Goal: Task Accomplishment & Management: Use online tool/utility

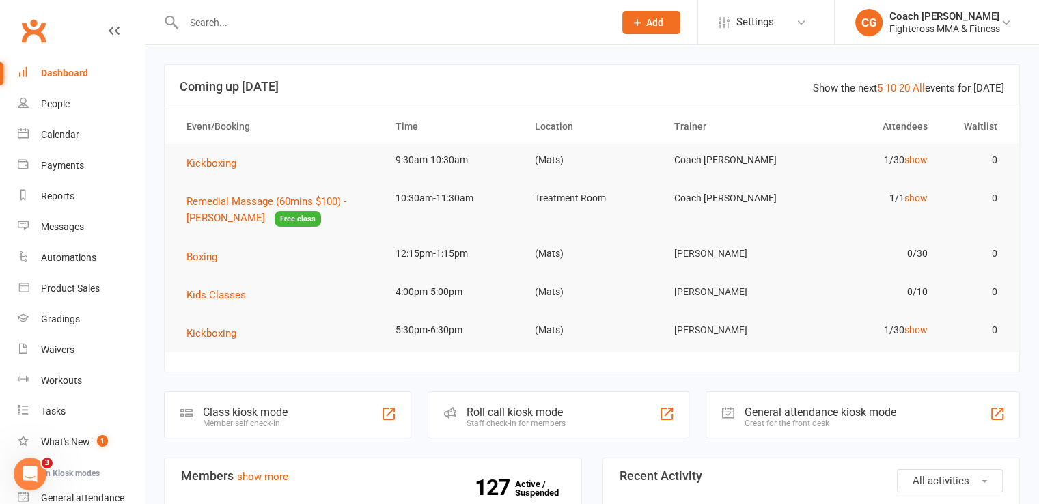
click at [475, 20] on input "text" at bounding box center [392, 22] width 425 height 19
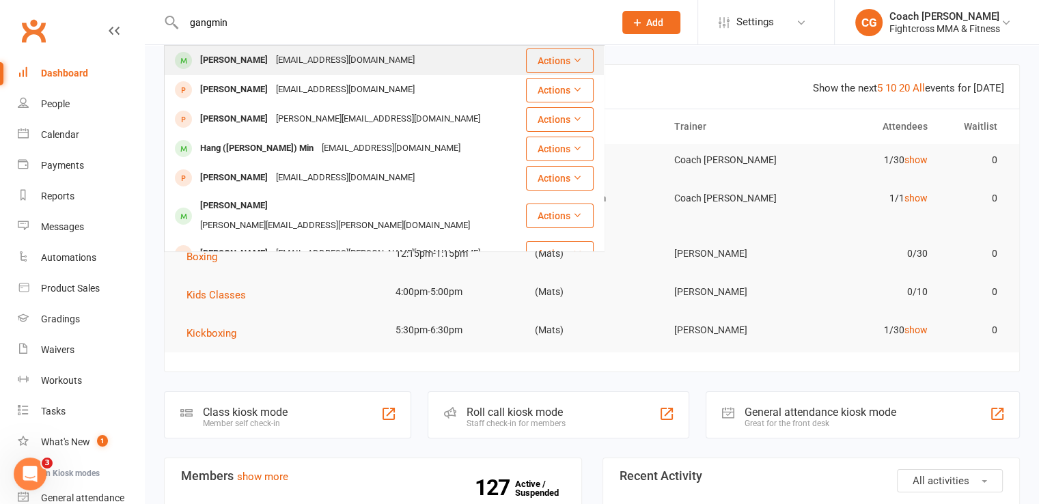
type input "gangmin"
click at [443, 57] on div "Gangmin Kim Wgmini@naver.com" at bounding box center [344, 60] width 359 height 28
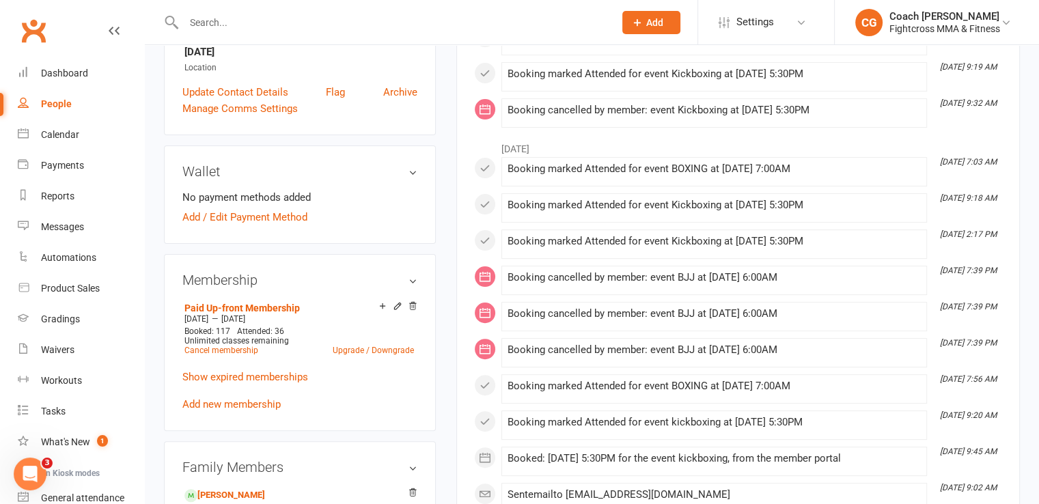
scroll to position [683, 0]
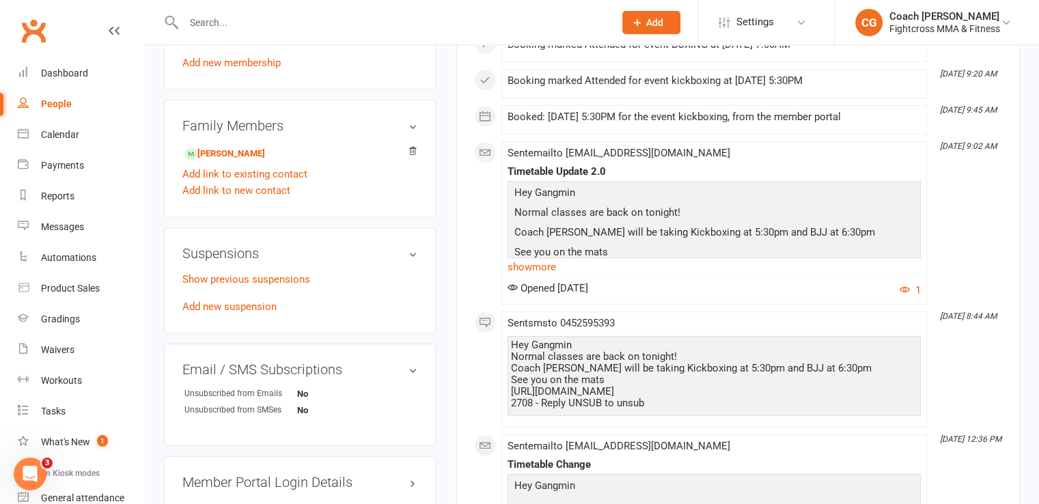
click at [309, 191] on div "Add link to new contact" at bounding box center [299, 190] width 235 height 16
click at [266, 281] on link "Show previous suspensions" at bounding box center [246, 279] width 128 height 12
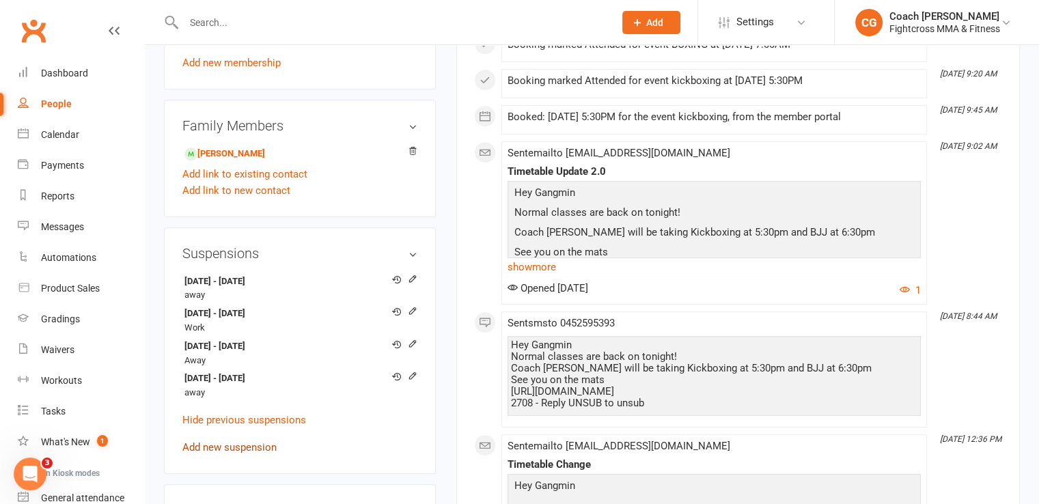
click at [262, 445] on link "Add new suspension" at bounding box center [229, 447] width 94 height 12
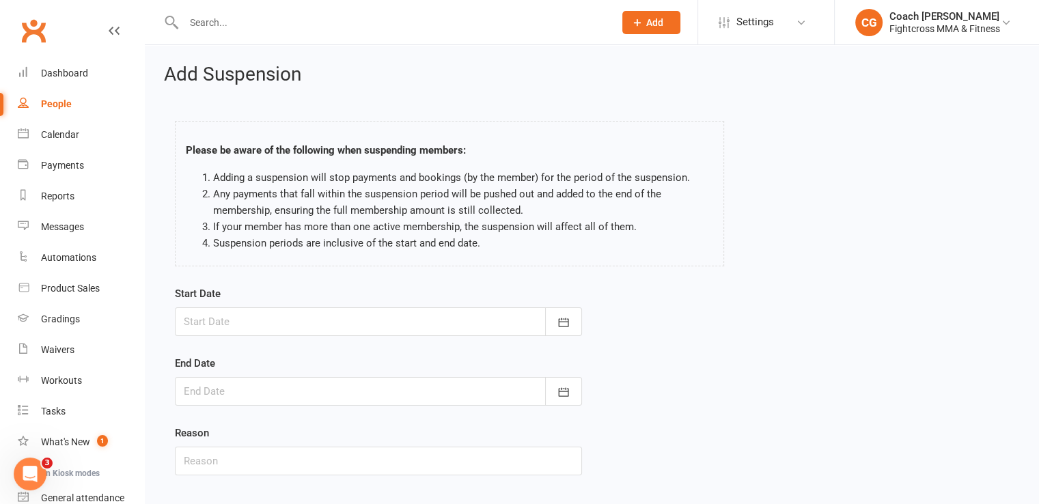
click at [309, 311] on div at bounding box center [378, 321] width 407 height 29
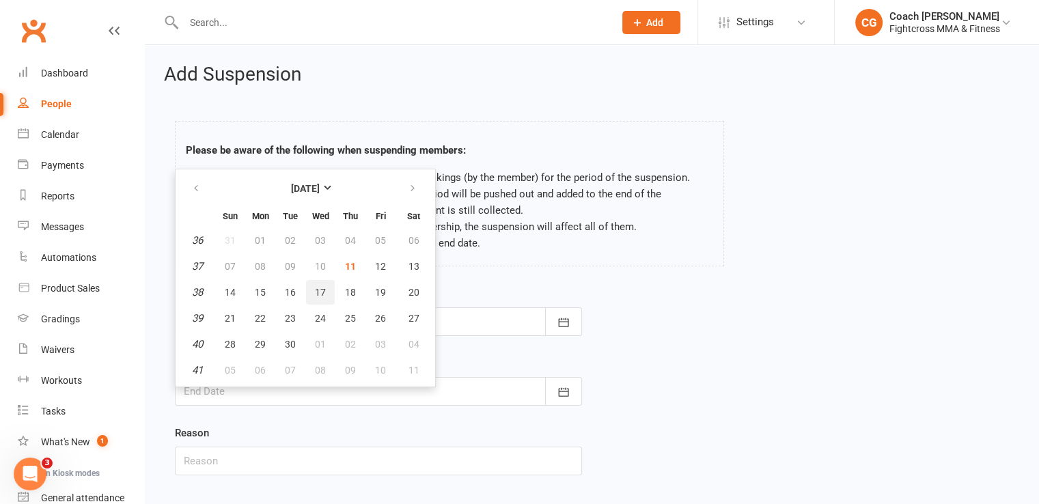
click at [309, 292] on button "17" at bounding box center [320, 292] width 29 height 25
type input "17 Sep 2025"
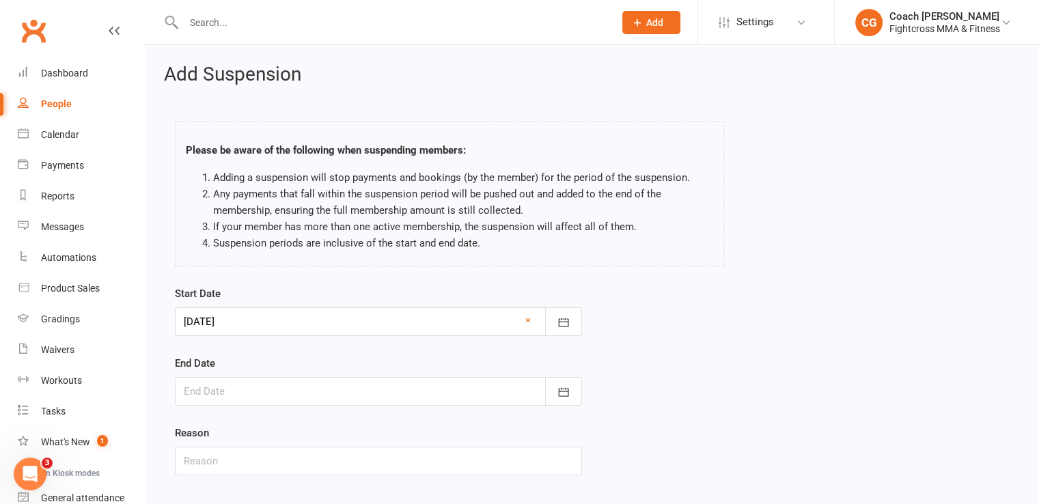
click at [339, 391] on div at bounding box center [378, 391] width 407 height 29
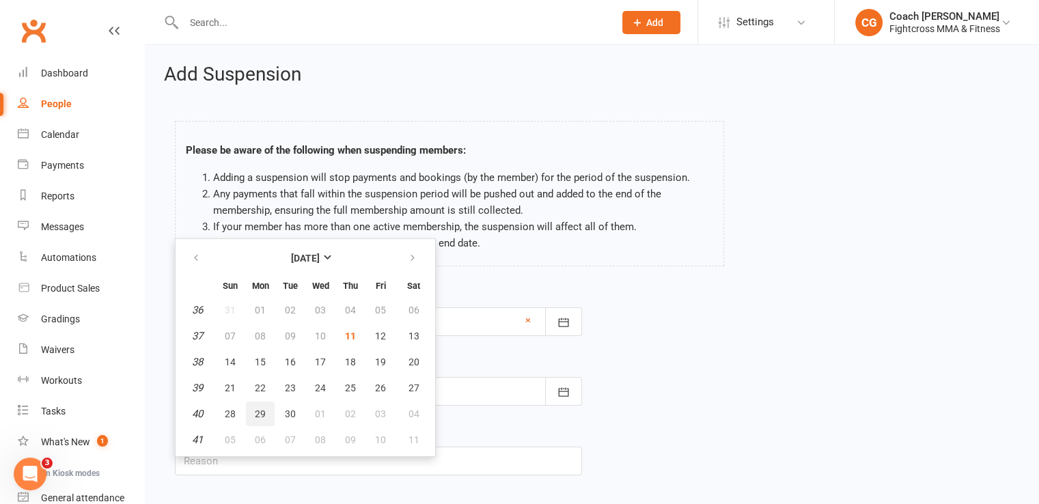
click at [259, 416] on span "29" at bounding box center [260, 413] width 11 height 11
type input "29 Sep 2025"
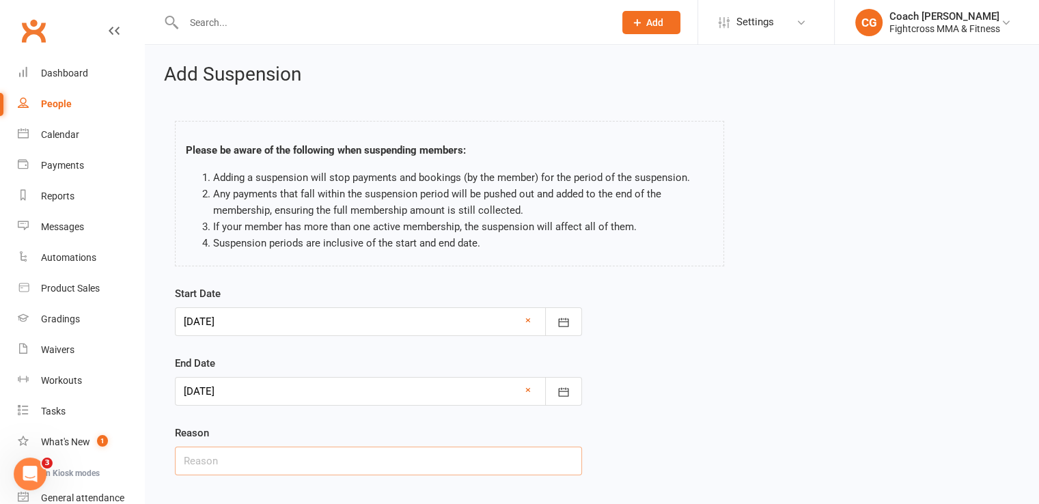
click at [257, 458] on input "text" at bounding box center [378, 461] width 407 height 29
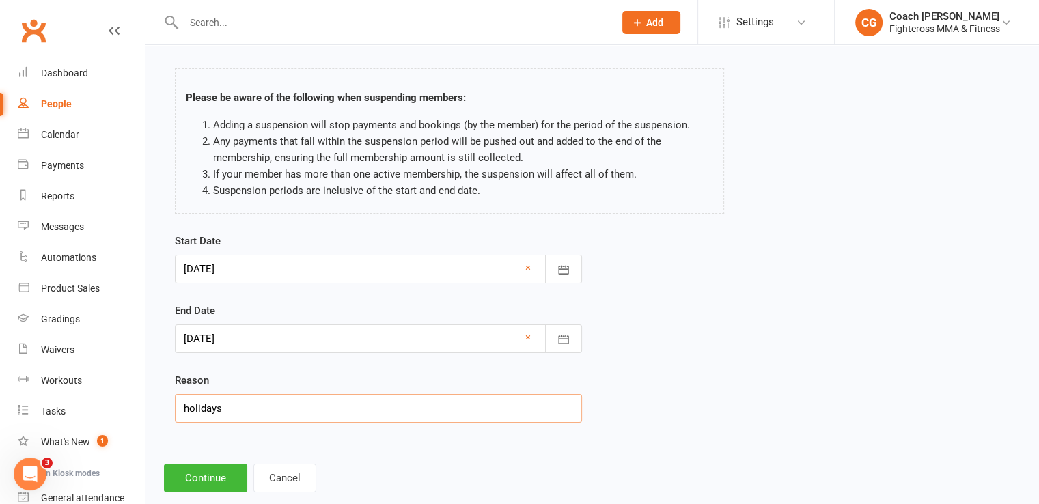
scroll to position [79, 0]
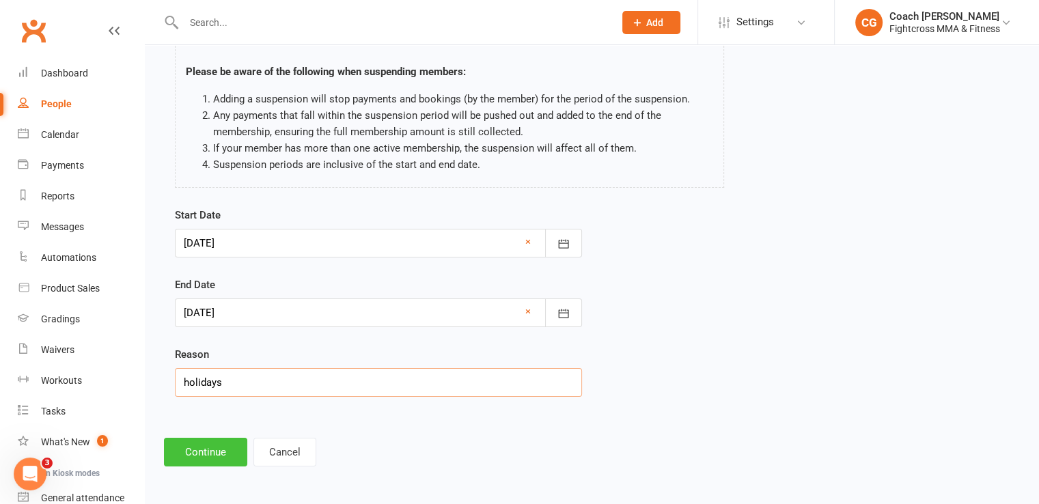
type input "holidays"
click at [214, 444] on button "Continue" at bounding box center [205, 452] width 83 height 29
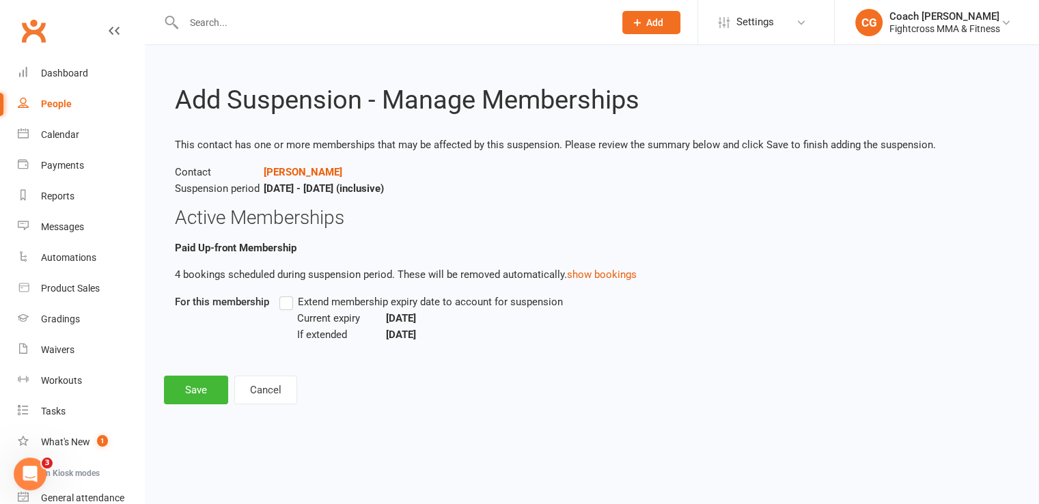
scroll to position [0, 0]
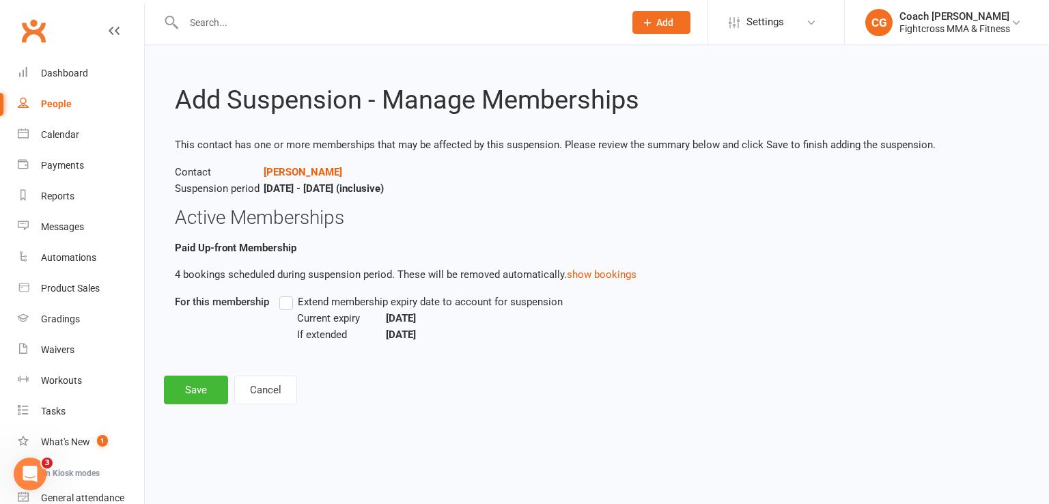
click at [289, 304] on label "Extend membership expiry date to account for suspension" at bounding box center [420, 302] width 283 height 16
click at [288, 294] on input "Extend membership expiry date to account for suspension" at bounding box center [283, 294] width 9 height 0
click at [191, 383] on button "Save" at bounding box center [196, 390] width 64 height 29
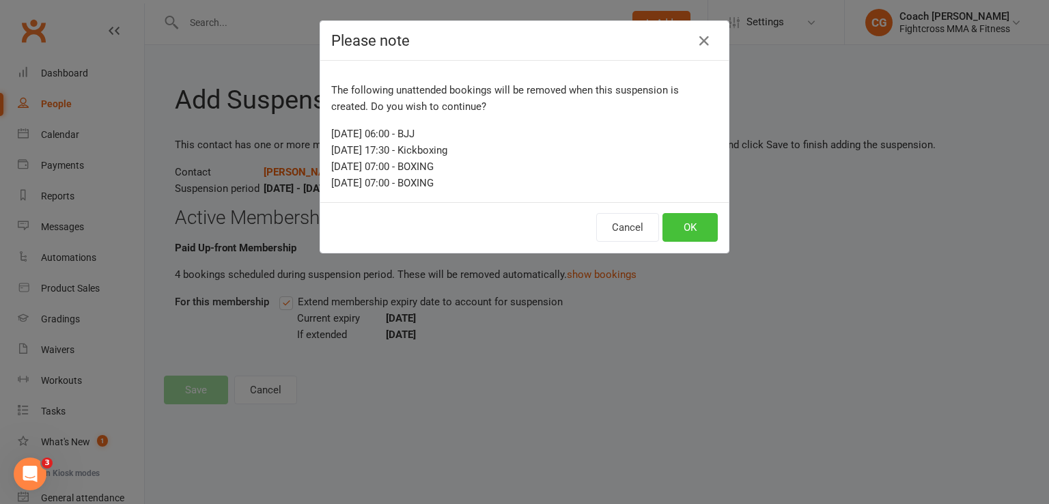
click at [699, 222] on button "OK" at bounding box center [689, 227] width 55 height 29
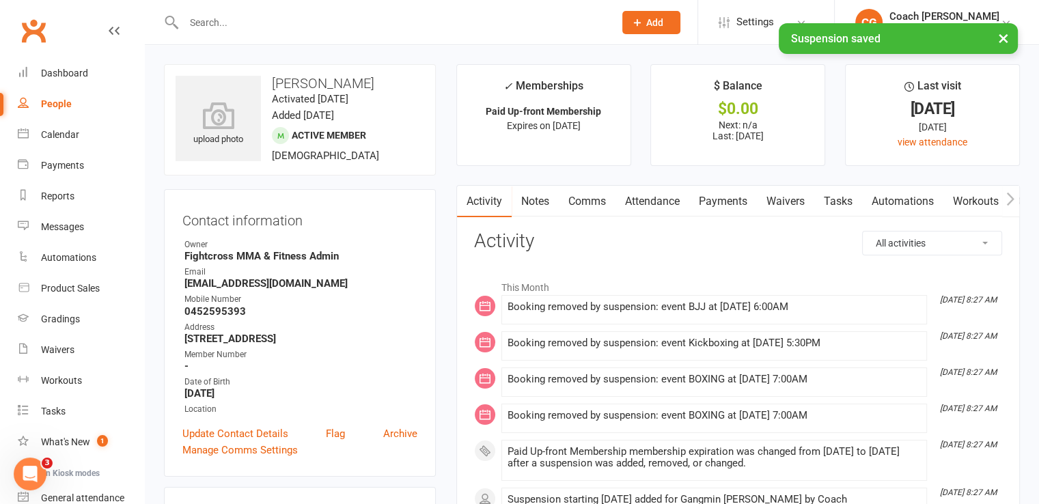
click at [453, 23] on div "× Suspension saved" at bounding box center [510, 23] width 1021 height 0
click at [470, 23] on div "× Suspension saved" at bounding box center [510, 23] width 1021 height 0
click at [402, 23] on div "× Suspension saved" at bounding box center [510, 23] width 1021 height 0
click at [412, 20] on input "text" at bounding box center [392, 22] width 425 height 19
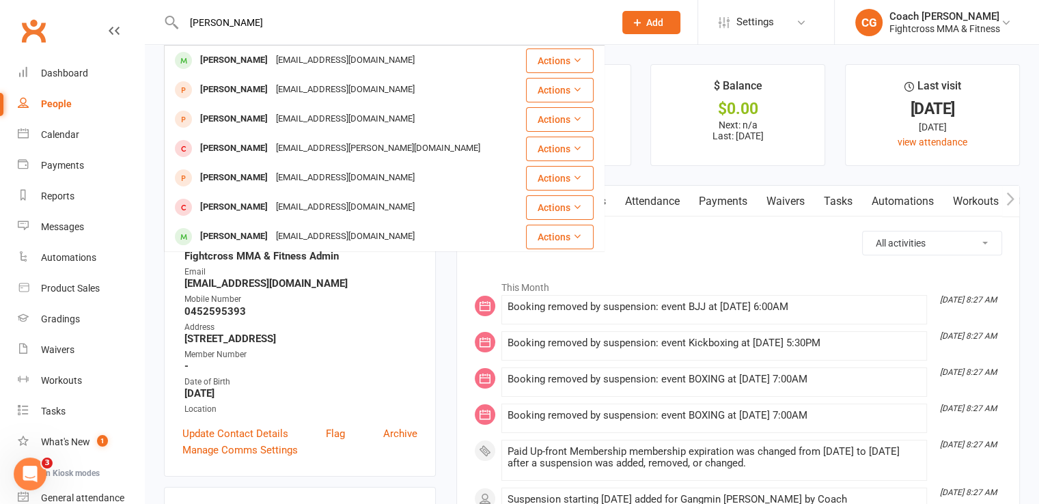
type input "leah"
click at [406, 64] on div "Leah Kim Wgmini@naver.com" at bounding box center [344, 60] width 359 height 28
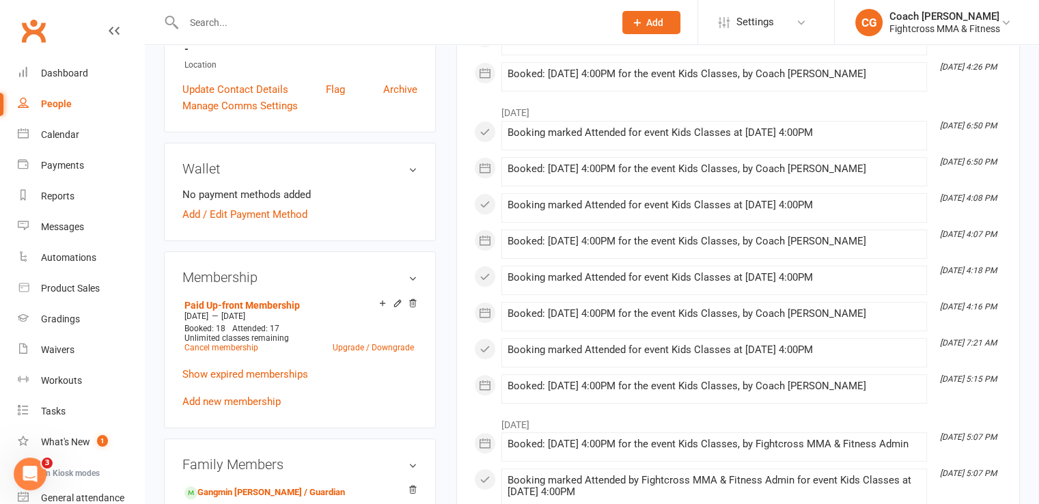
scroll to position [683, 0]
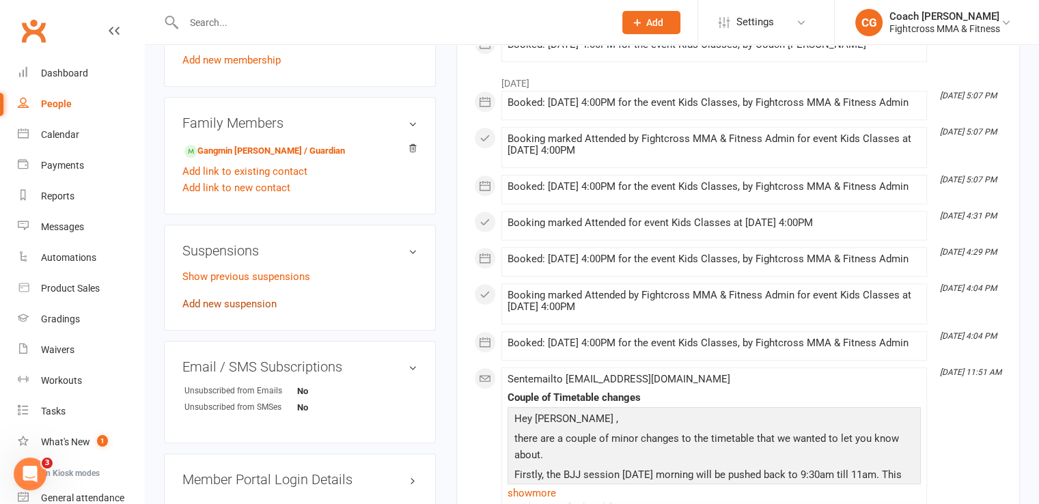
click at [252, 305] on link "Add new suspension" at bounding box center [229, 304] width 94 height 12
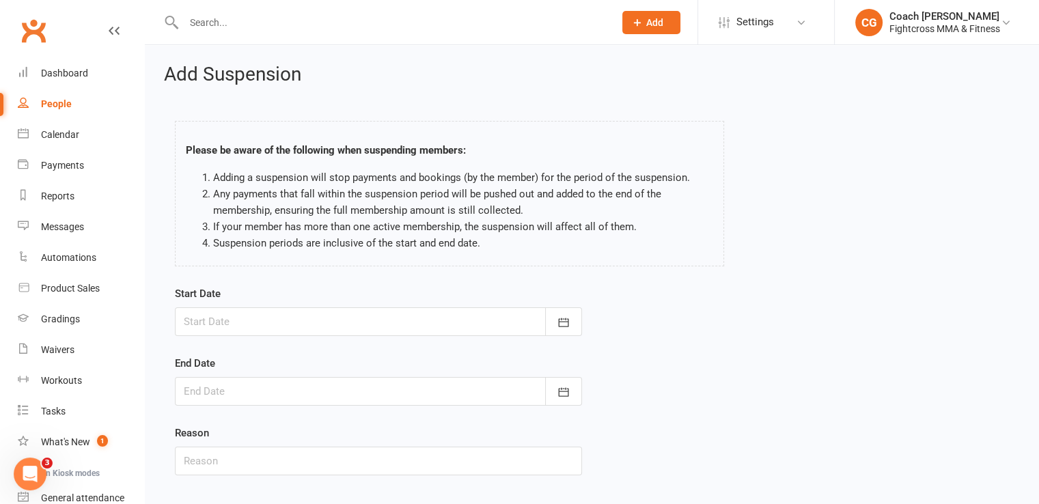
click at [240, 319] on div at bounding box center [378, 321] width 407 height 29
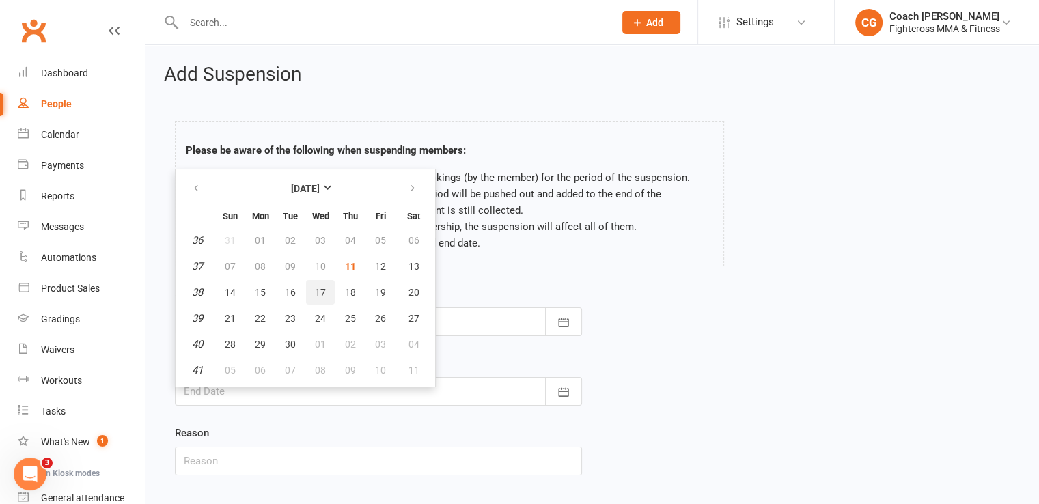
click at [316, 287] on span "17" at bounding box center [320, 292] width 11 height 11
type input "17 Sep 2025"
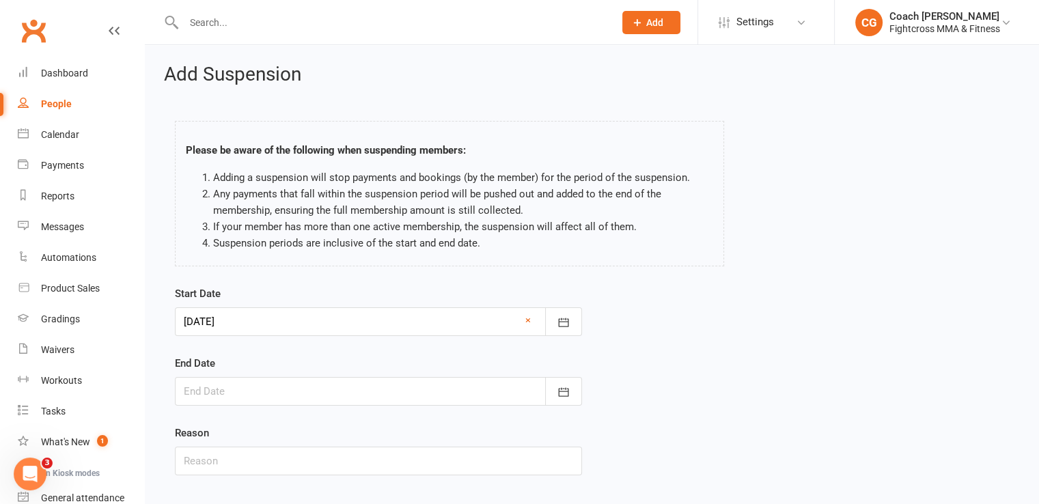
click at [300, 387] on div at bounding box center [378, 391] width 407 height 29
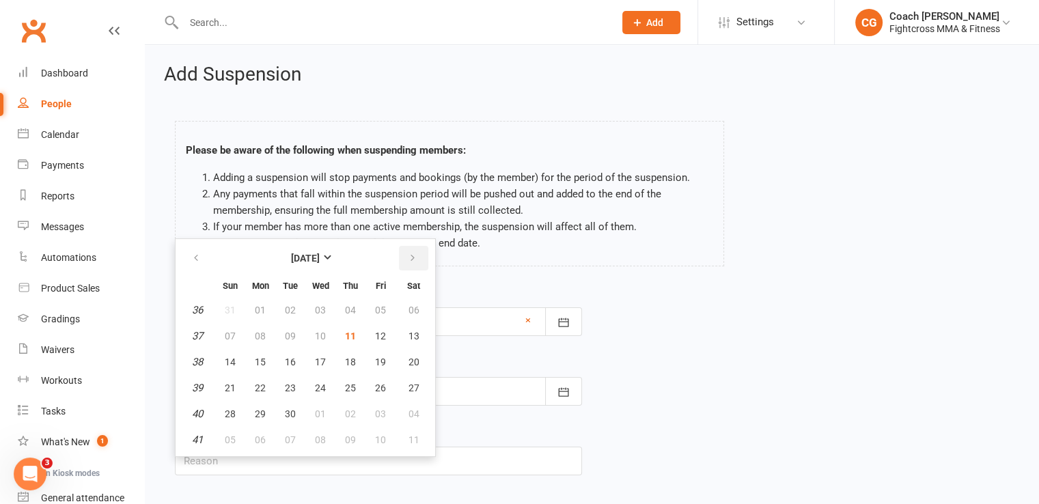
click at [417, 253] on button "button" at bounding box center [413, 258] width 29 height 25
click at [285, 337] on span "07" at bounding box center [290, 335] width 11 height 11
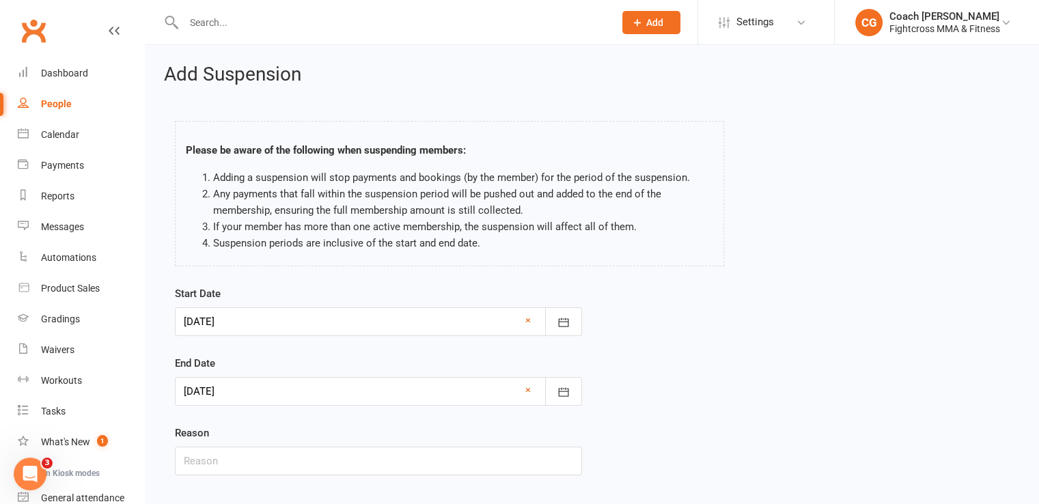
click at [322, 398] on div at bounding box center [378, 391] width 407 height 29
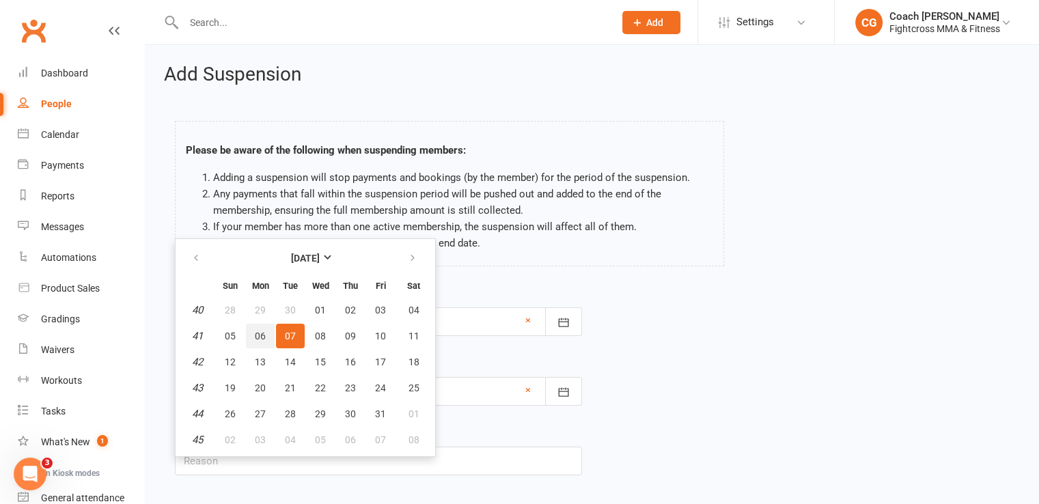
click at [262, 335] on span "06" at bounding box center [260, 335] width 11 height 11
type input "06 Oct 2025"
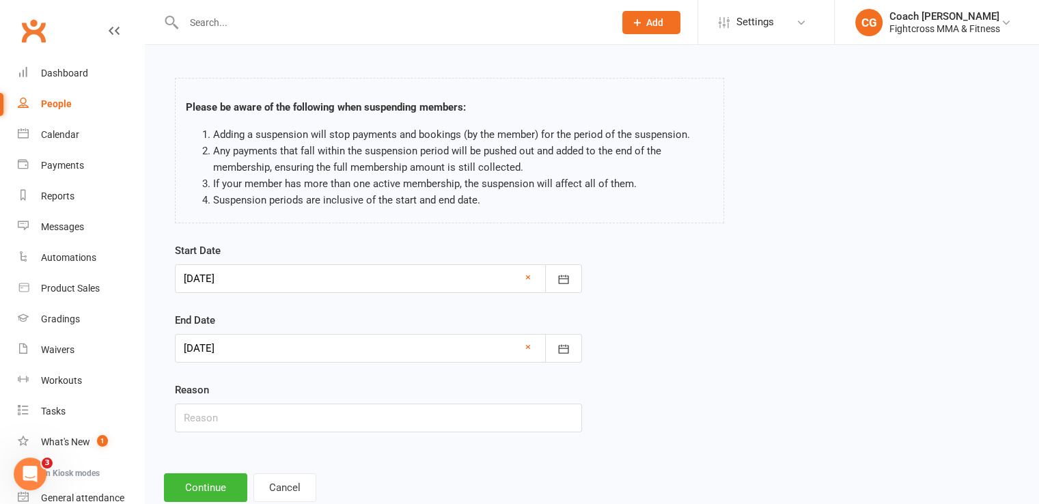
scroll to position [79, 0]
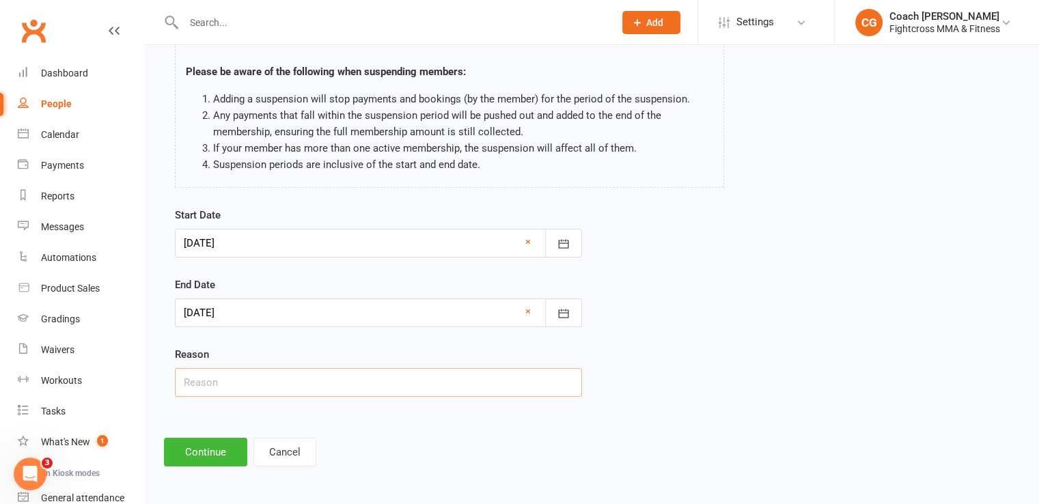
click at [260, 389] on input "text" at bounding box center [378, 382] width 407 height 29
type input "holidays"
click at [225, 452] on button "Continue" at bounding box center [205, 452] width 83 height 29
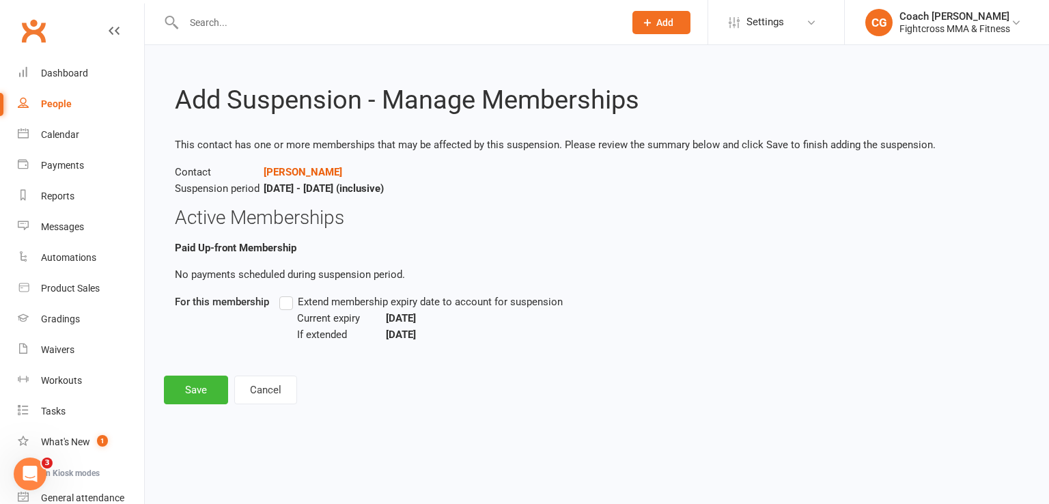
click at [290, 308] on label "Extend membership expiry date to account for suspension" at bounding box center [420, 302] width 283 height 16
click at [288, 294] on input "Extend membership expiry date to account for suspension" at bounding box center [283, 294] width 9 height 0
click at [195, 383] on button "Save" at bounding box center [196, 390] width 64 height 29
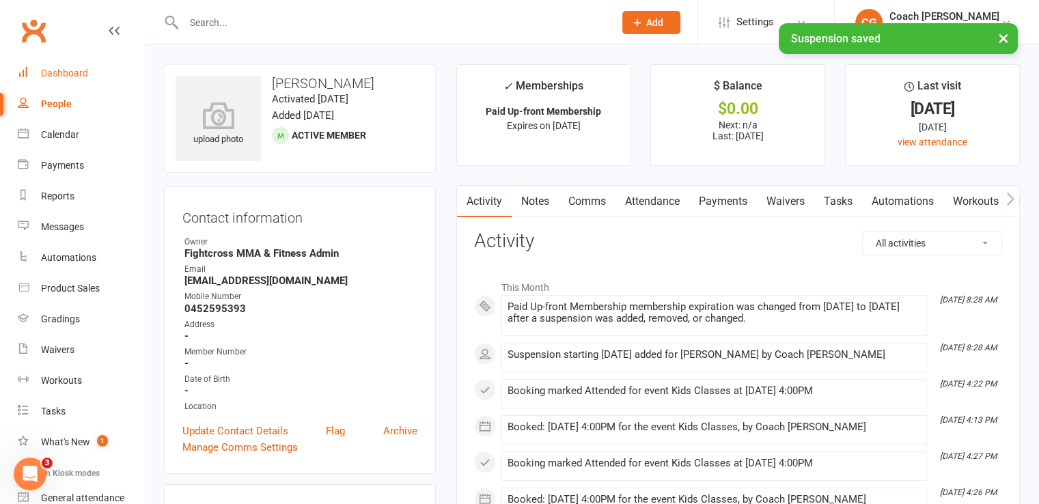
click at [76, 79] on link "Dashboard" at bounding box center [81, 73] width 126 height 31
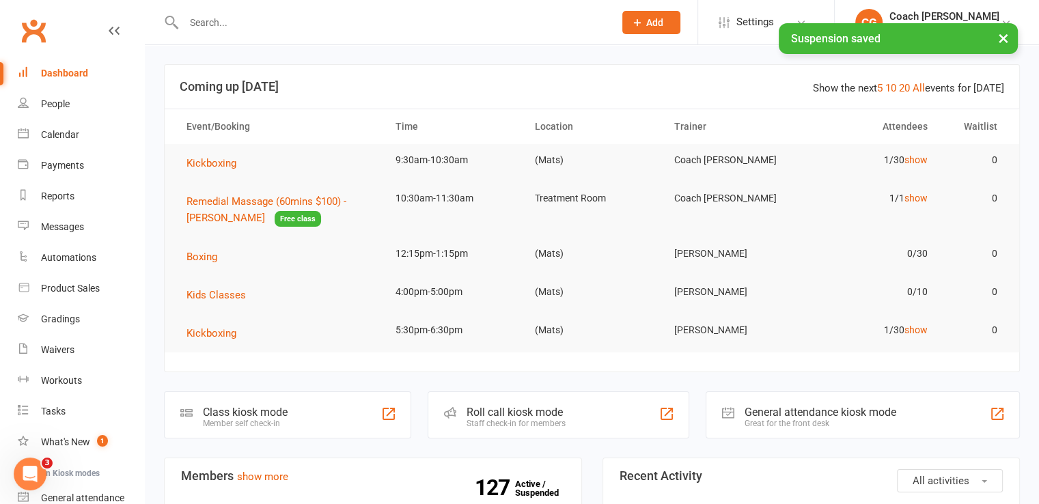
scroll to position [341, 0]
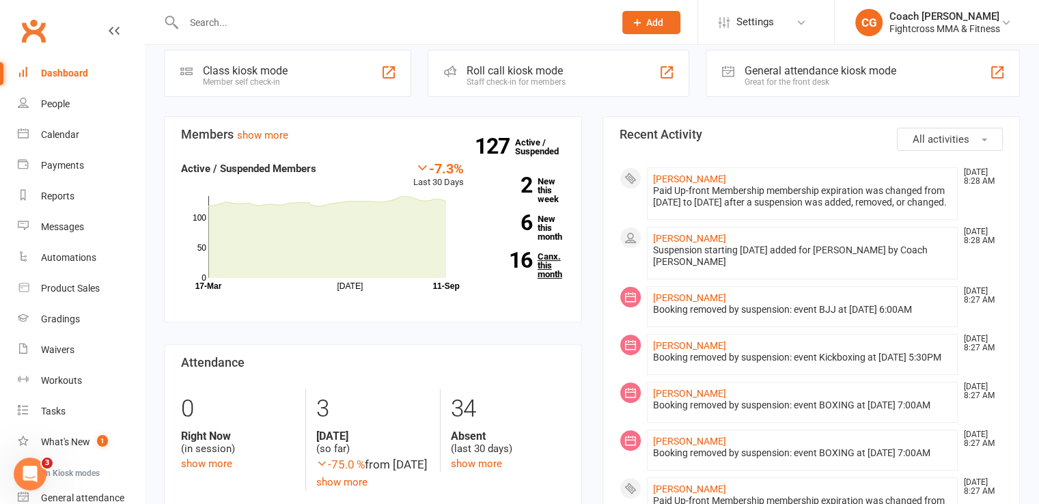
click at [535, 260] on link "16 Canx. this month" at bounding box center [524, 265] width 81 height 27
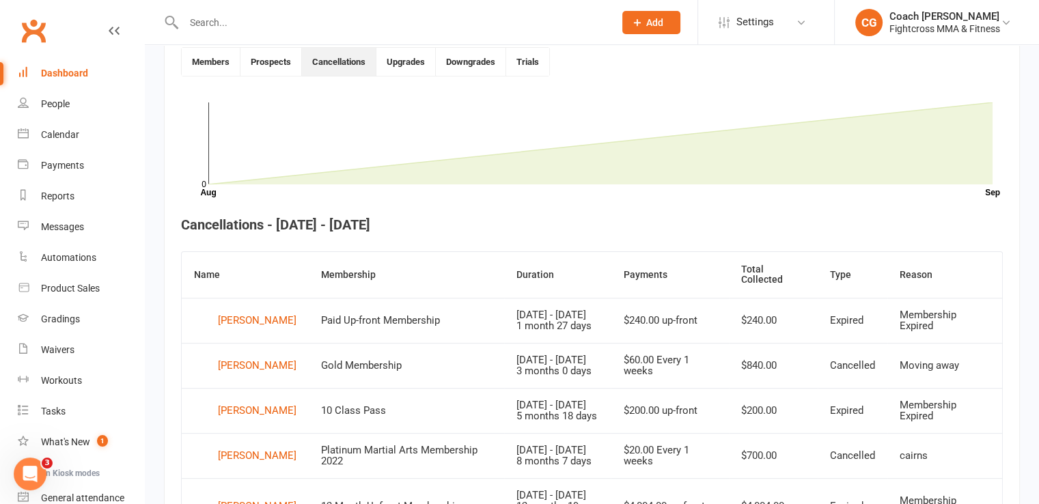
scroll to position [714, 0]
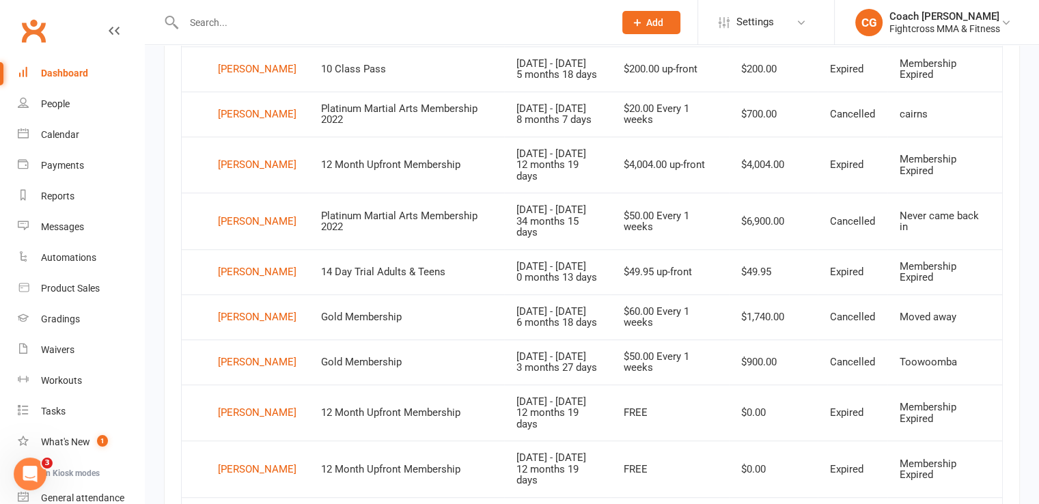
click at [51, 77] on div "Dashboard" at bounding box center [64, 73] width 47 height 11
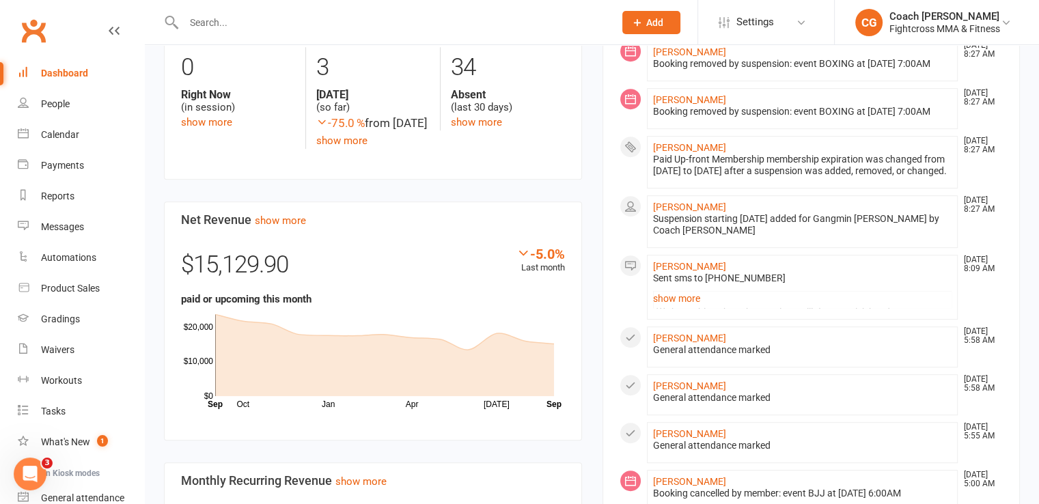
scroll to position [341, 0]
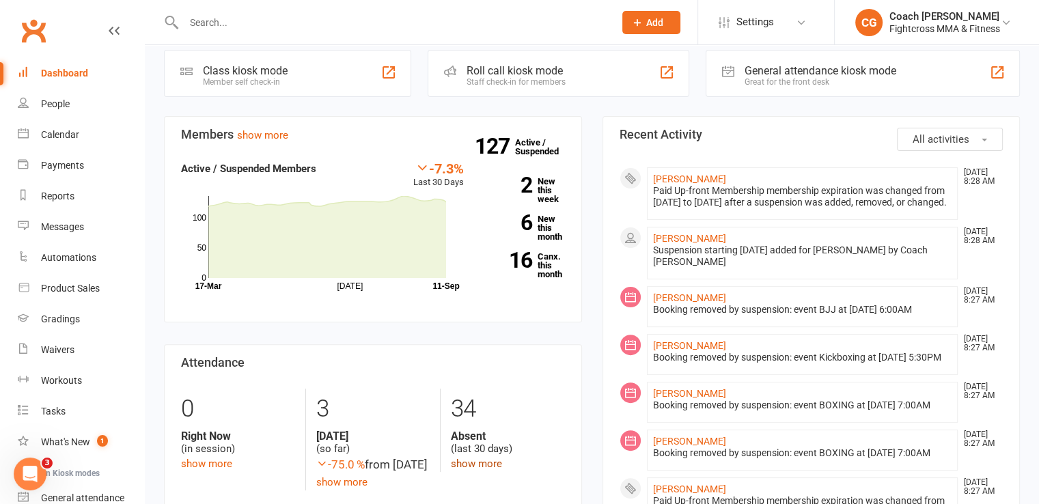
click at [490, 462] on link "show more" at bounding box center [476, 464] width 51 height 12
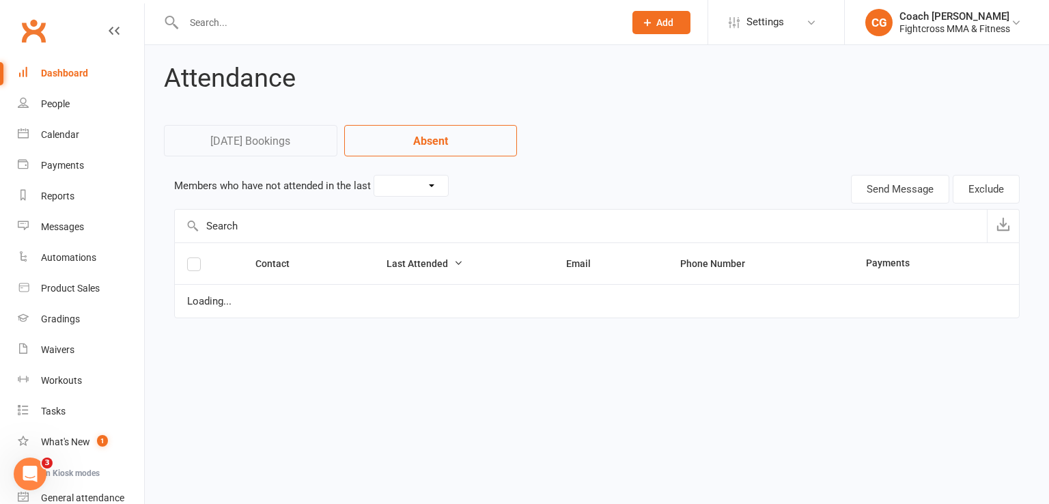
select select "30"
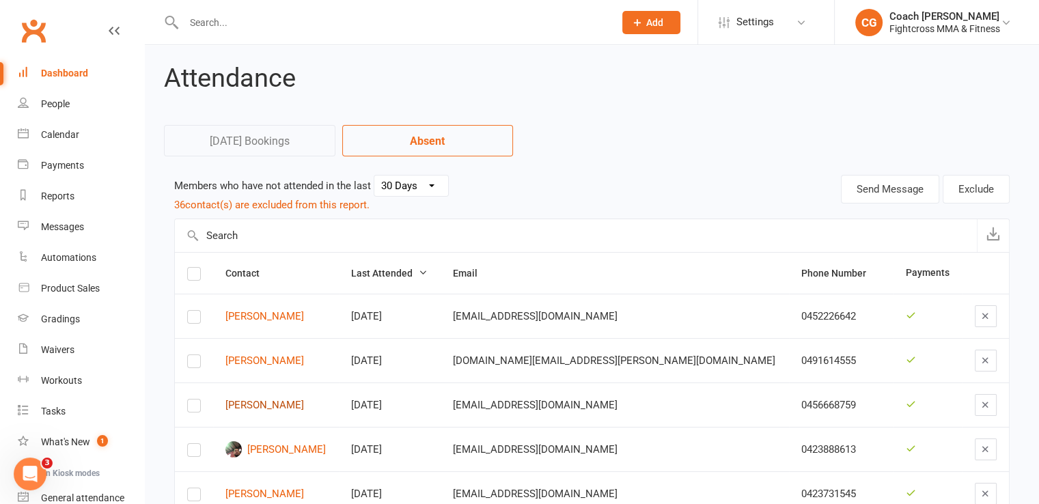
scroll to position [341, 0]
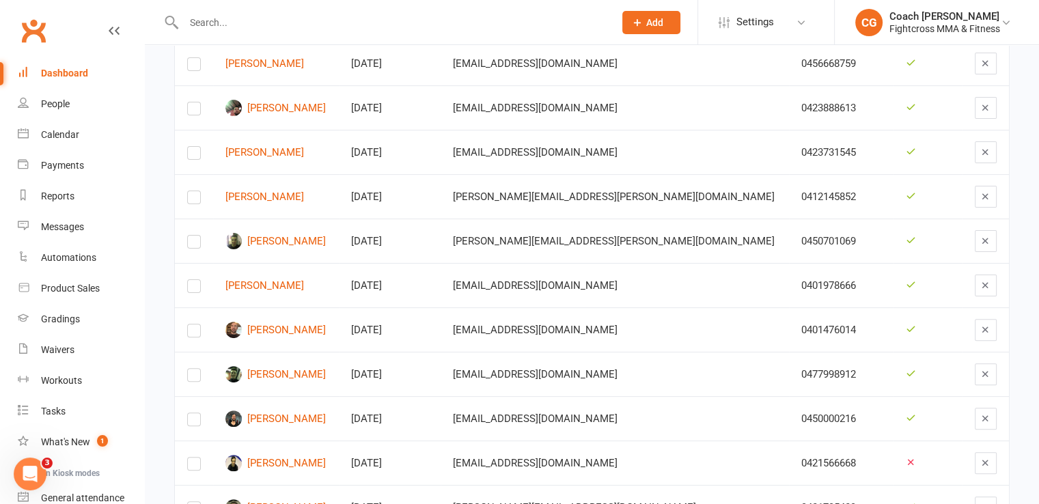
click at [195, 200] on label at bounding box center [194, 200] width 14 height 0
click at [195, 191] on input "checkbox" at bounding box center [194, 191] width 14 height 0
click at [980, 199] on icon "button" at bounding box center [985, 196] width 10 height 10
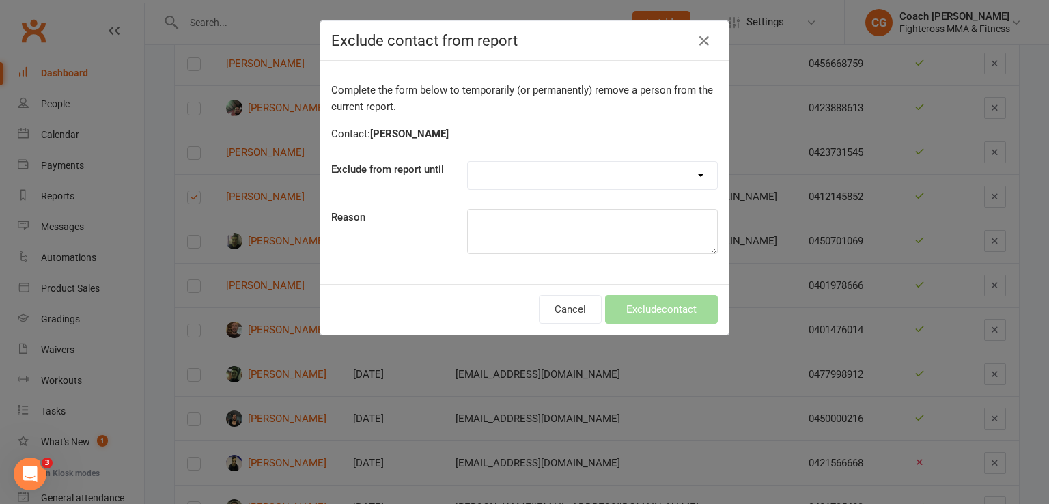
click at [679, 175] on select "Forever One day One week 30 days 90 days Custom" at bounding box center [592, 175] width 249 height 27
select select "30_days"
click at [468, 162] on select "Forever One day One week 30 days 90 days Custom" at bounding box center [592, 175] width 249 height 27
click at [649, 303] on button "Exclude contact" at bounding box center [661, 309] width 113 height 29
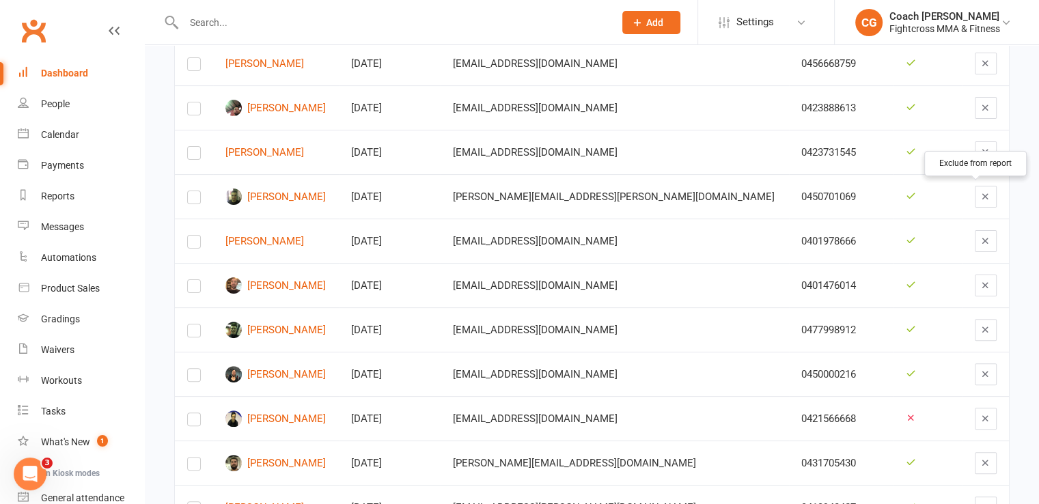
click at [980, 195] on icon "button" at bounding box center [985, 196] width 10 height 10
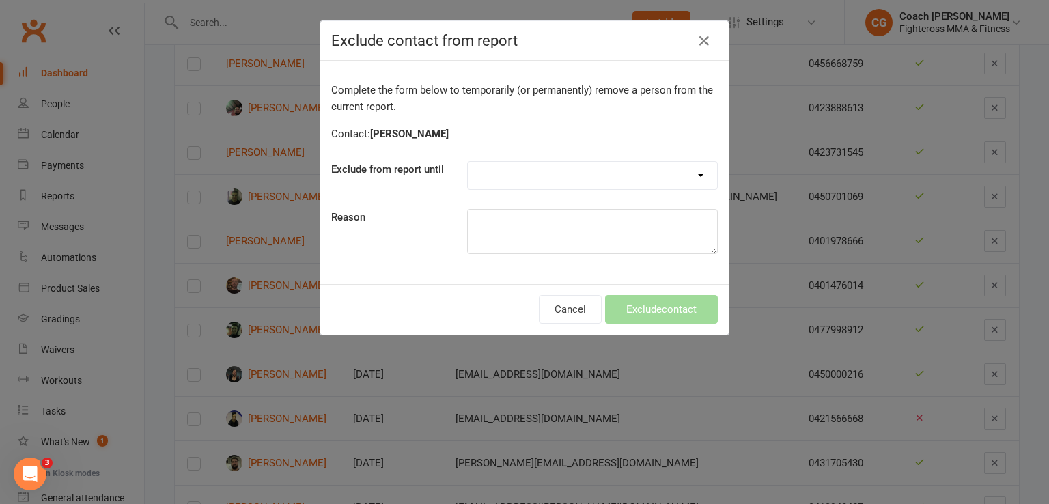
click at [650, 167] on select "Forever One day One week 30 days 90 days Custom" at bounding box center [592, 175] width 249 height 27
select select "30_days"
click at [468, 162] on select "Forever One day One week 30 days 90 days Custom" at bounding box center [592, 175] width 249 height 27
click at [617, 307] on button "Exclude contact" at bounding box center [661, 309] width 113 height 29
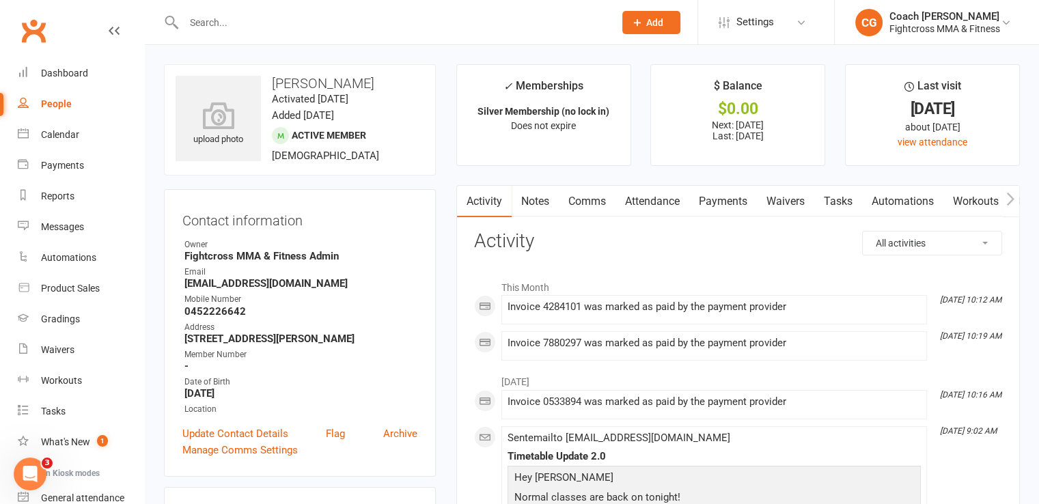
click at [587, 204] on link "Comms" at bounding box center [587, 201] width 57 height 31
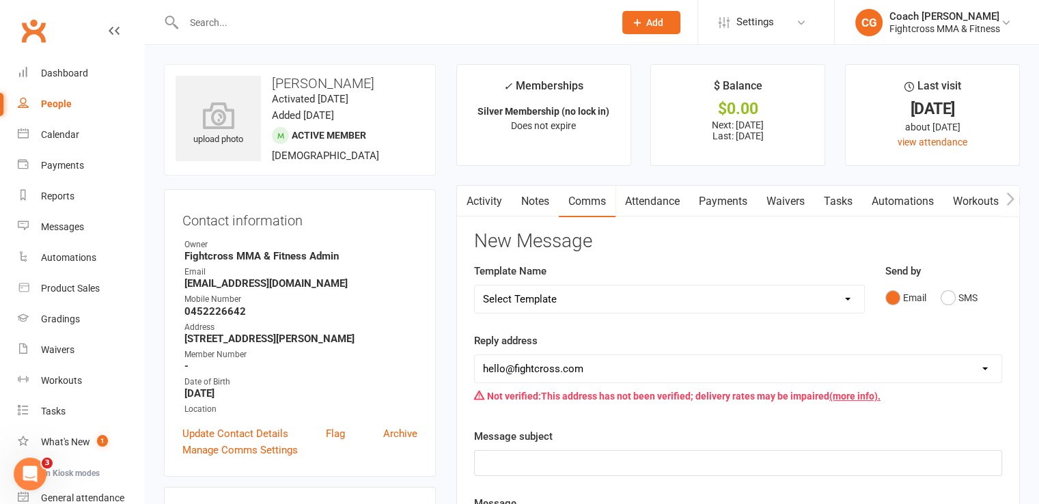
click at [679, 304] on select "Select Template [Email] Birthday [Email] no show purchased 14 day trial [Email]…" at bounding box center [669, 298] width 389 height 27
select select "21"
click at [475, 285] on select "Select Template [Email] Birthday [Email] no show purchased 14 day trial [Email]…" at bounding box center [669, 298] width 389 height 27
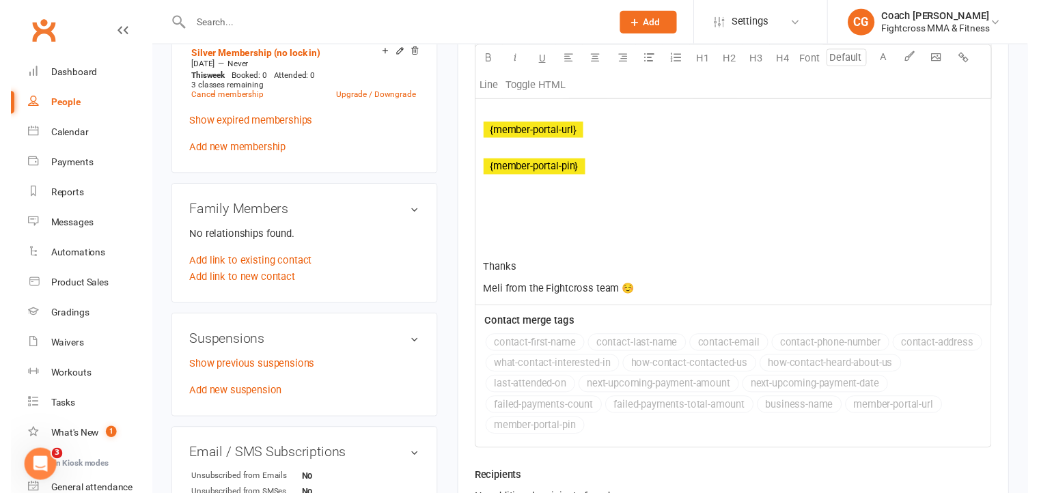
scroll to position [683, 0]
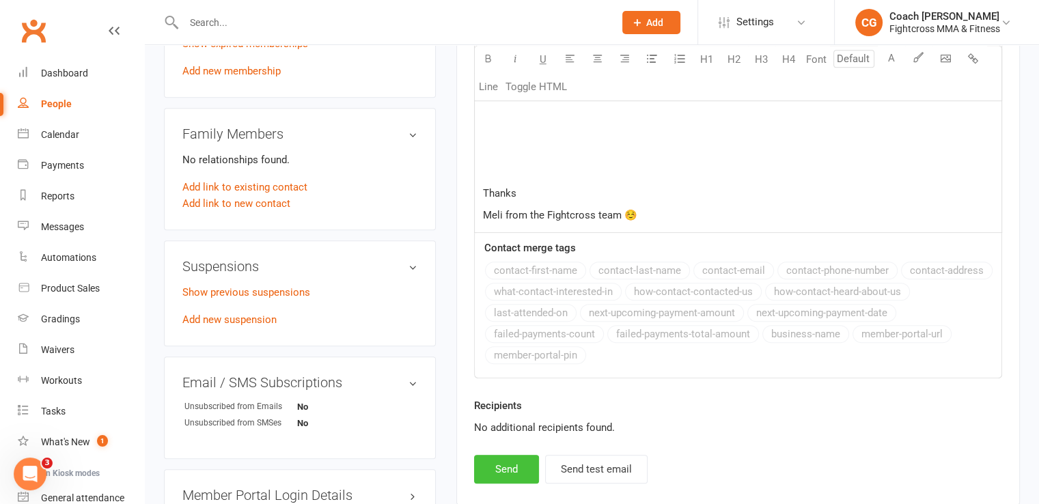
click at [509, 455] on button "Send" at bounding box center [506, 469] width 65 height 29
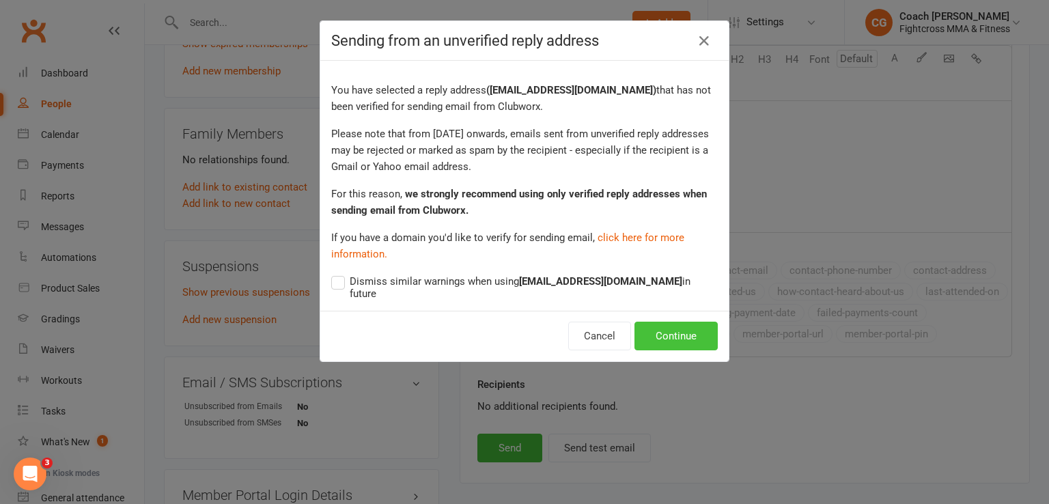
click at [688, 328] on button "Continue" at bounding box center [675, 336] width 83 height 29
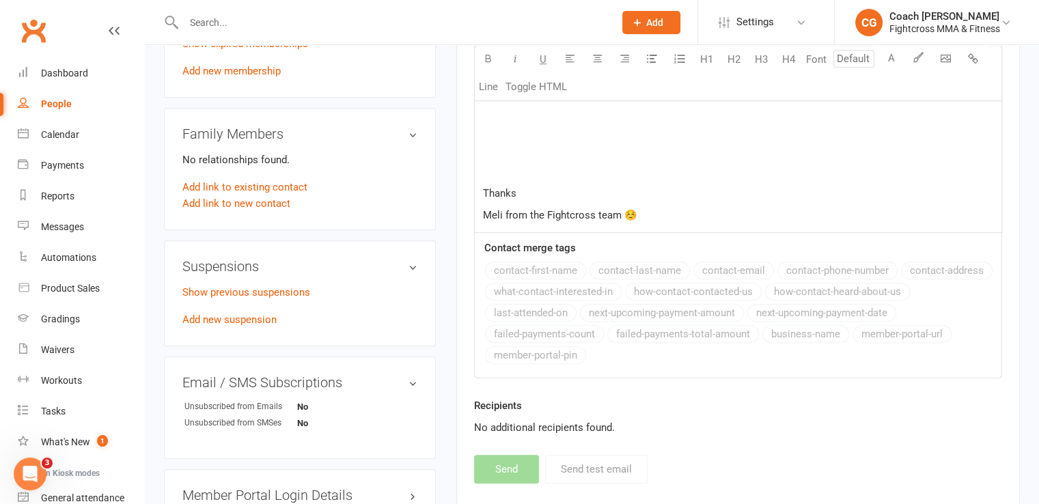
select select
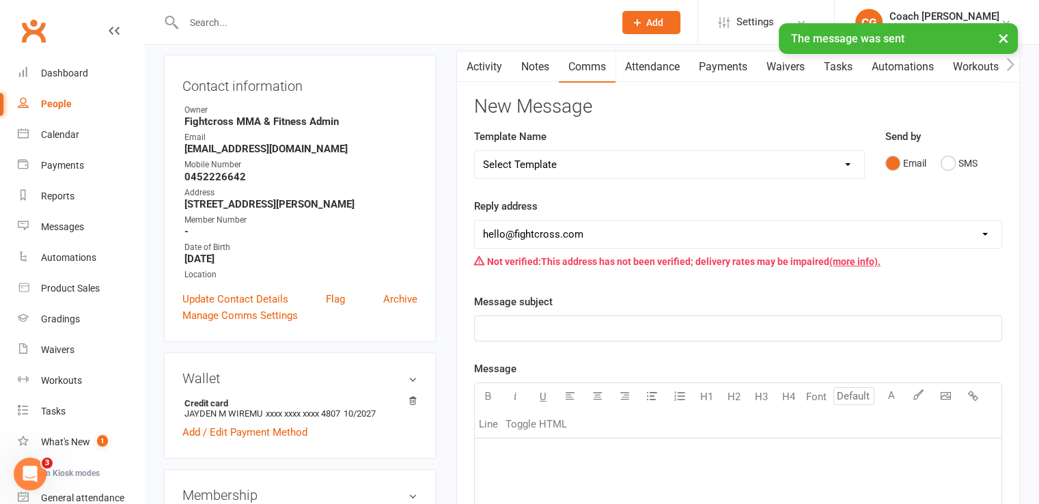
scroll to position [0, 0]
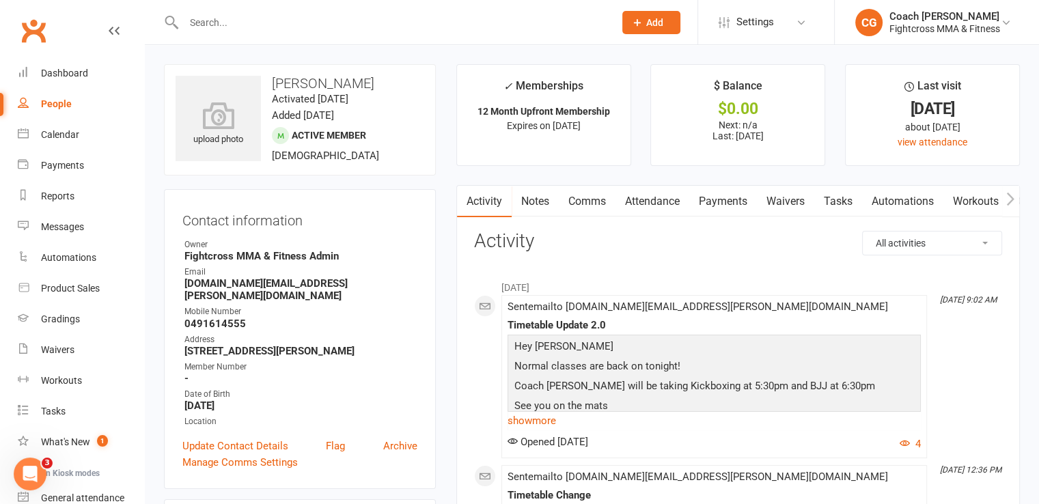
click at [582, 205] on link "Comms" at bounding box center [587, 201] width 57 height 31
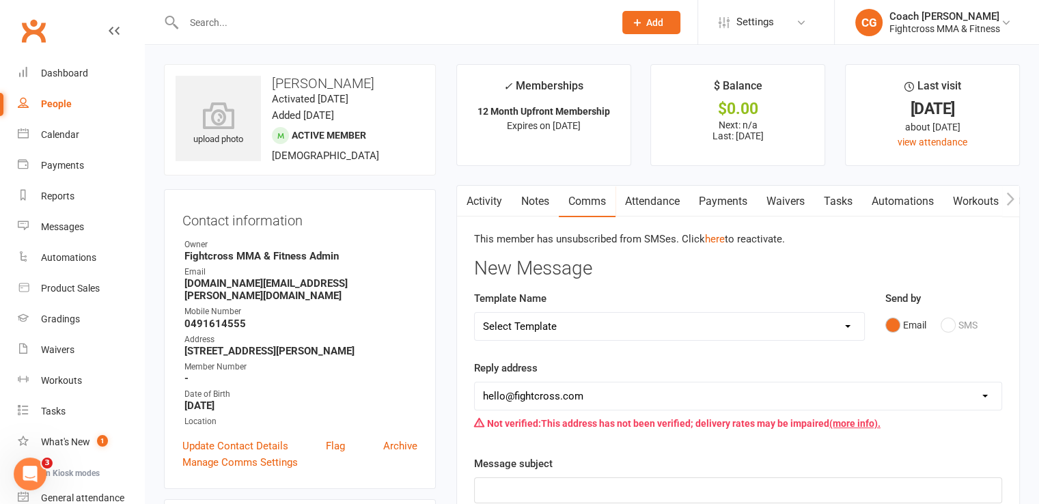
click at [773, 330] on select "Select Template [Email] Birthday [Email] no show purchased 14 day trial [Email]…" at bounding box center [669, 326] width 389 height 27
select select "21"
click at [475, 313] on select "Select Template [Email] Birthday [Email] no show purchased 14 day trial [Email]…" at bounding box center [669, 326] width 389 height 27
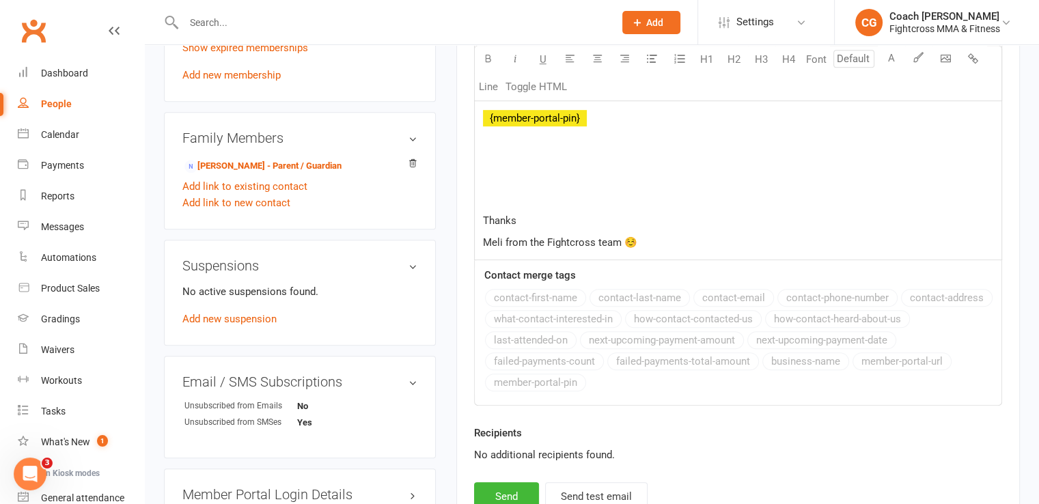
scroll to position [1024, 0]
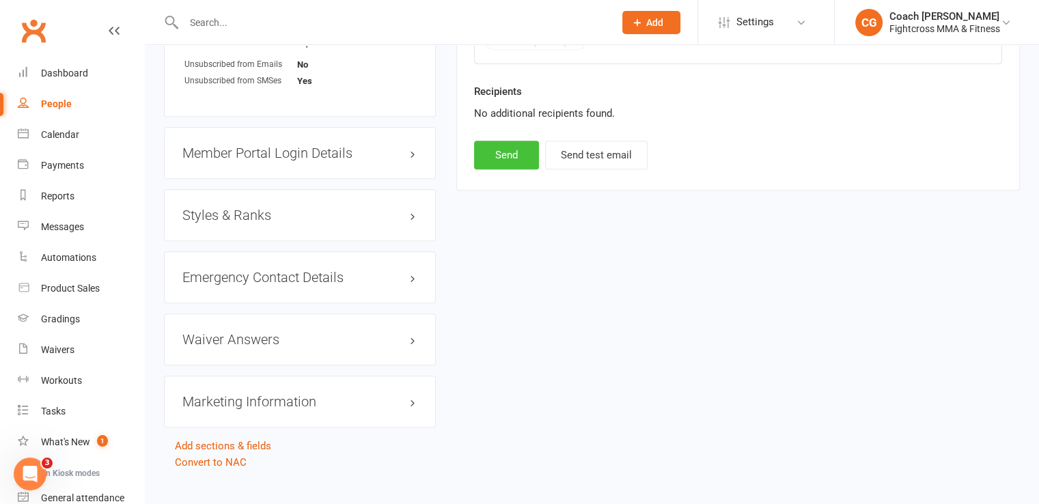
click at [516, 151] on button "Send" at bounding box center [506, 155] width 65 height 29
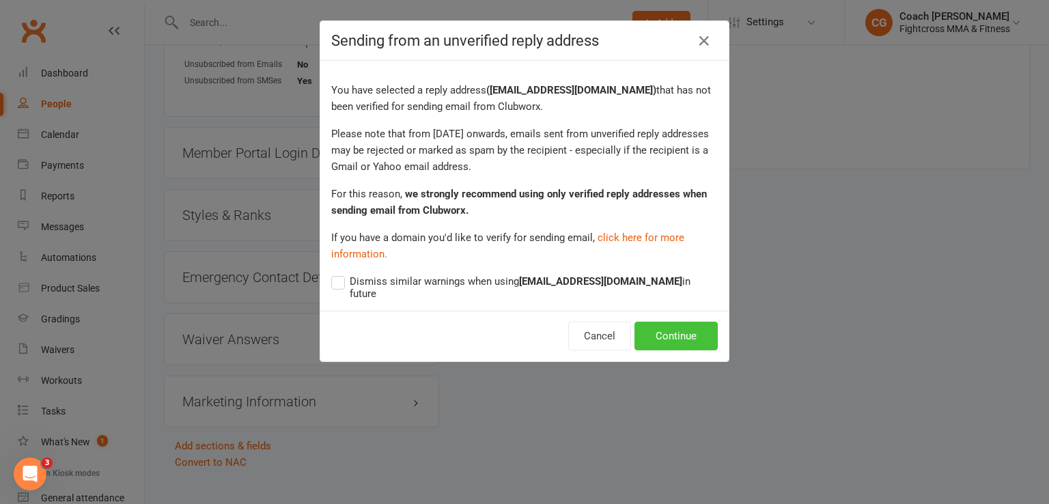
click at [686, 322] on button "Continue" at bounding box center [675, 336] width 83 height 29
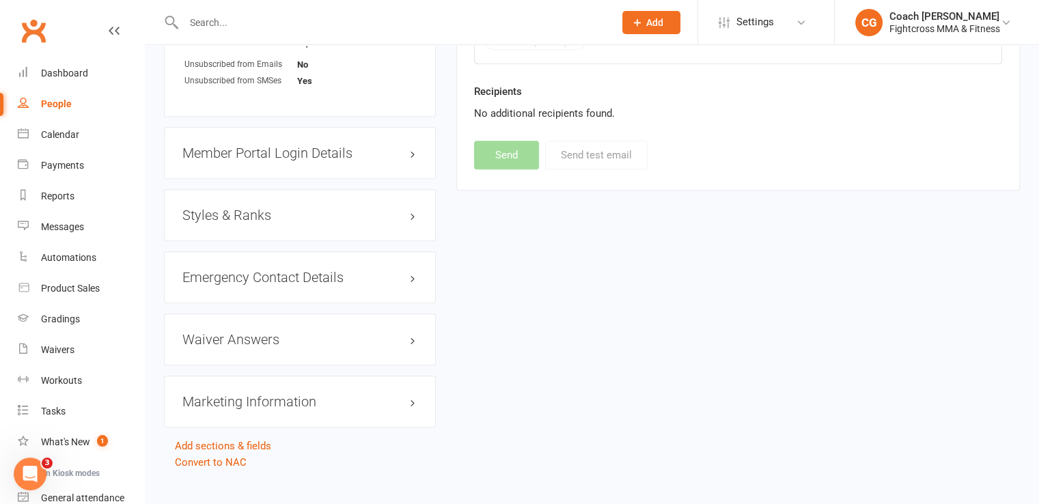
select select
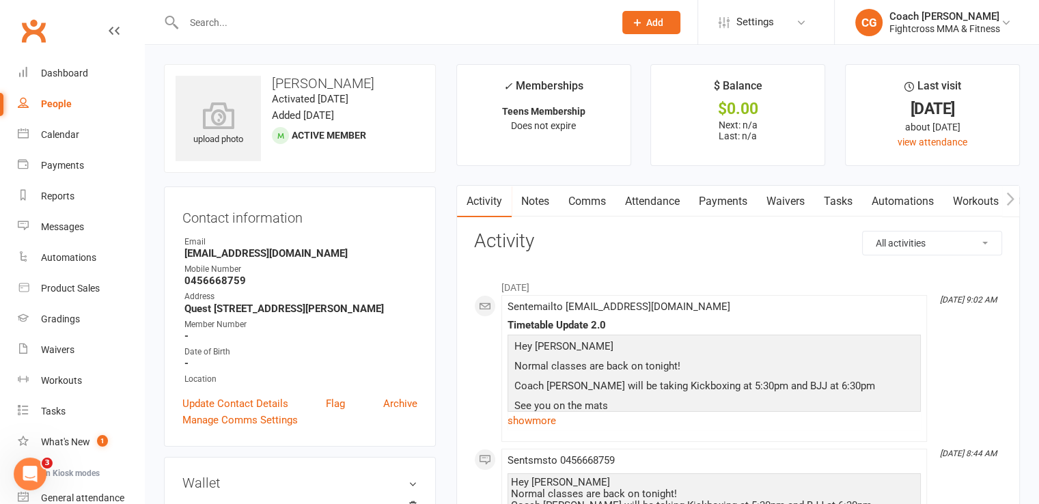
click at [598, 201] on link "Comms" at bounding box center [587, 201] width 57 height 31
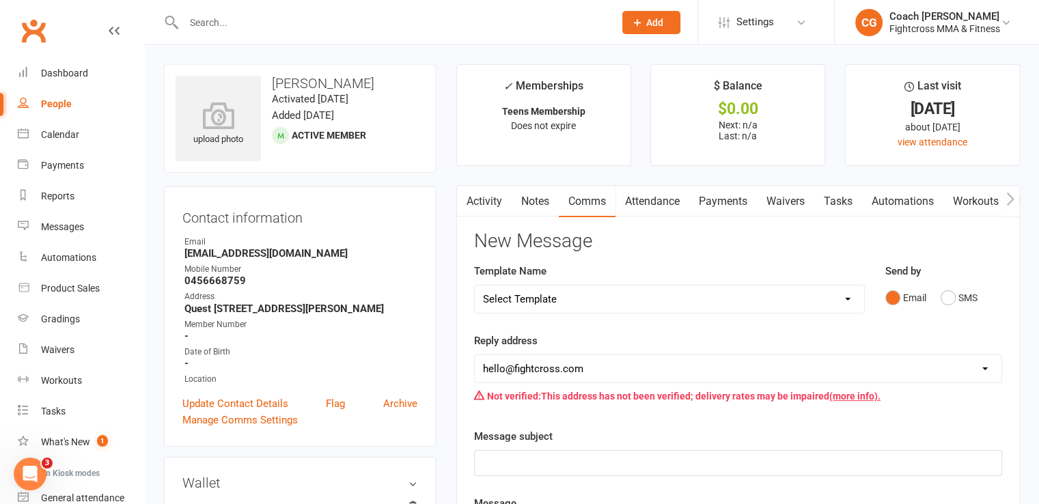
click at [729, 296] on select "Select Template [Email] Birthday [Email] no show purchased 14 day trial [Email]…" at bounding box center [669, 298] width 389 height 27
select select "21"
click at [475, 285] on select "Select Template [Email] Birthday [Email] no show purchased 14 day trial [Email]…" at bounding box center [669, 298] width 389 height 27
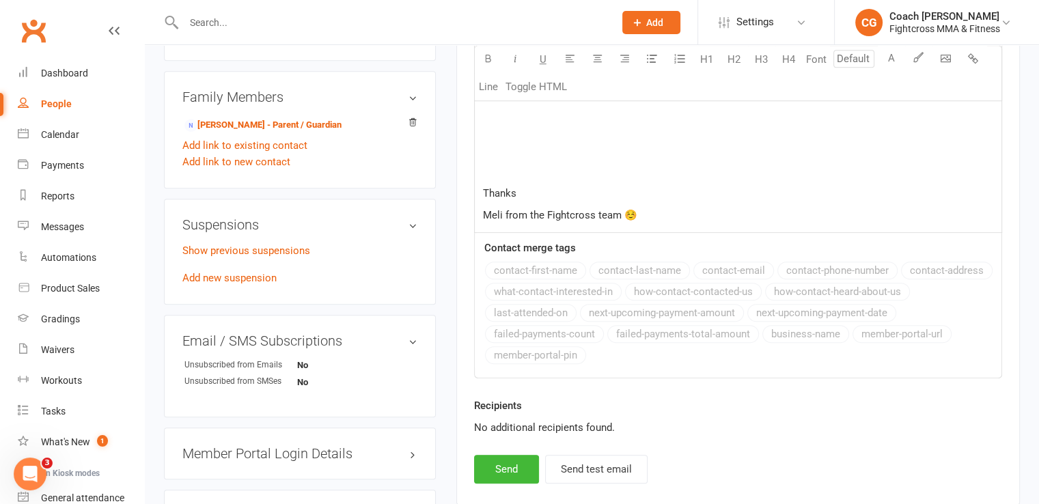
scroll to position [1016, 0]
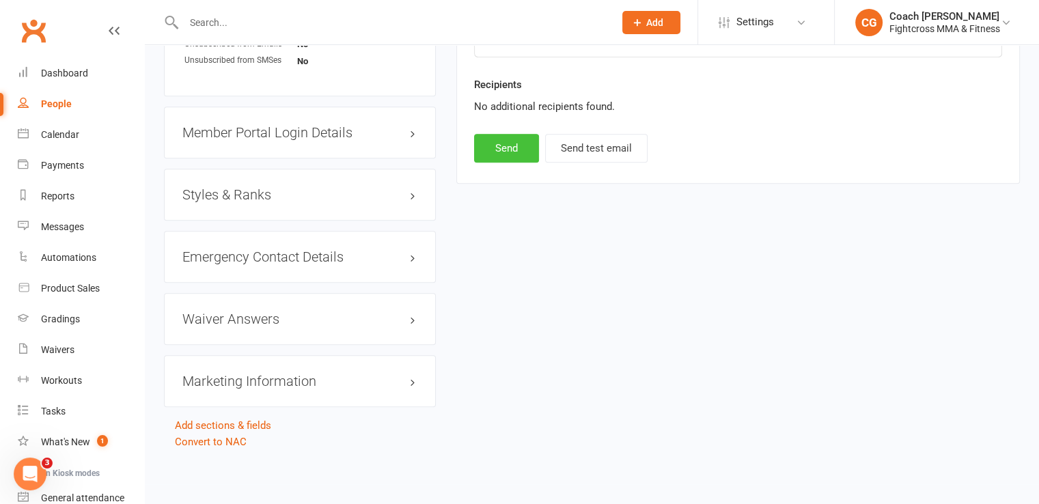
click at [515, 134] on button "Send" at bounding box center [506, 148] width 65 height 29
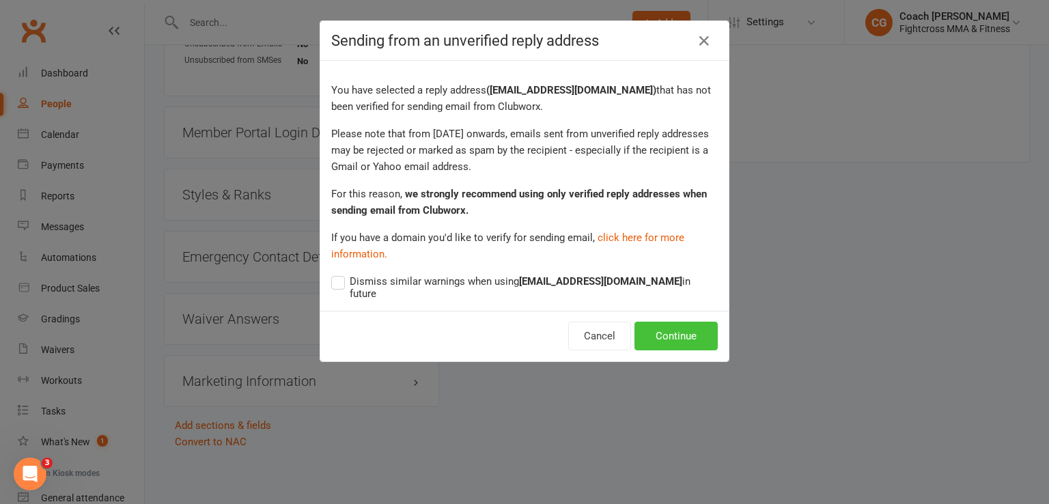
click at [669, 322] on button "Continue" at bounding box center [675, 336] width 83 height 29
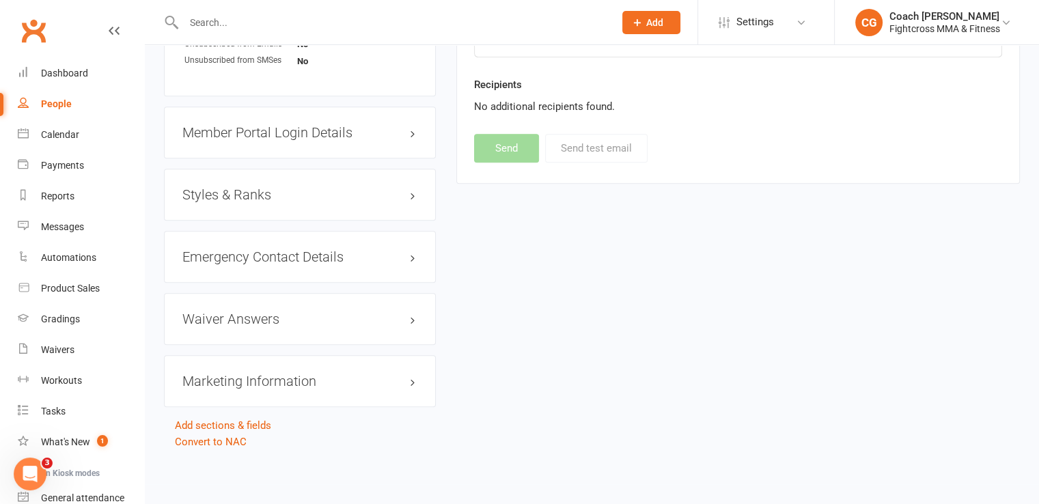
select select
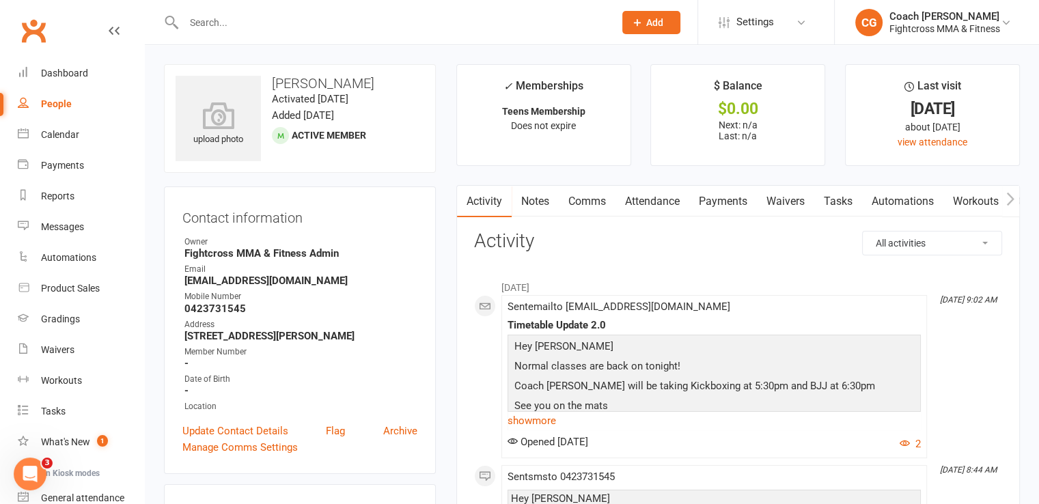
click at [594, 200] on link "Comms" at bounding box center [587, 201] width 57 height 31
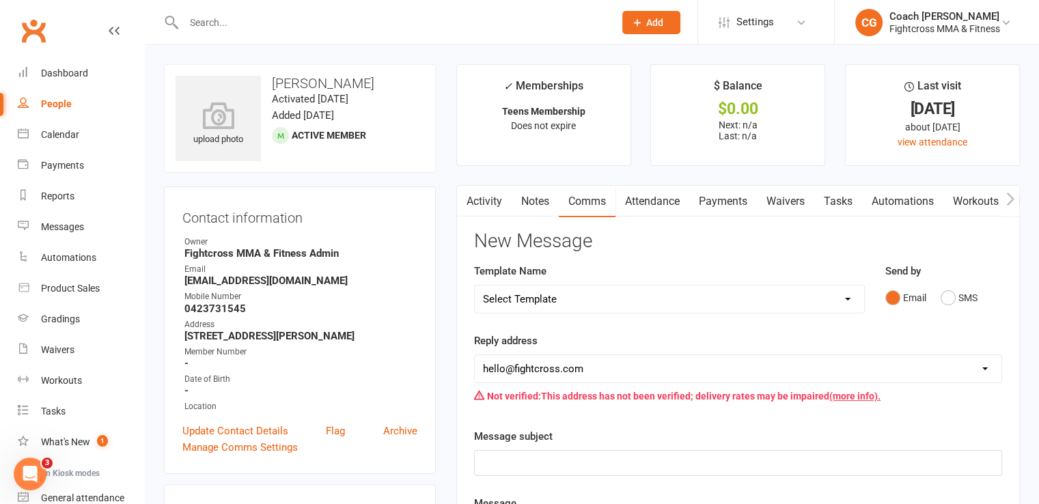
click at [641, 291] on select "Select Template [Email] Birthday [Email] no show purchased 14 day trial [Email]…" at bounding box center [669, 298] width 389 height 27
select select "21"
click at [475, 285] on select "Select Template [Email] Birthday [Email] no show purchased 14 day trial [Email]…" at bounding box center [669, 298] width 389 height 27
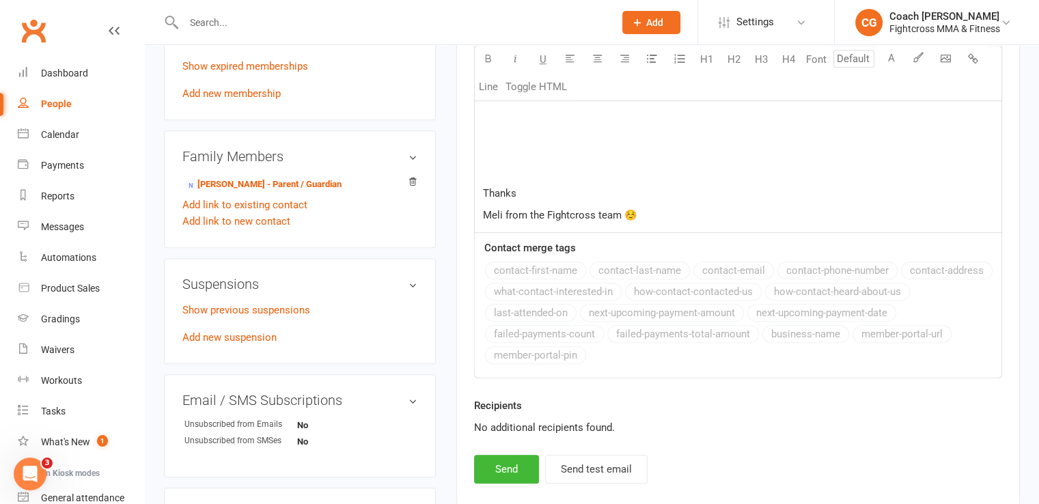
scroll to position [1024, 0]
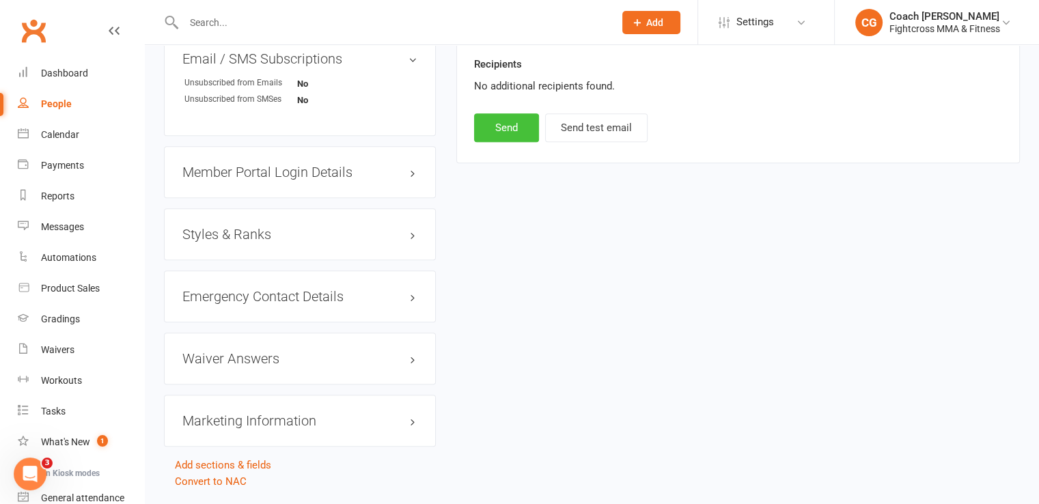
click at [521, 124] on button "Send" at bounding box center [506, 127] width 65 height 29
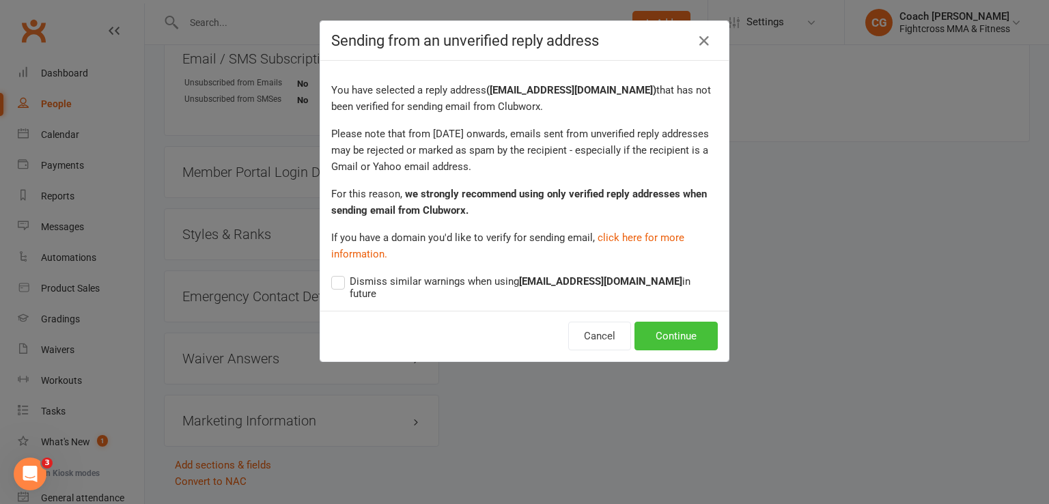
click at [688, 322] on button "Continue" at bounding box center [675, 336] width 83 height 29
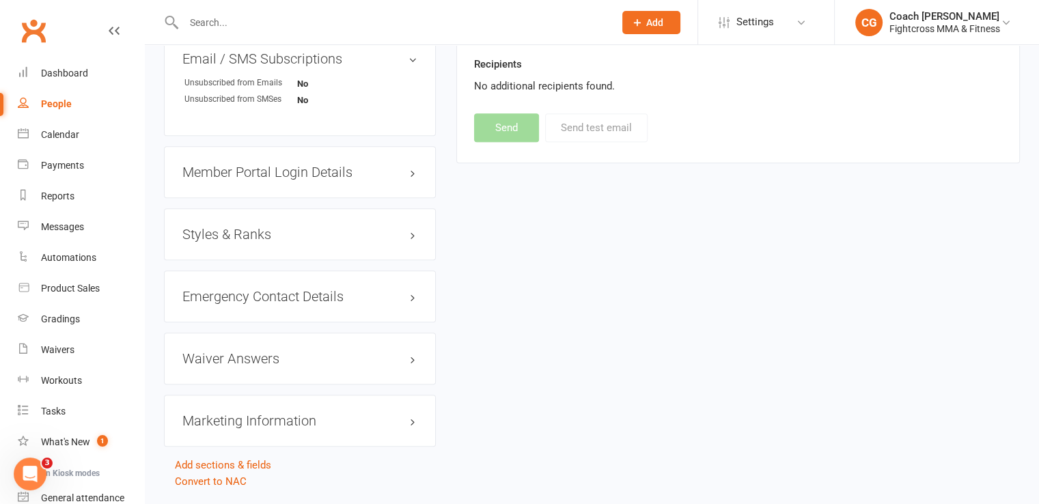
select select
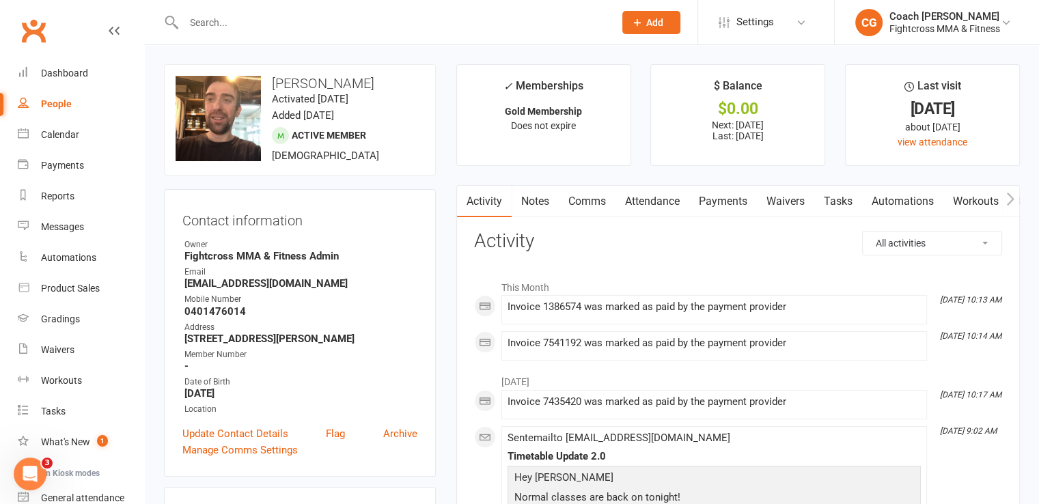
click at [593, 197] on link "Comms" at bounding box center [587, 201] width 57 height 31
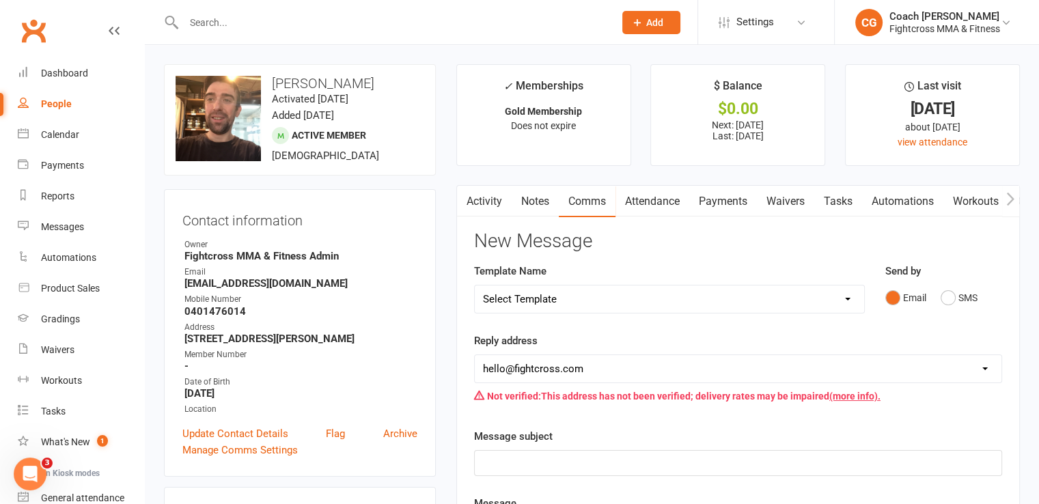
click at [752, 295] on select "Select Template [Email] Birthday [Email] no show purchased 14 day trial [Email]…" at bounding box center [669, 298] width 389 height 27
select select "21"
click at [475, 285] on select "Select Template [Email] Birthday [Email] no show purchased 14 day trial [Email]…" at bounding box center [669, 298] width 389 height 27
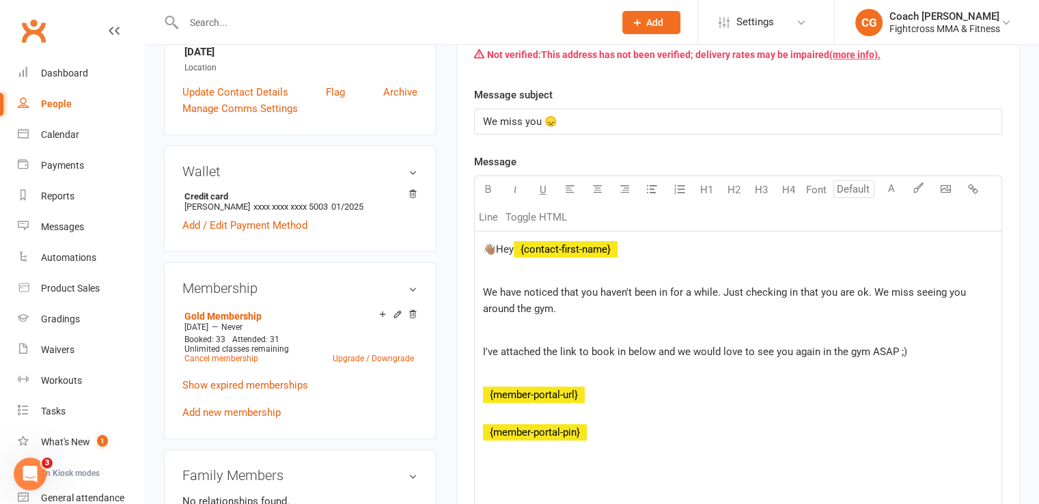
scroll to position [683, 0]
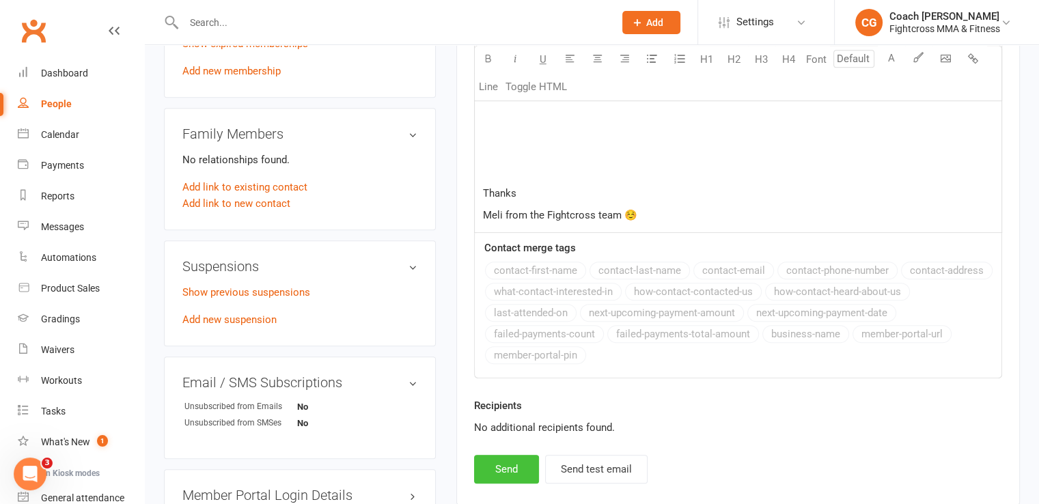
click at [492, 461] on button "Send" at bounding box center [506, 469] width 65 height 29
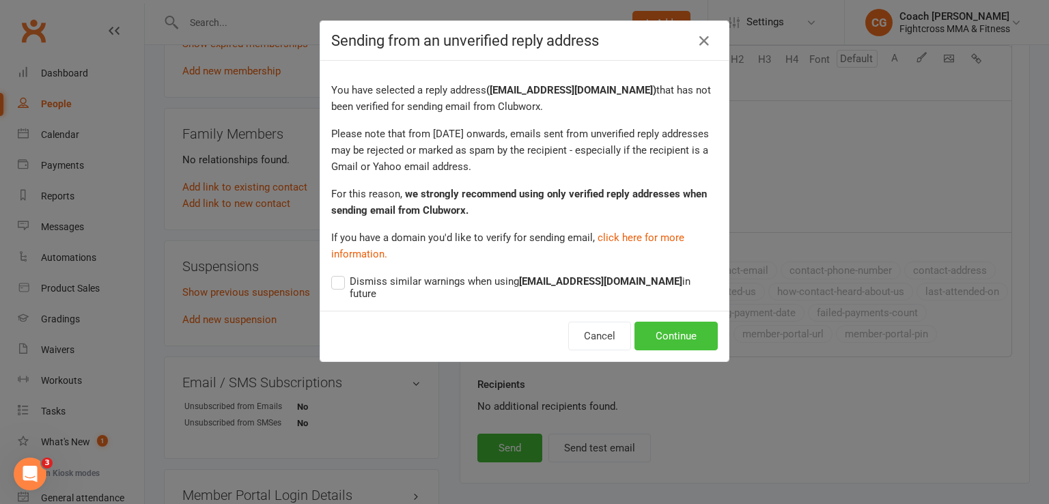
click at [680, 324] on button "Continue" at bounding box center [675, 336] width 83 height 29
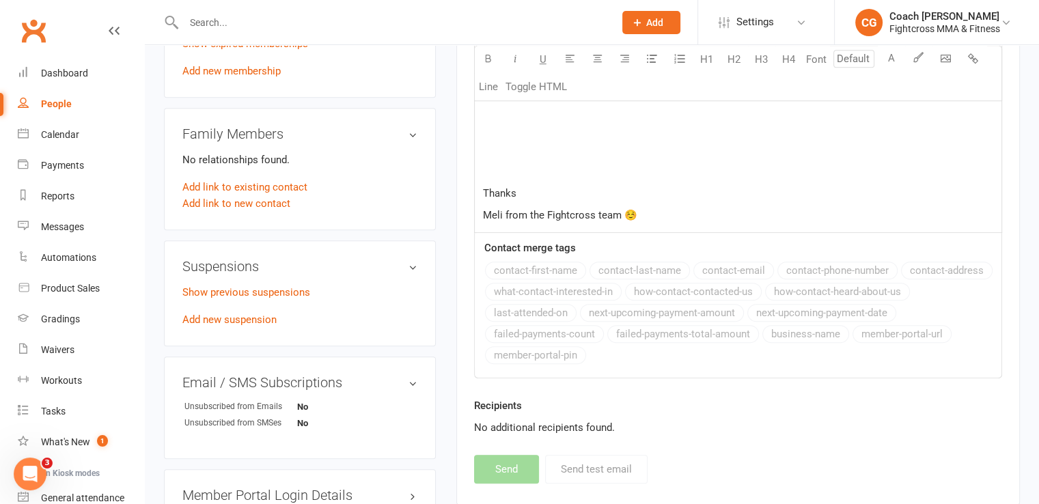
select select
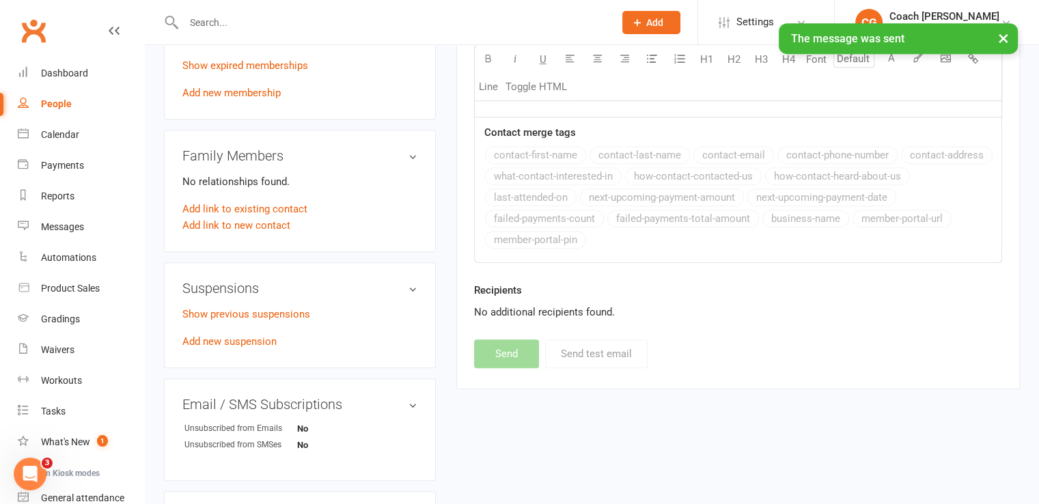
scroll to position [341, 0]
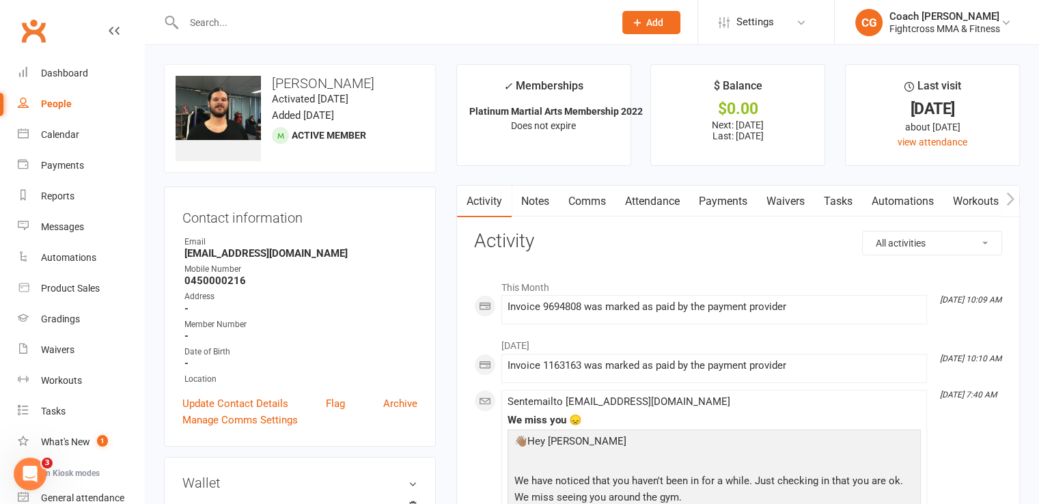
click at [591, 203] on link "Comms" at bounding box center [587, 201] width 57 height 31
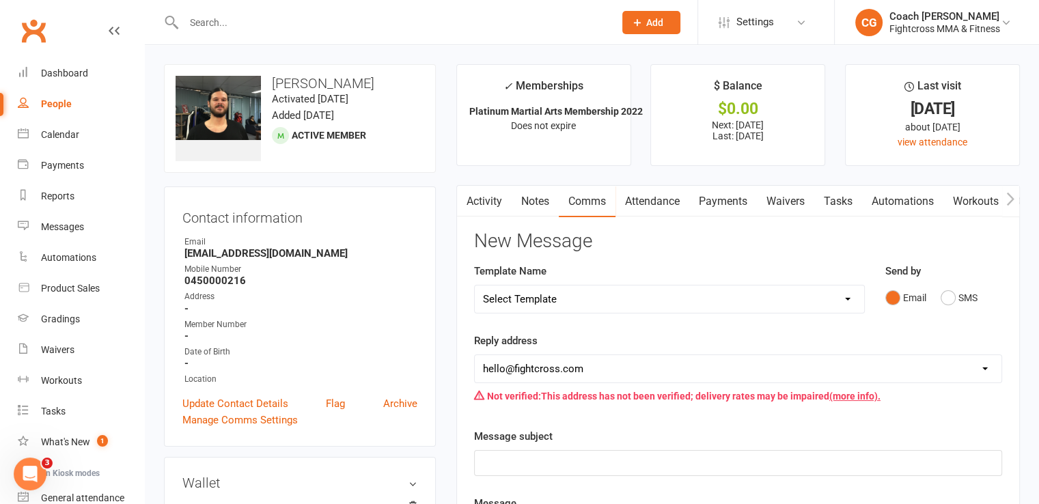
click at [613, 301] on select "Select Template [Email] Birthday [Email] no show purchased 14 day trial [Email]…" at bounding box center [669, 298] width 389 height 27
select select "21"
click at [475, 285] on select "Select Template [Email] Birthday [Email] no show purchased 14 day trial [Email]…" at bounding box center [669, 298] width 389 height 27
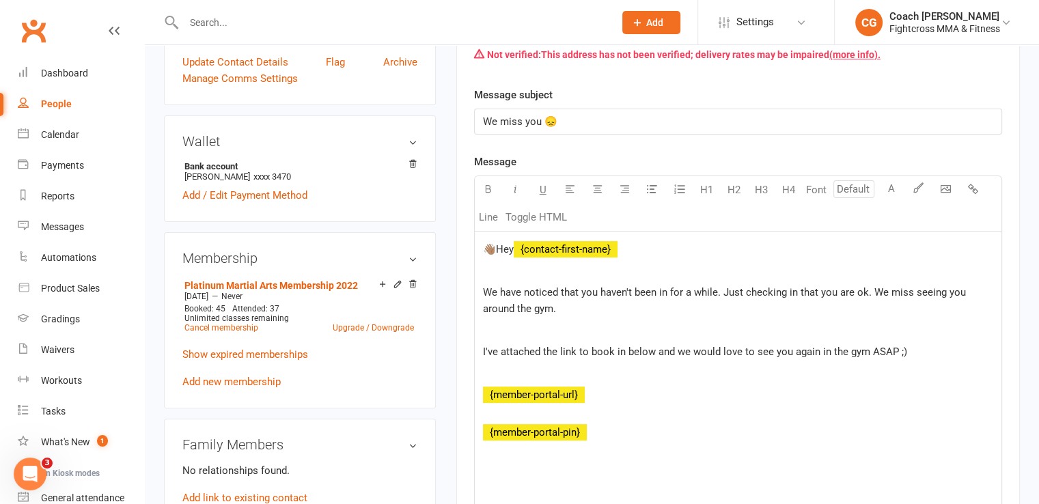
scroll to position [683, 0]
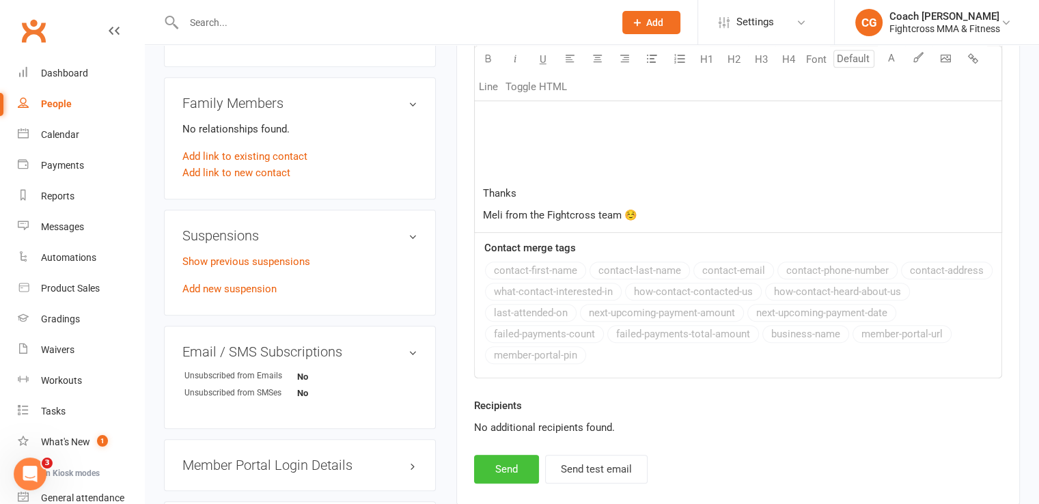
click at [520, 455] on button "Send" at bounding box center [506, 469] width 65 height 29
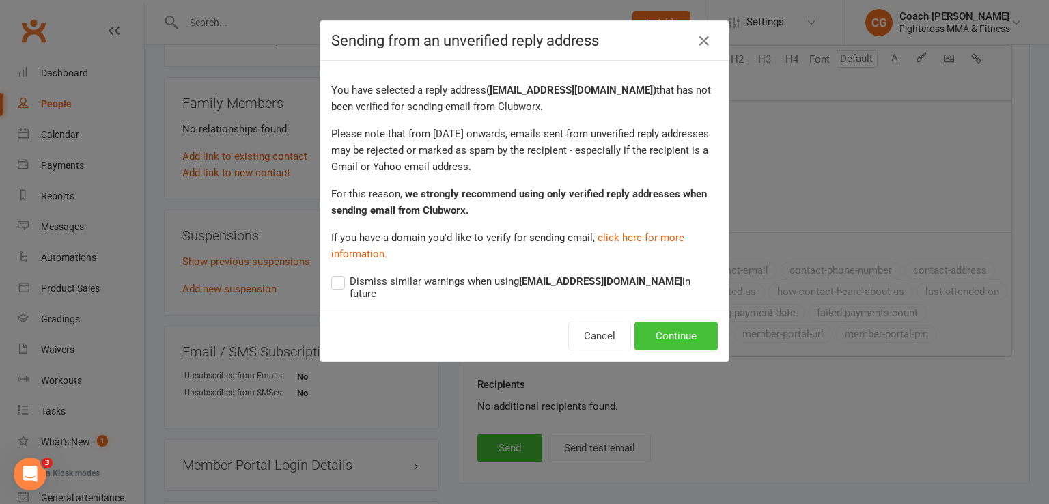
click at [671, 330] on button "Continue" at bounding box center [675, 336] width 83 height 29
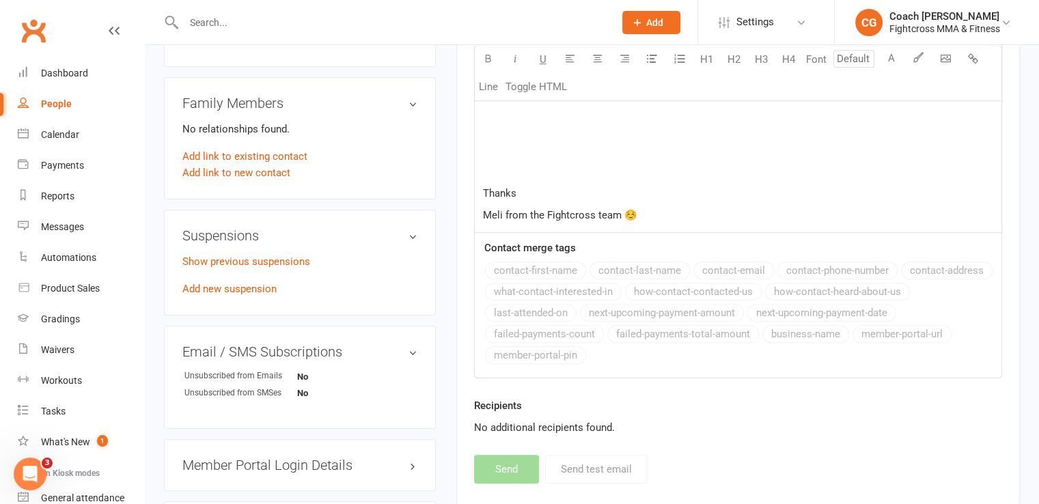
select select
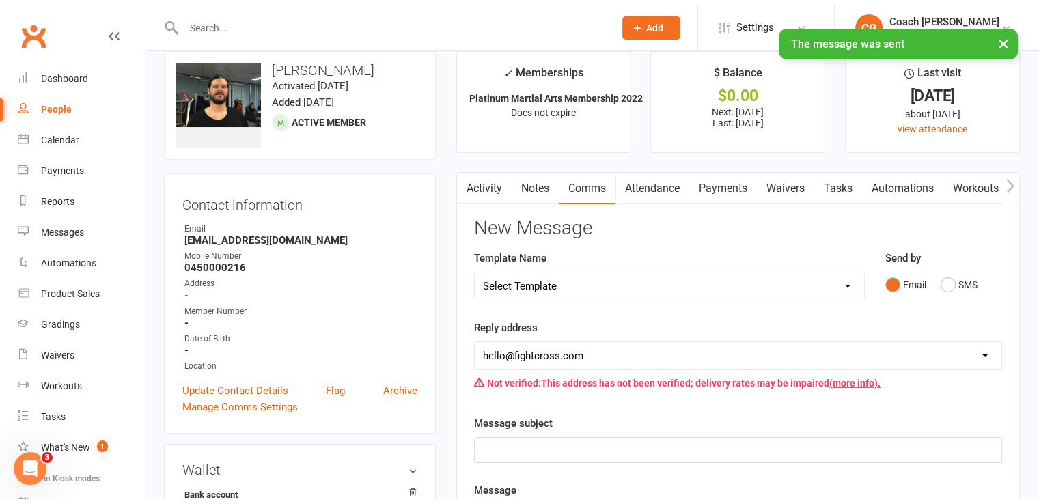
scroll to position [0, 0]
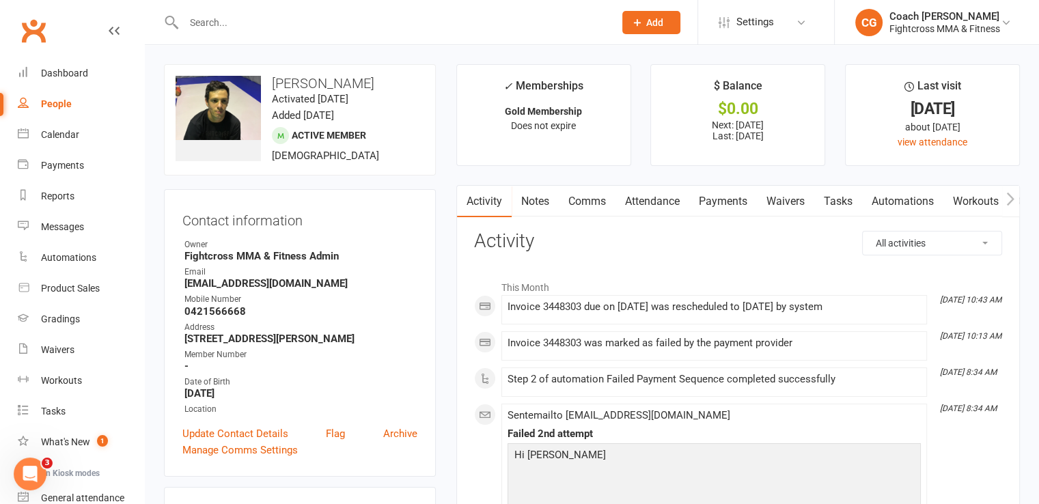
click at [582, 201] on link "Comms" at bounding box center [587, 201] width 57 height 31
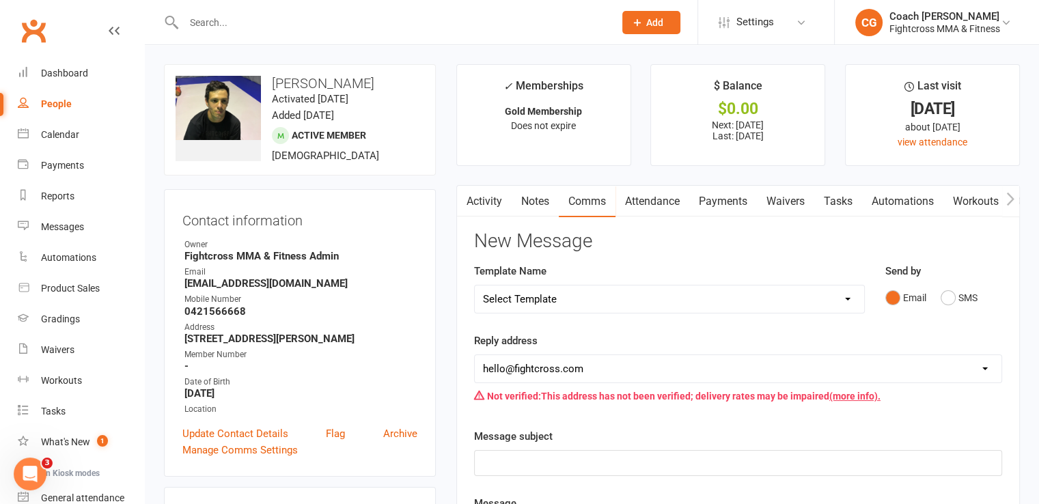
click at [773, 292] on select "Select Template [Email] Birthday [Email] no show purchased 14 day trial [Email]…" at bounding box center [669, 298] width 389 height 27
click at [475, 285] on select "Select Template [Email] Birthday [Email] no show purchased 14 day trial [Email]…" at bounding box center [669, 298] width 389 height 27
click at [688, 285] on select "Select Template [Email] Birthday [Email] no show purchased 14 day trial [Email]…" at bounding box center [669, 298] width 389 height 27
select select "21"
click at [475, 285] on select "Select Template [Email] Birthday [Email] no show purchased 14 day trial [Email]…" at bounding box center [669, 298] width 389 height 27
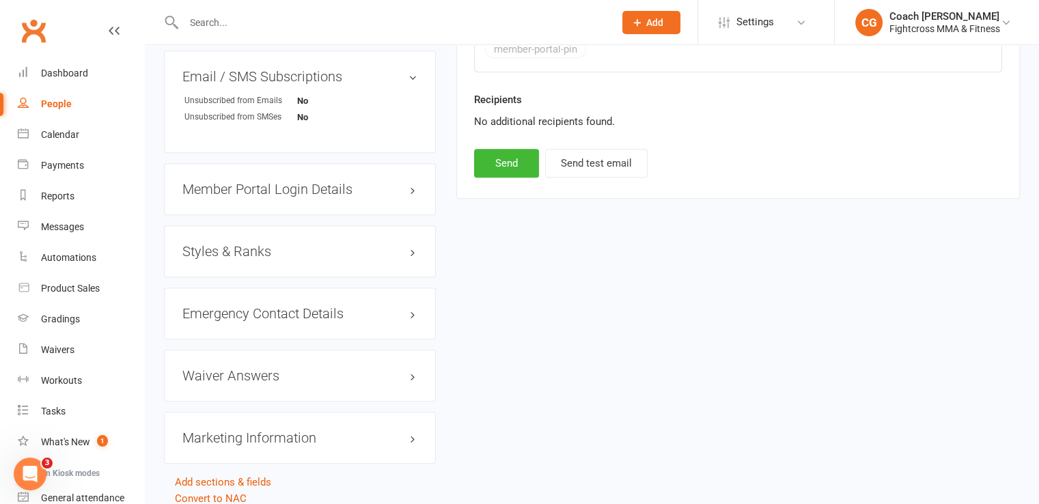
scroll to position [1024, 0]
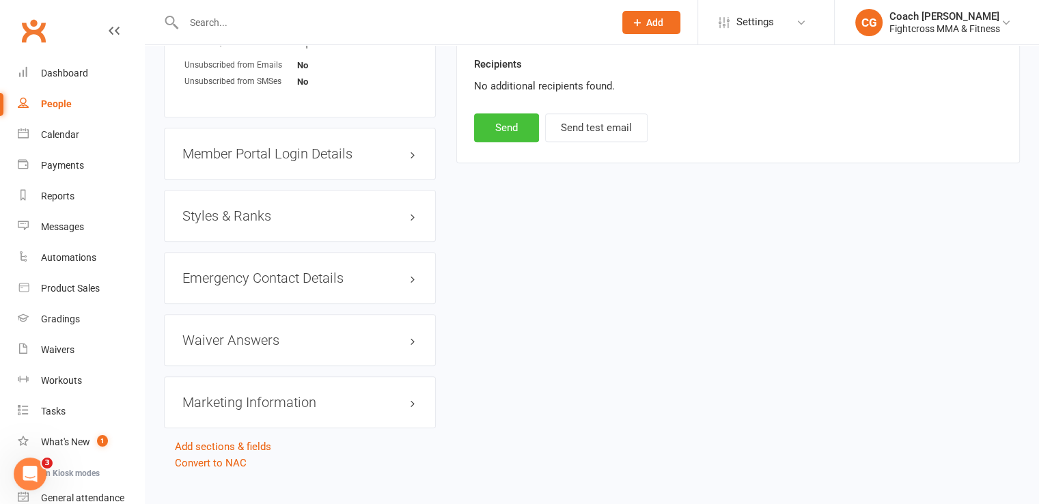
click at [518, 124] on button "Send" at bounding box center [506, 127] width 65 height 29
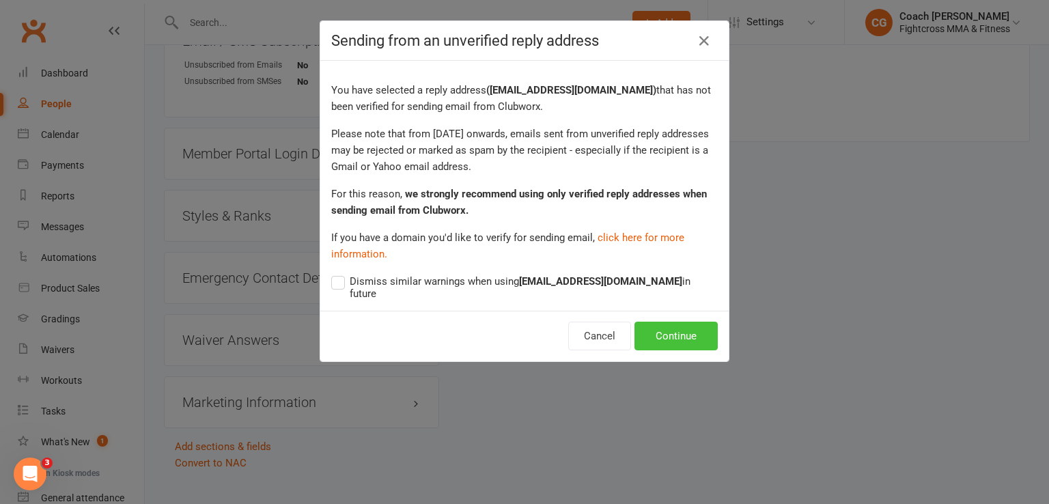
click at [666, 322] on button "Continue" at bounding box center [675, 336] width 83 height 29
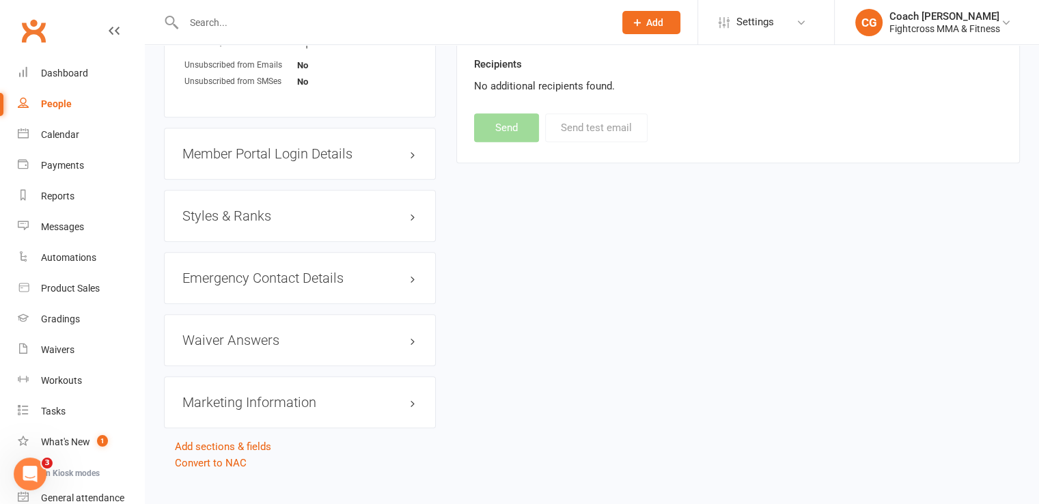
select select
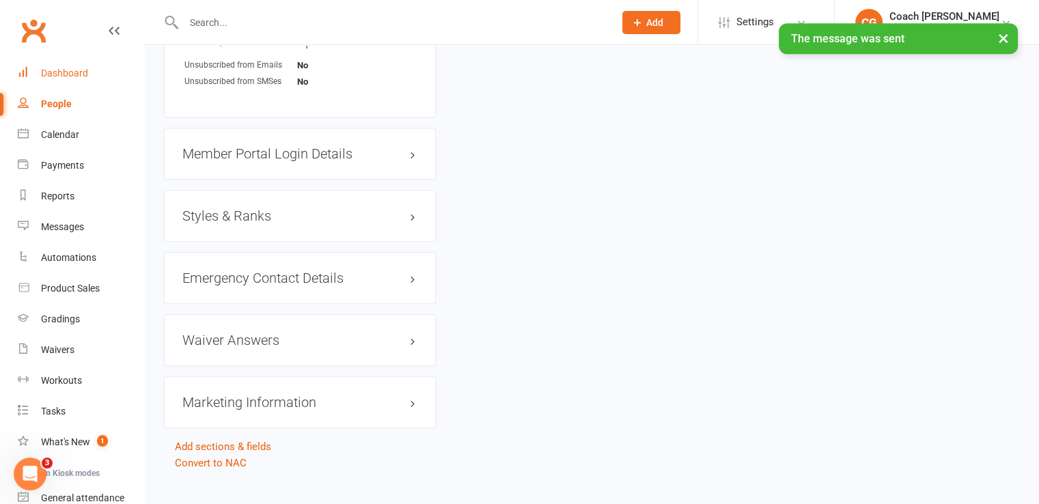
click at [70, 73] on div "Dashboard" at bounding box center [64, 73] width 47 height 11
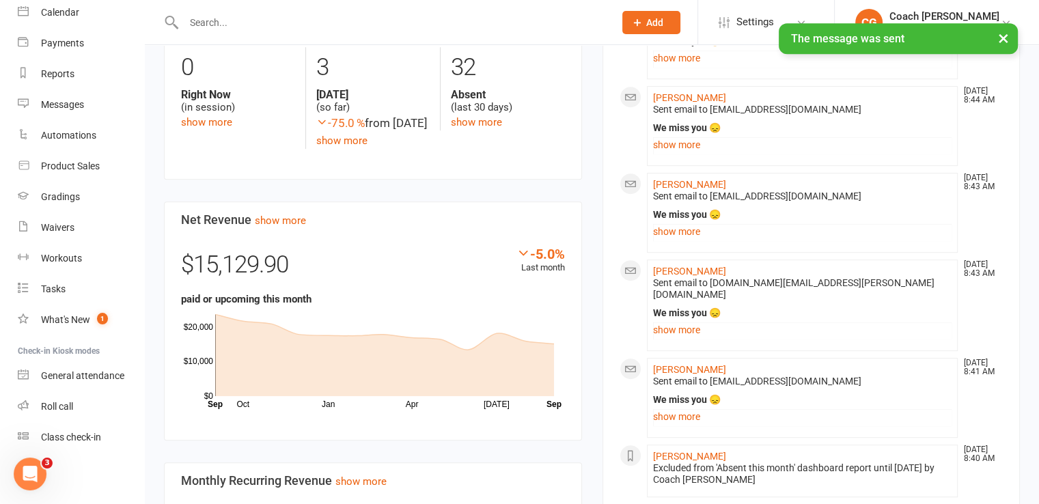
scroll to position [341, 0]
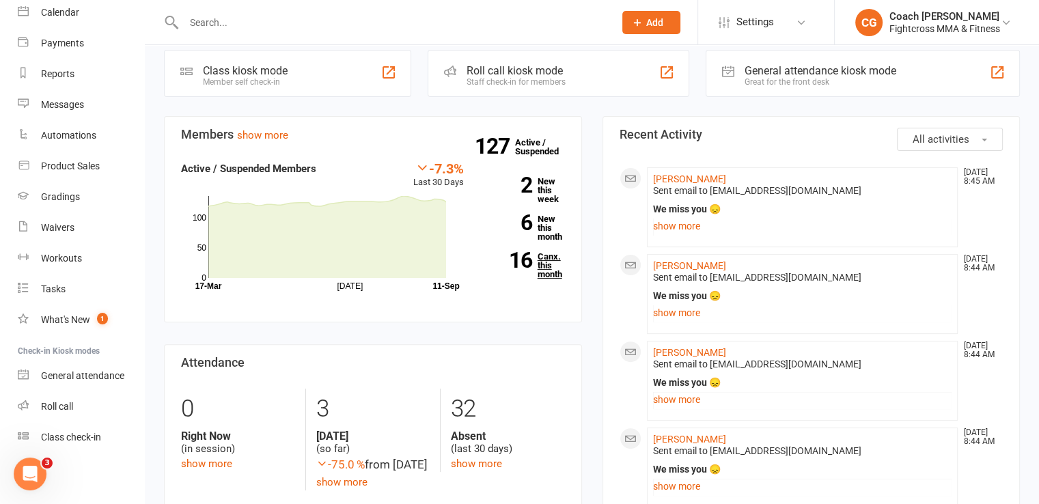
click at [539, 257] on link "16 Canx. this month" at bounding box center [524, 265] width 81 height 27
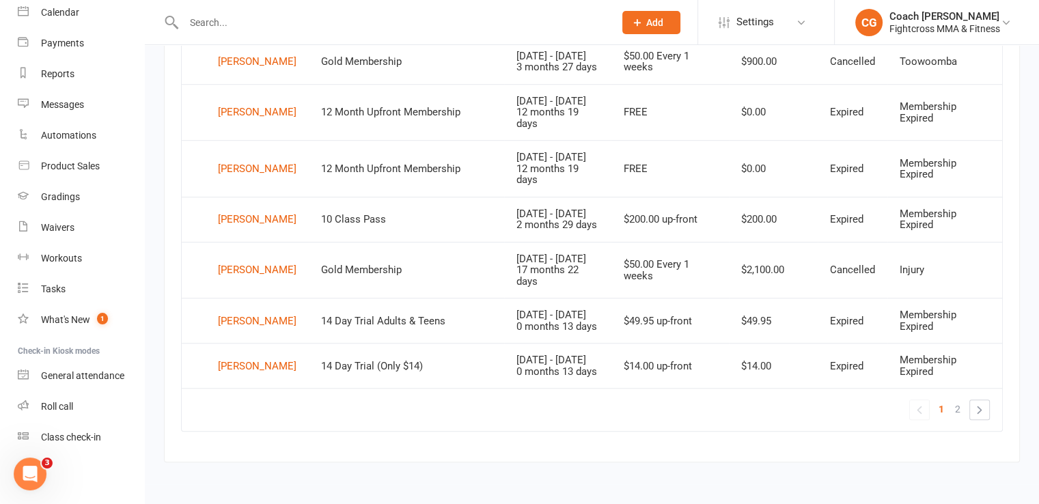
scroll to position [1073, 0]
click at [231, 229] on div "Bodie Morris" at bounding box center [257, 219] width 79 height 20
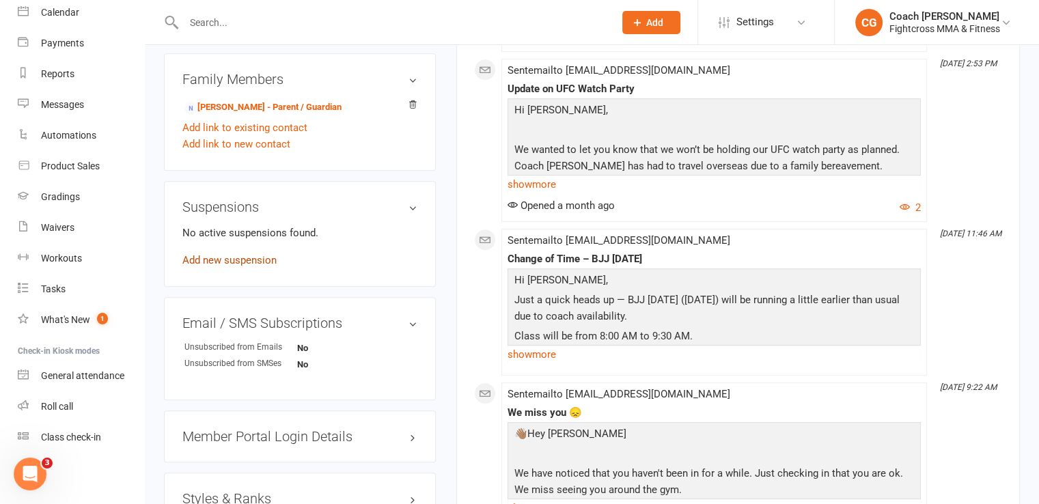
scroll to position [341, 0]
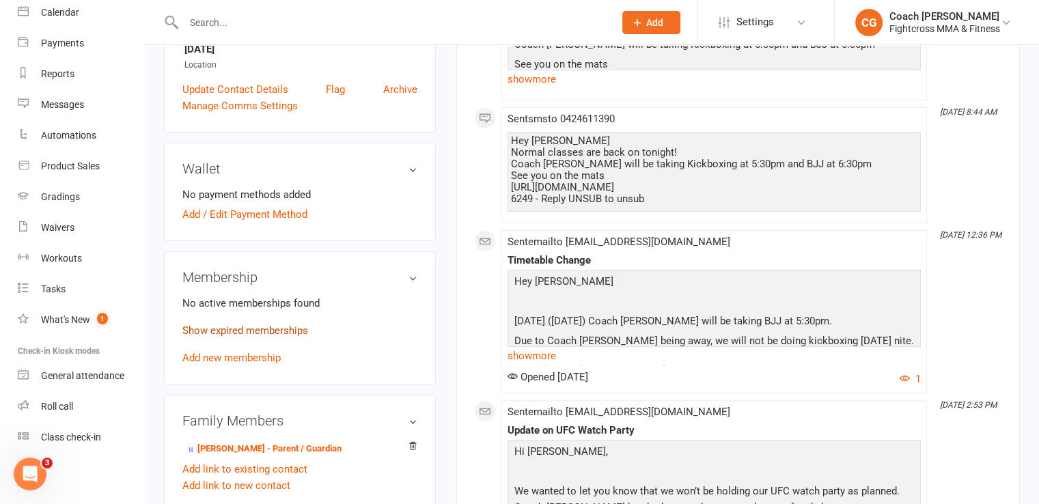
click at [281, 335] on link "Show expired memberships" at bounding box center [245, 330] width 126 height 12
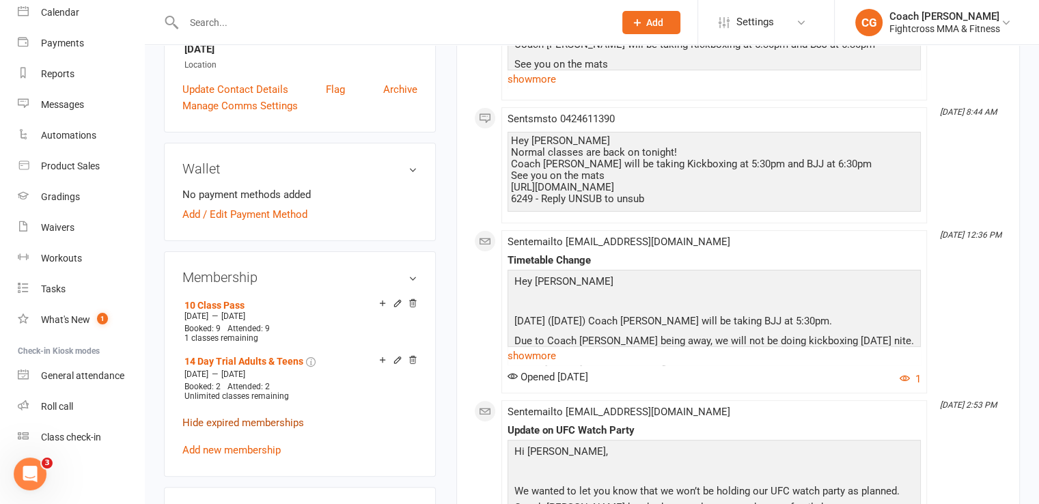
scroll to position [0, 0]
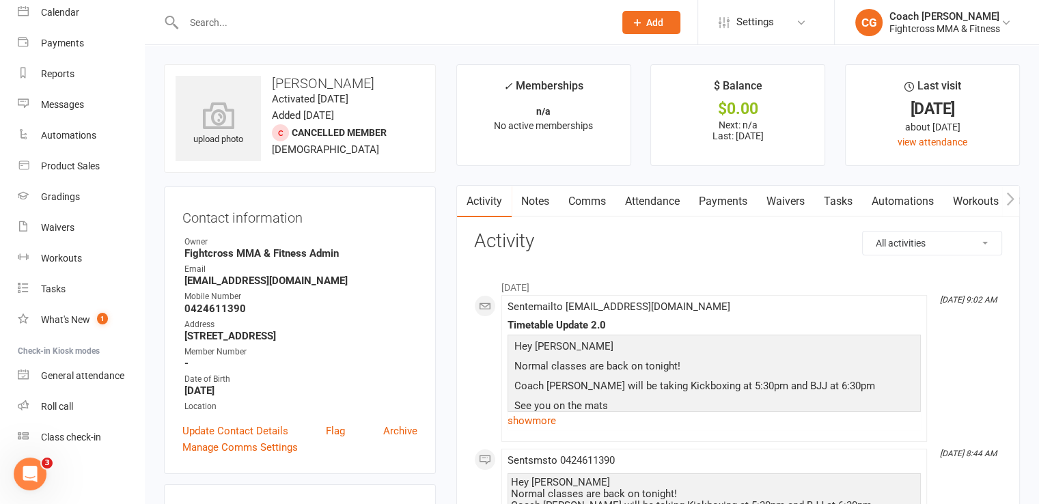
click at [582, 208] on link "Comms" at bounding box center [587, 201] width 57 height 31
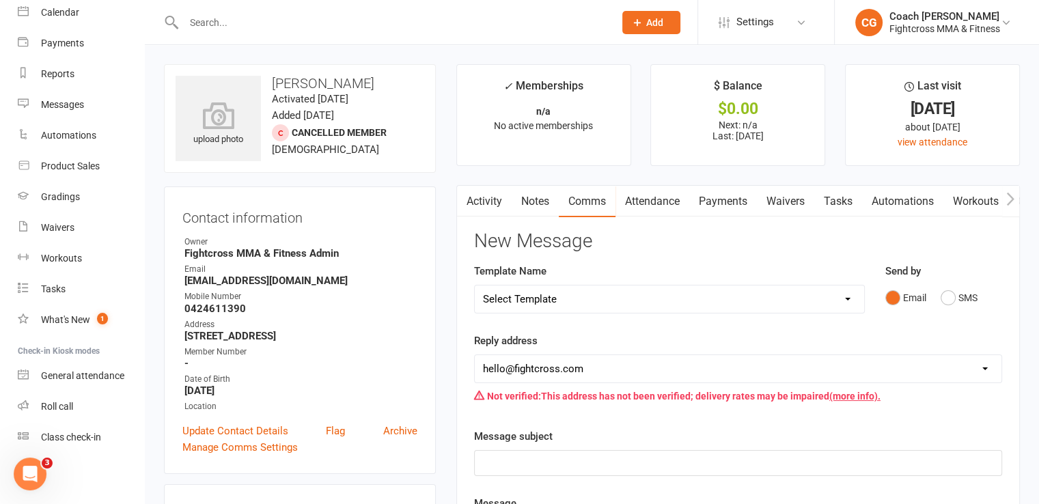
click at [658, 306] on select "Select Template [Email] Birthday [Email] no show purchased 14 day trial [Email]…" at bounding box center [669, 298] width 389 height 27
select select "37"
click at [475, 285] on select "Select Template [Email] Birthday [Email] no show purchased 14 day trial [Email]…" at bounding box center [669, 298] width 389 height 27
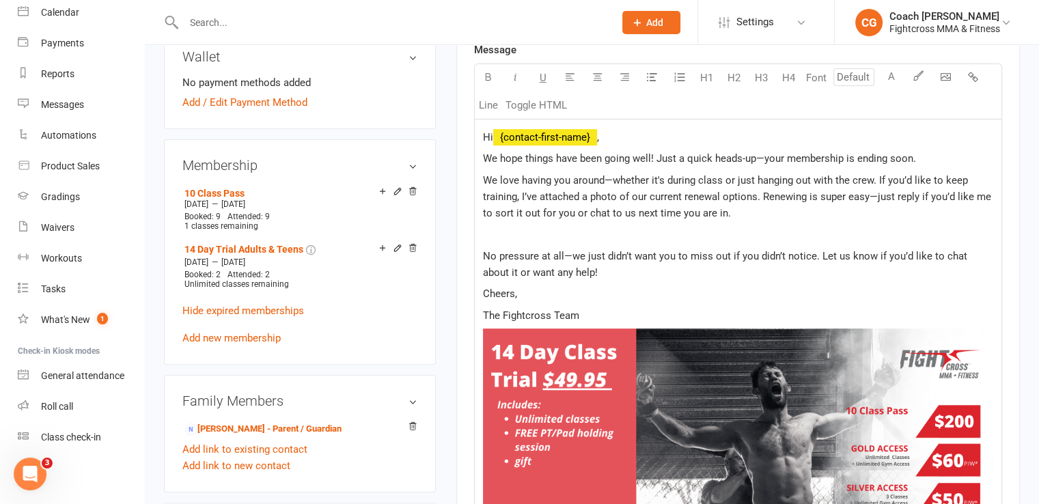
scroll to position [1024, 0]
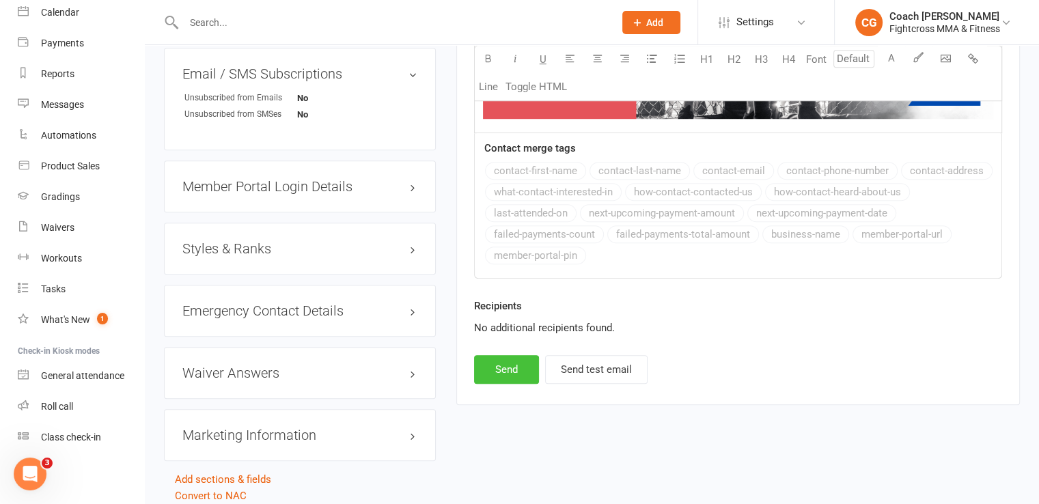
click at [497, 358] on button "Send" at bounding box center [506, 369] width 65 height 29
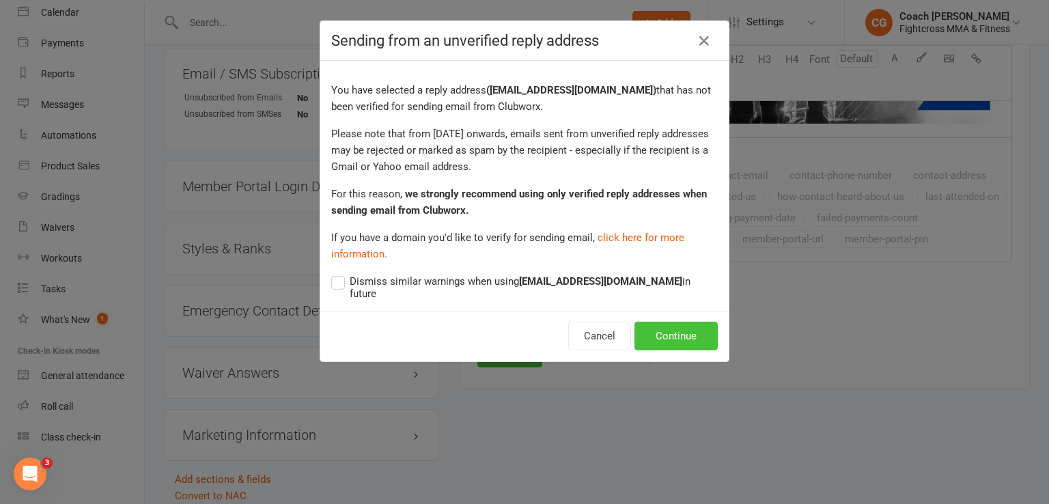
click at [644, 325] on button "Continue" at bounding box center [675, 336] width 83 height 29
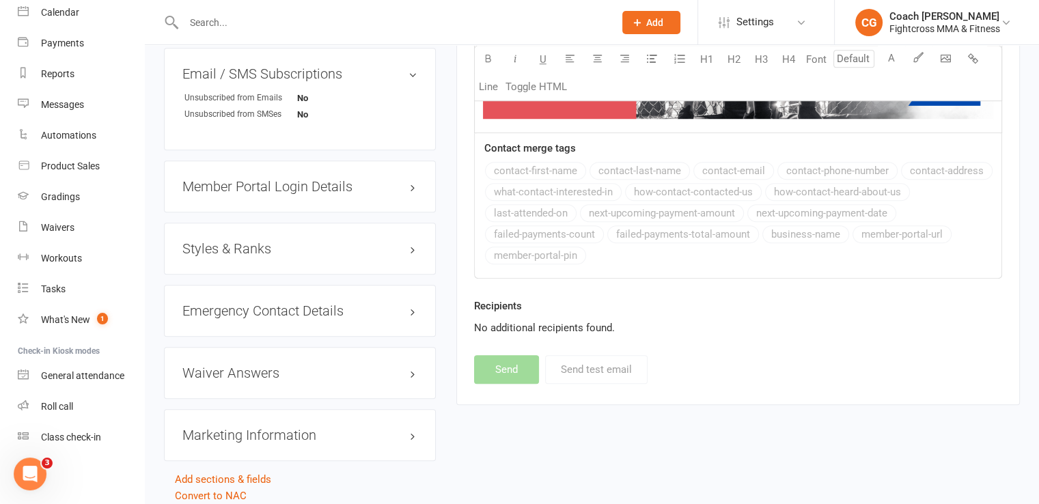
select select
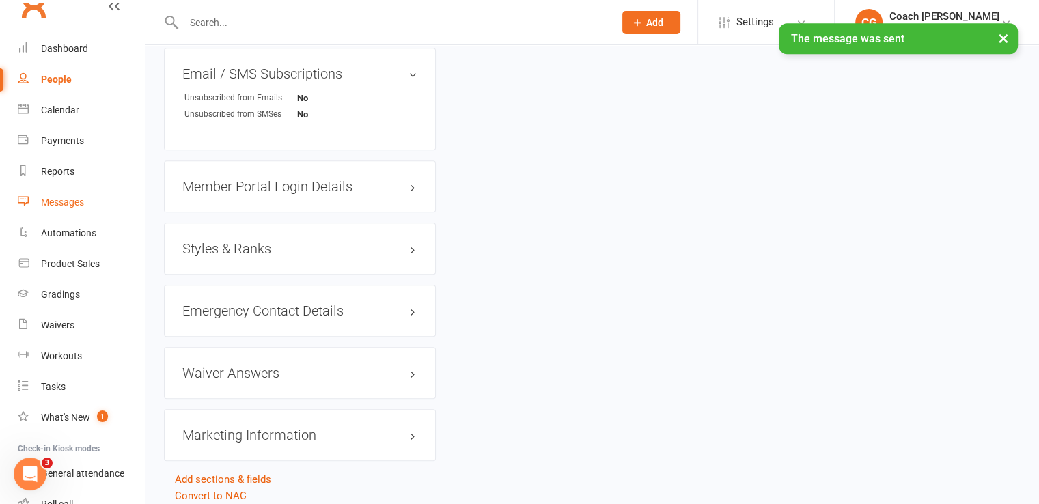
scroll to position [0, 0]
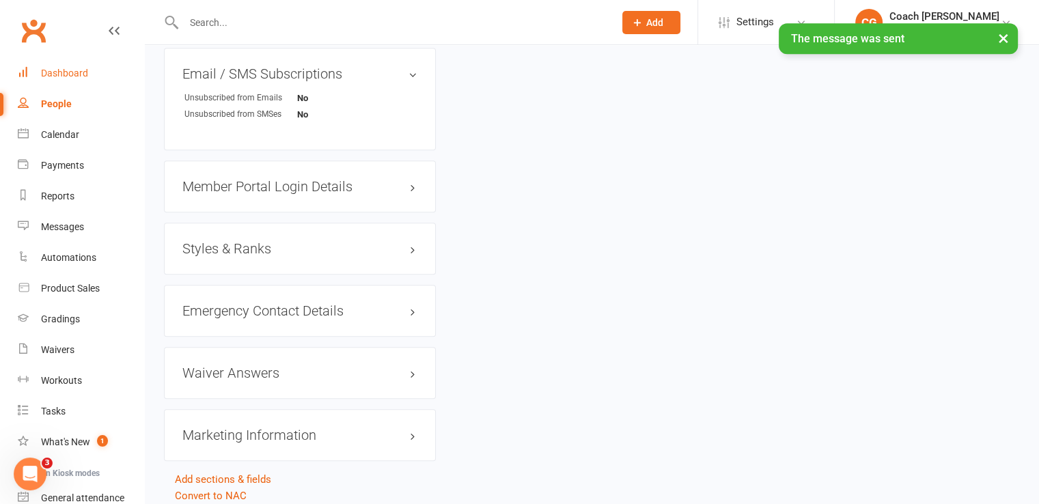
click at [51, 85] on link "Dashboard" at bounding box center [81, 73] width 126 height 31
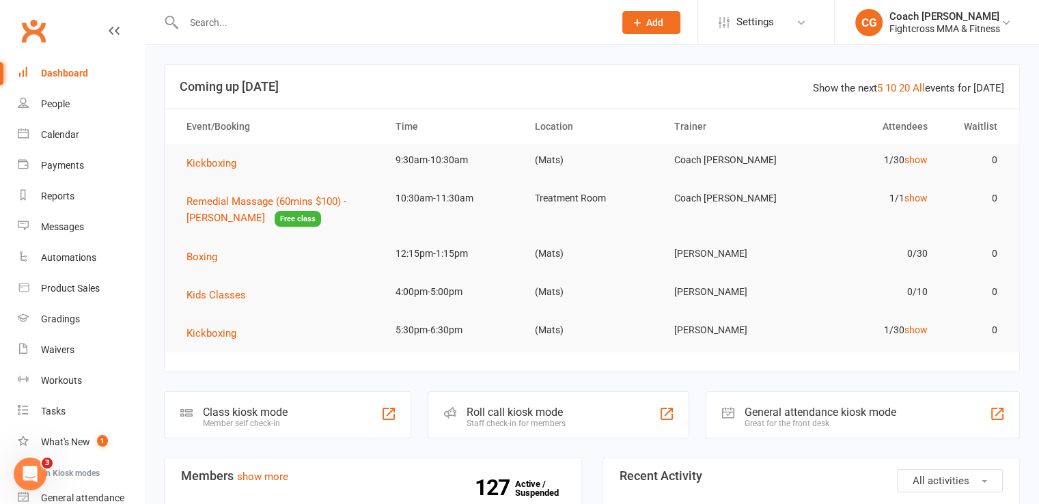
scroll to position [341, 0]
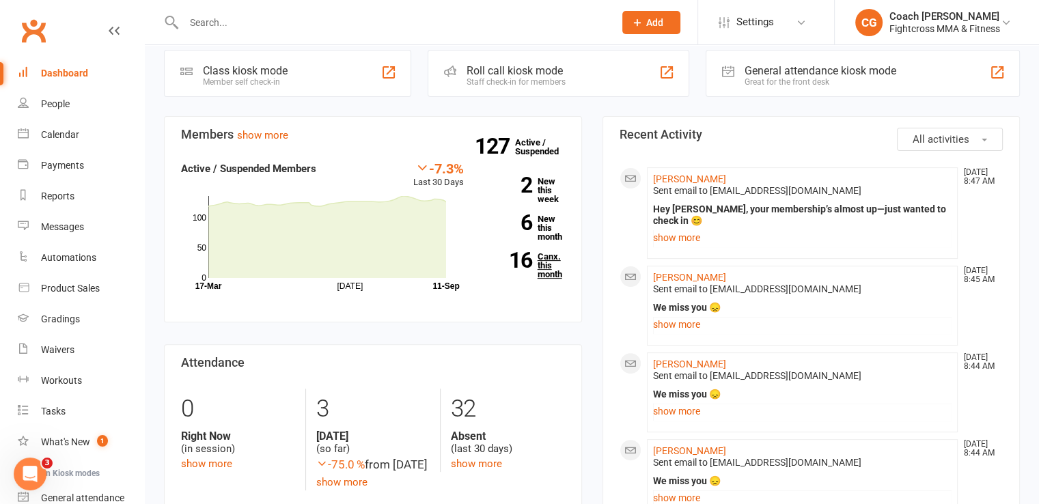
click at [544, 273] on link "16 Canx. this month" at bounding box center [524, 265] width 81 height 27
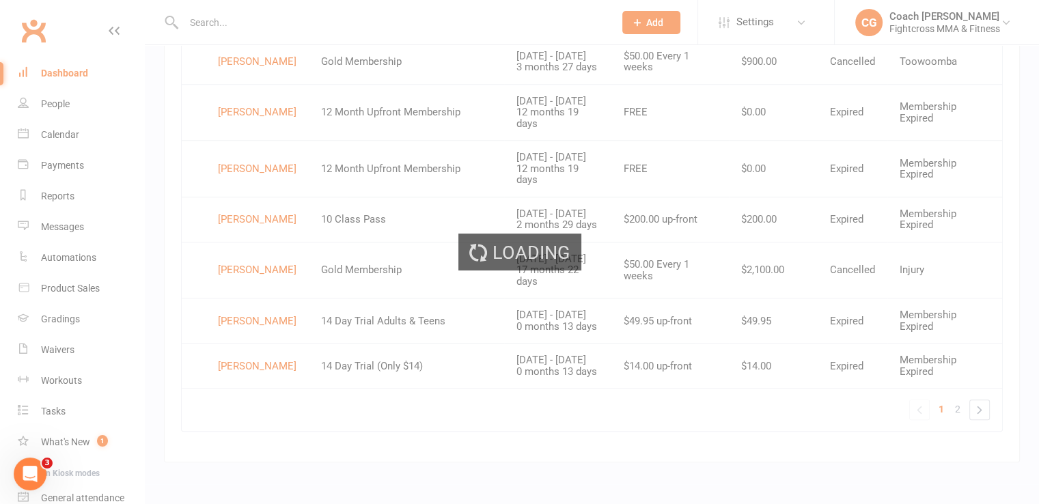
scroll to position [1037, 0]
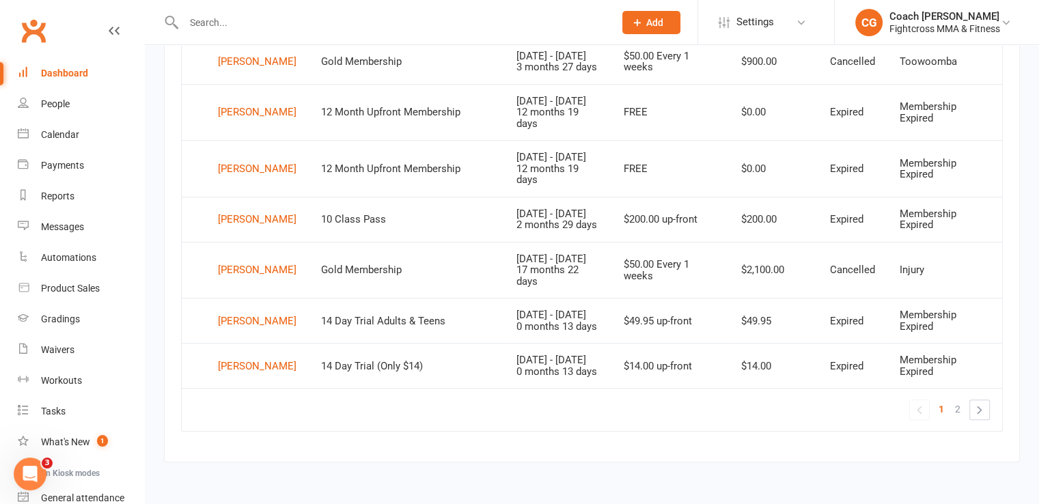
drag, startPoint x: 235, startPoint y: 395, endPoint x: 206, endPoint y: 416, distance: 35.2
click at [206, 343] on td "Nicholas Rooke" at bounding box center [245, 320] width 127 height 45
click at [951, 410] on link "2" at bounding box center [957, 408] width 16 height 19
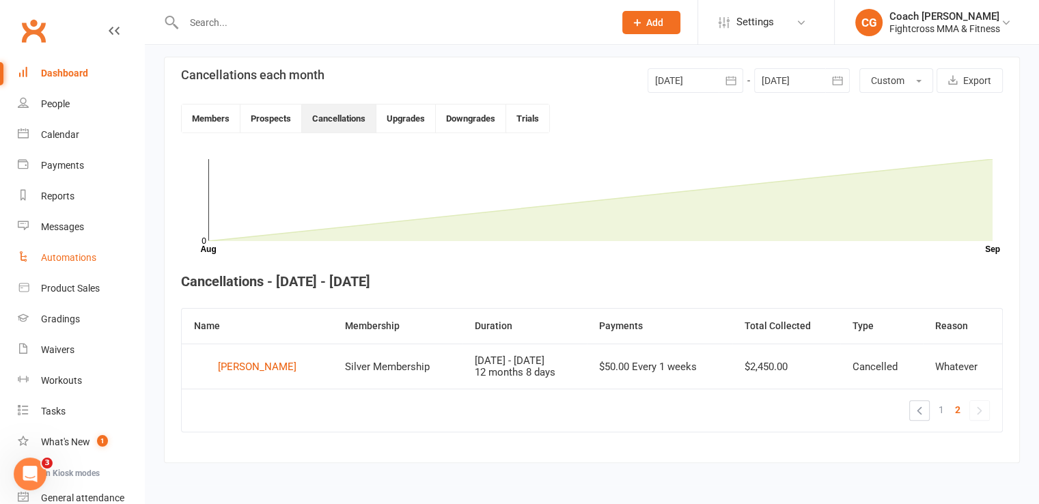
click at [79, 257] on div "Automations" at bounding box center [68, 257] width 55 height 11
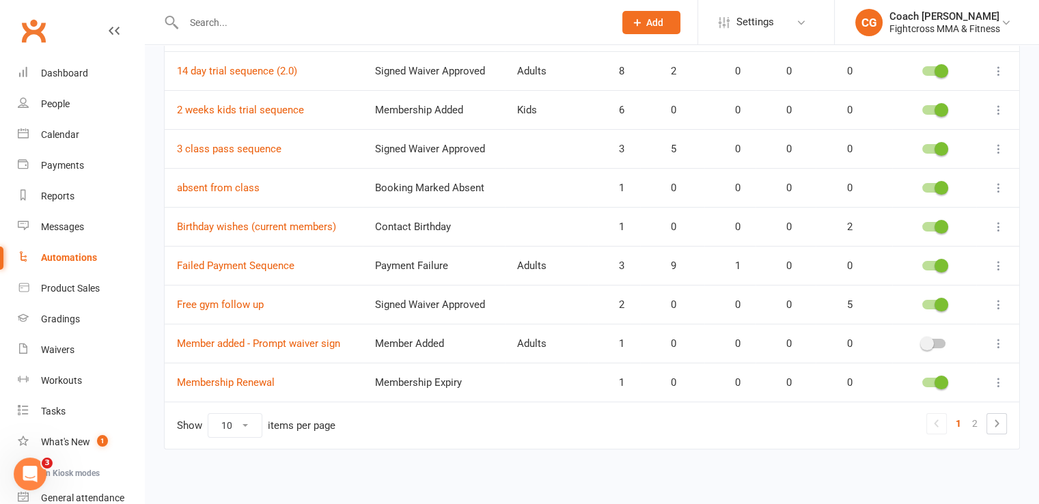
scroll to position [212, 0]
click at [250, 264] on link "Failed Payment Sequence" at bounding box center [235, 265] width 117 height 12
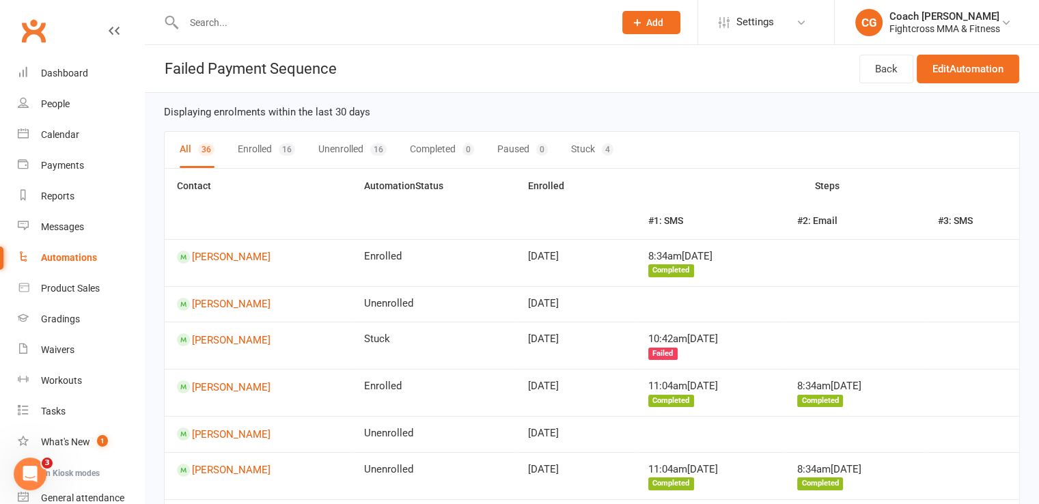
click at [580, 151] on button "Stuck 4" at bounding box center [592, 150] width 42 height 36
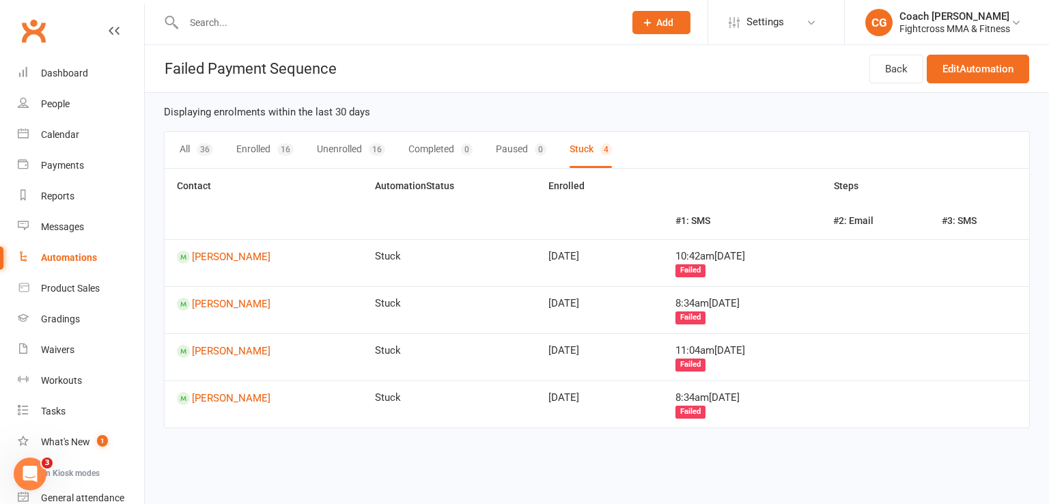
click at [191, 151] on button "All 36" at bounding box center [196, 150] width 33 height 36
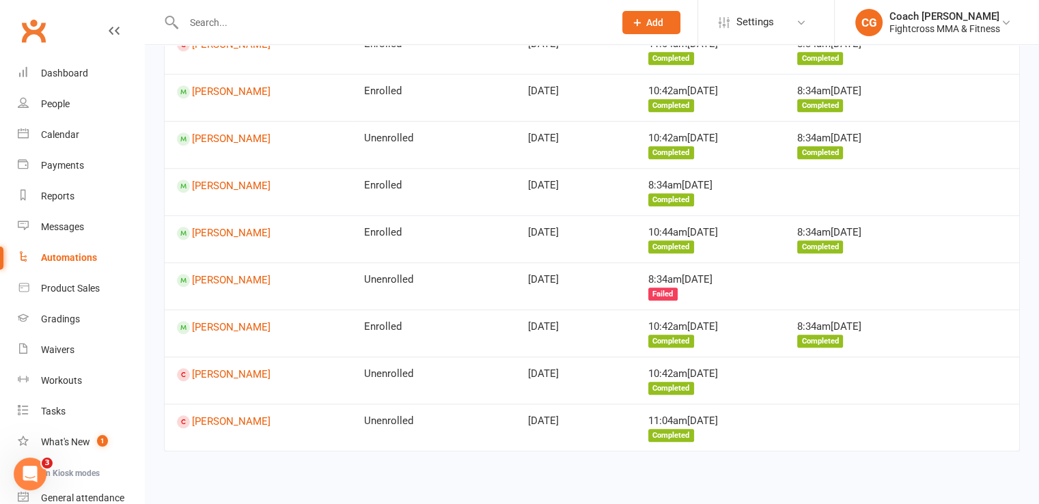
scroll to position [1439, 0]
click at [68, 74] on div "Dashboard" at bounding box center [64, 73] width 47 height 11
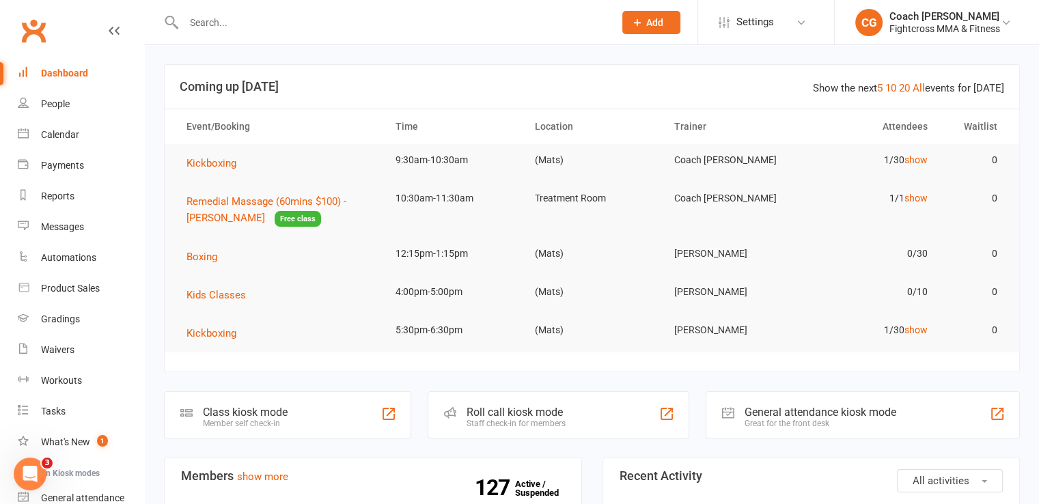
click at [68, 74] on div "Dashboard" at bounding box center [64, 73] width 47 height 11
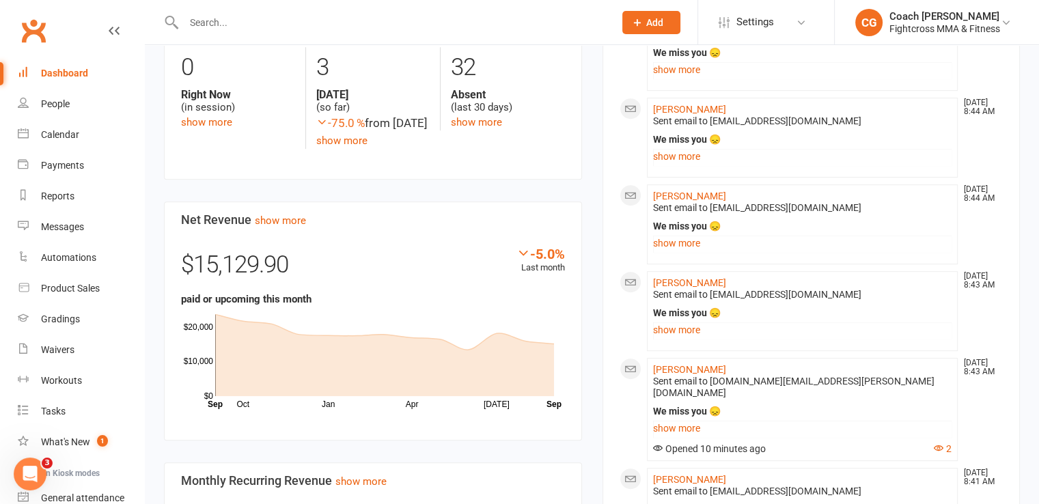
scroll to position [341, 0]
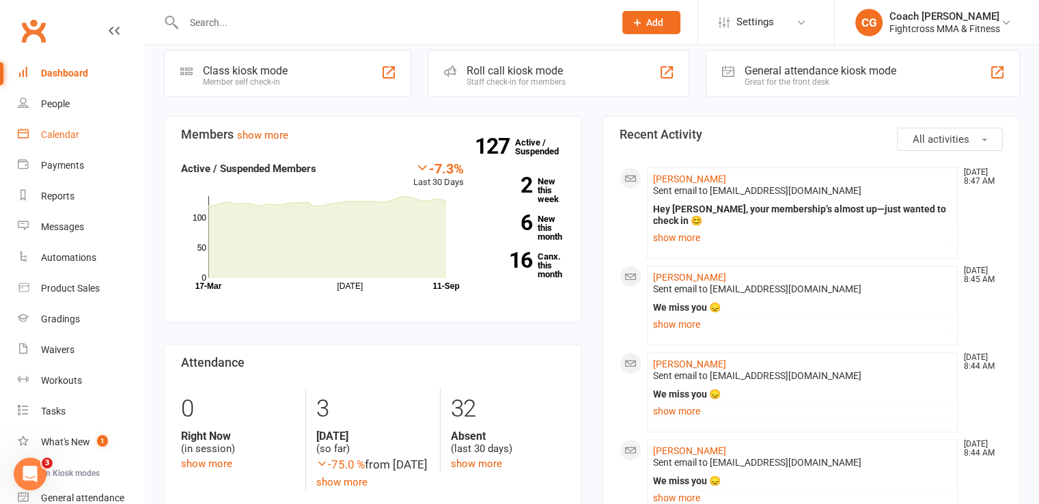
click at [64, 129] on div "Calendar" at bounding box center [60, 134] width 38 height 11
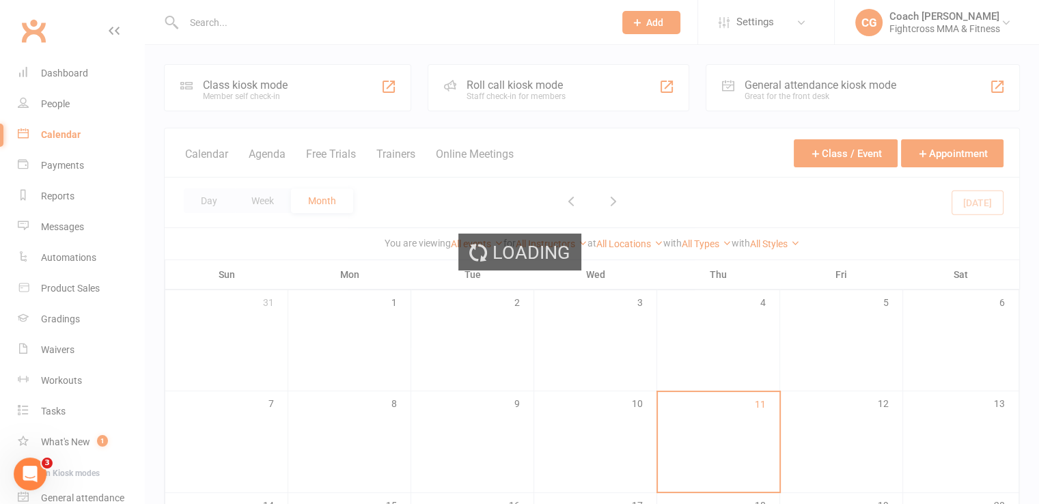
click at [270, 201] on div "Loading" at bounding box center [519, 252] width 1039 height 504
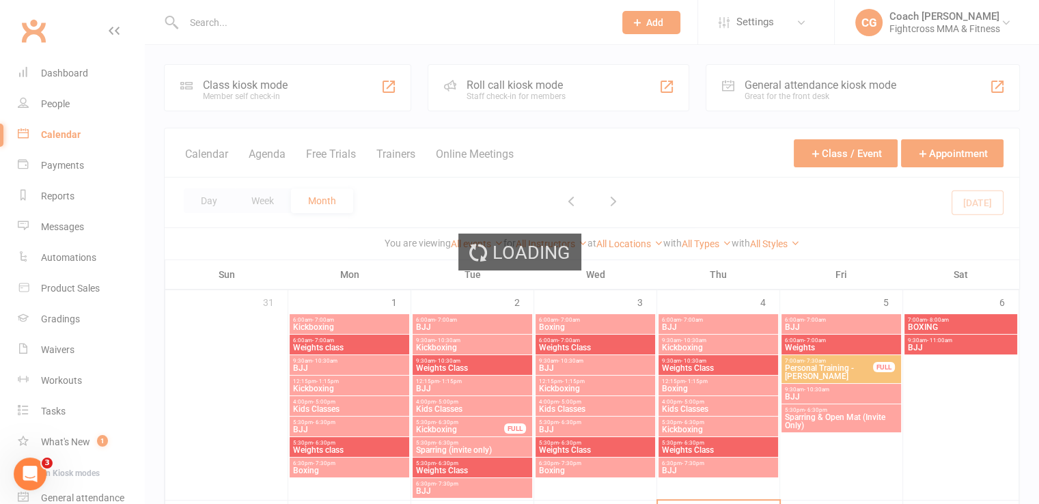
click at [270, 201] on div "Loading" at bounding box center [519, 252] width 1039 height 504
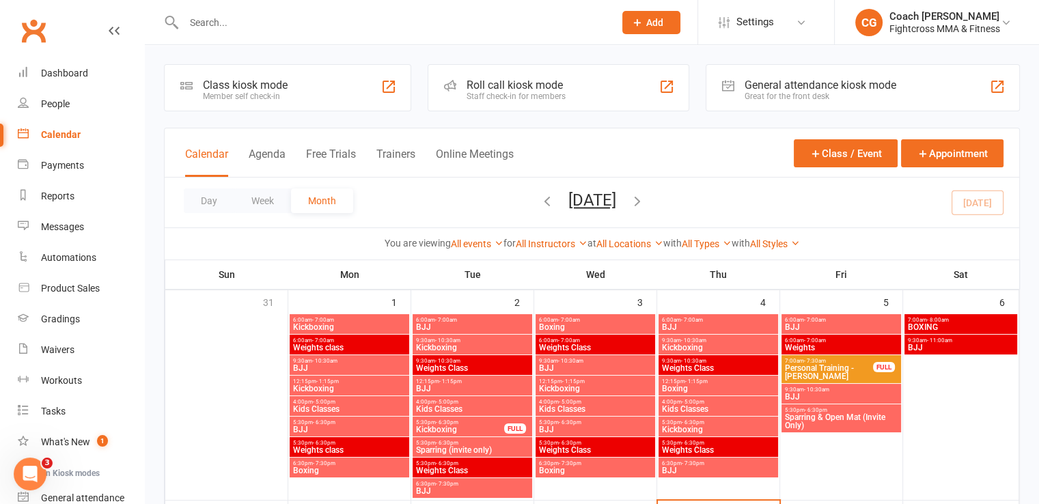
click at [270, 201] on button "Week" at bounding box center [262, 200] width 57 height 25
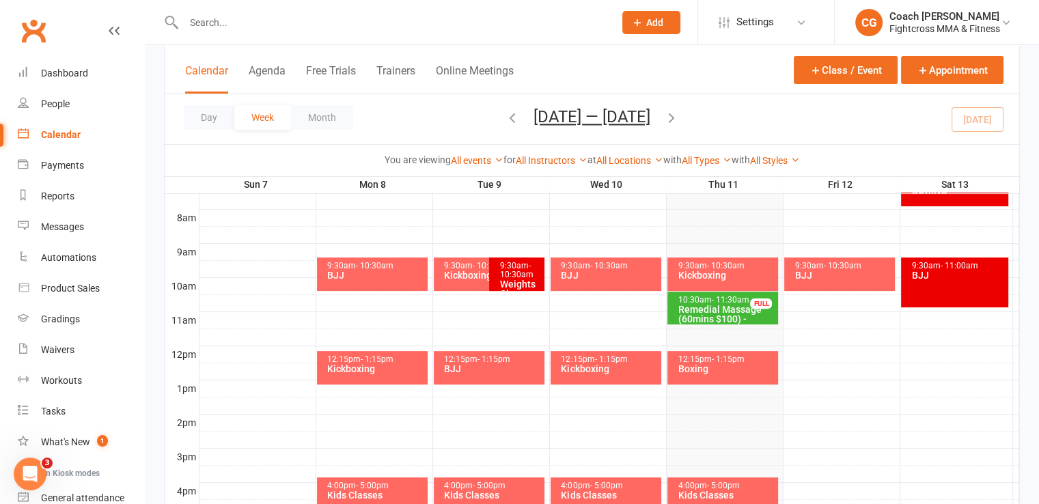
scroll to position [625, 0]
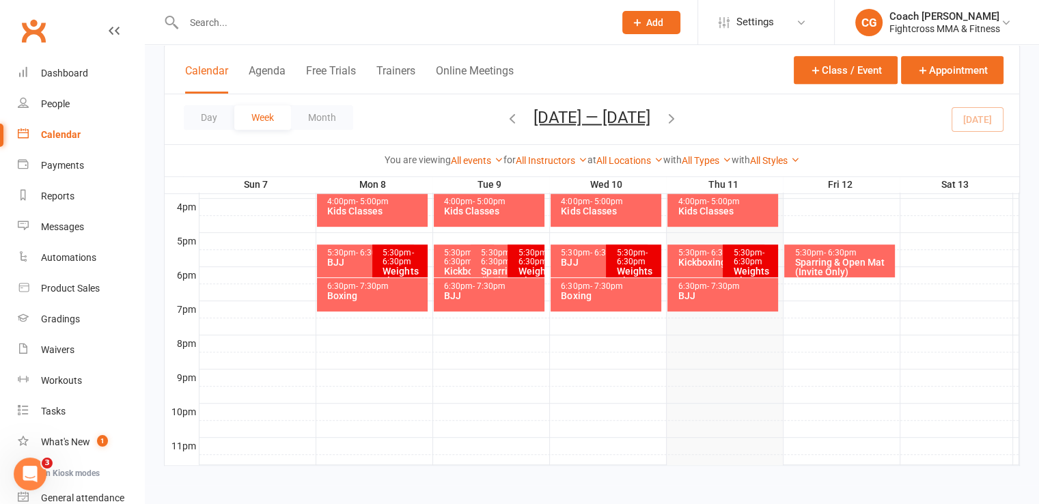
click at [585, 256] on div "5:30pm - 6:30pm" at bounding box center [602, 253] width 85 height 9
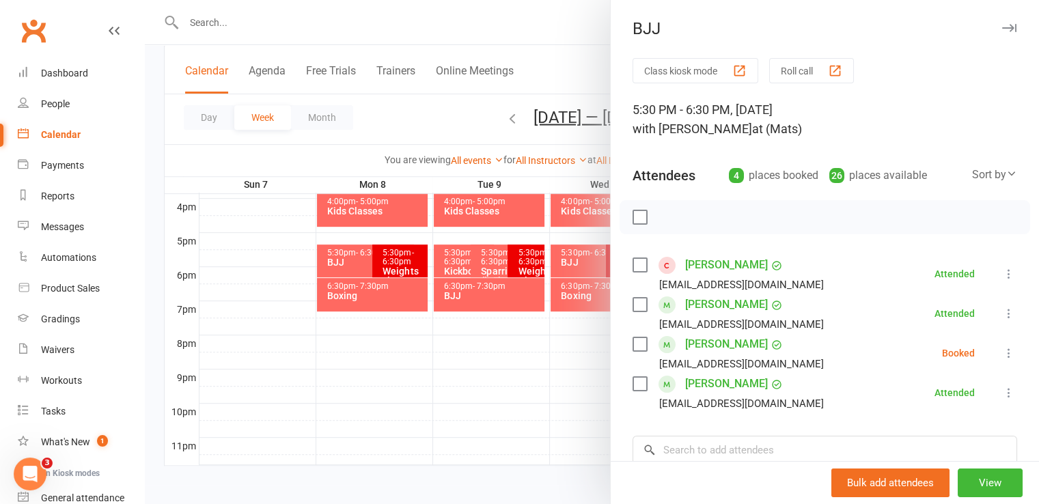
click at [1002, 355] on icon at bounding box center [1009, 353] width 14 height 14
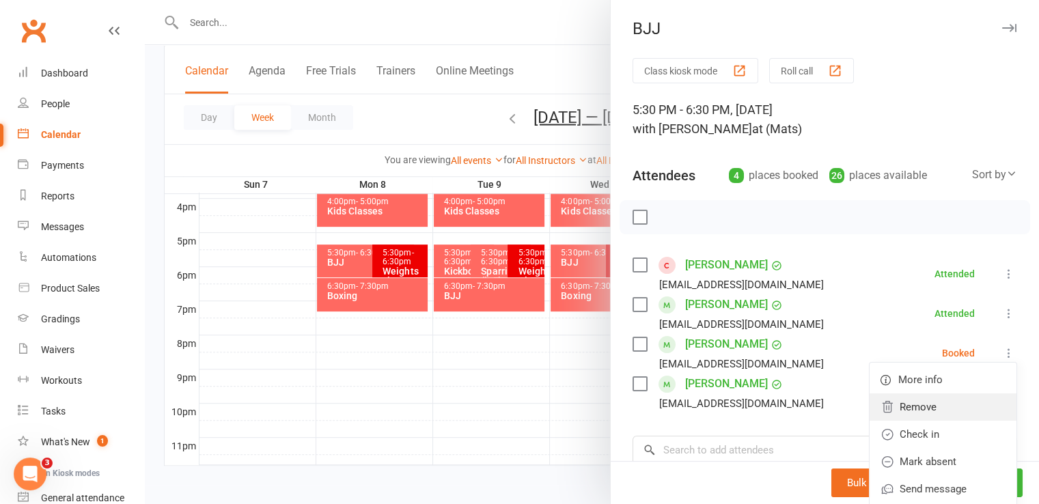
click at [901, 402] on link "Remove" at bounding box center [942, 406] width 147 height 27
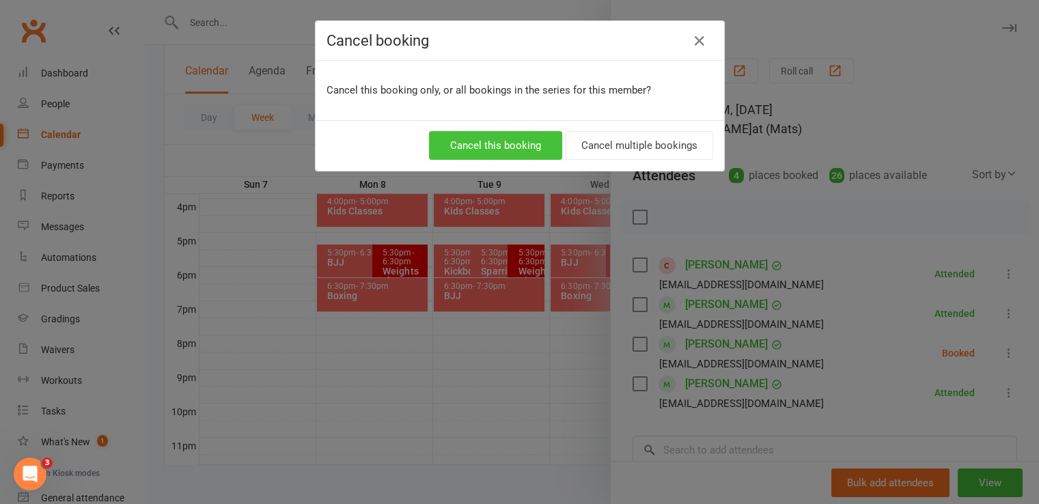
click at [508, 146] on button "Cancel this booking" at bounding box center [495, 145] width 133 height 29
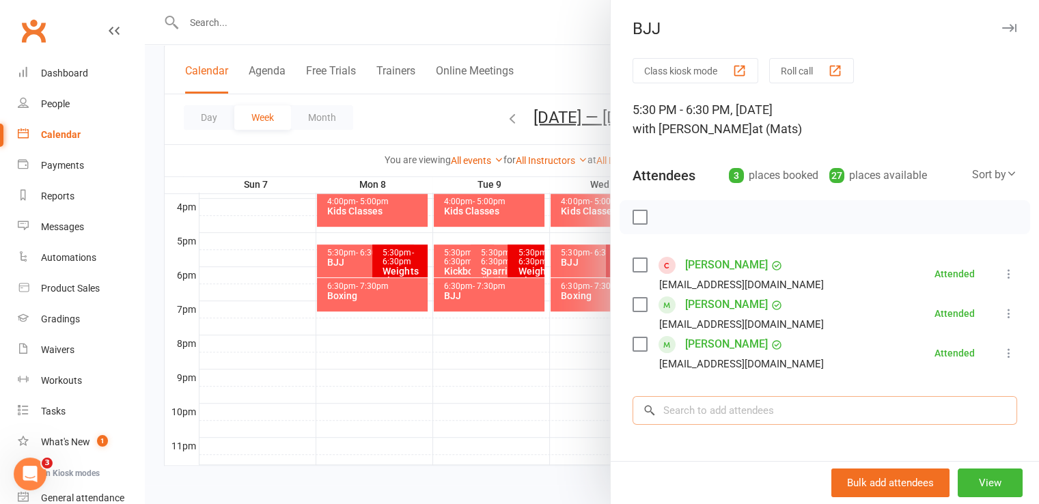
click at [718, 412] on input "search" at bounding box center [824, 410] width 384 height 29
click at [541, 369] on div at bounding box center [592, 252] width 894 height 504
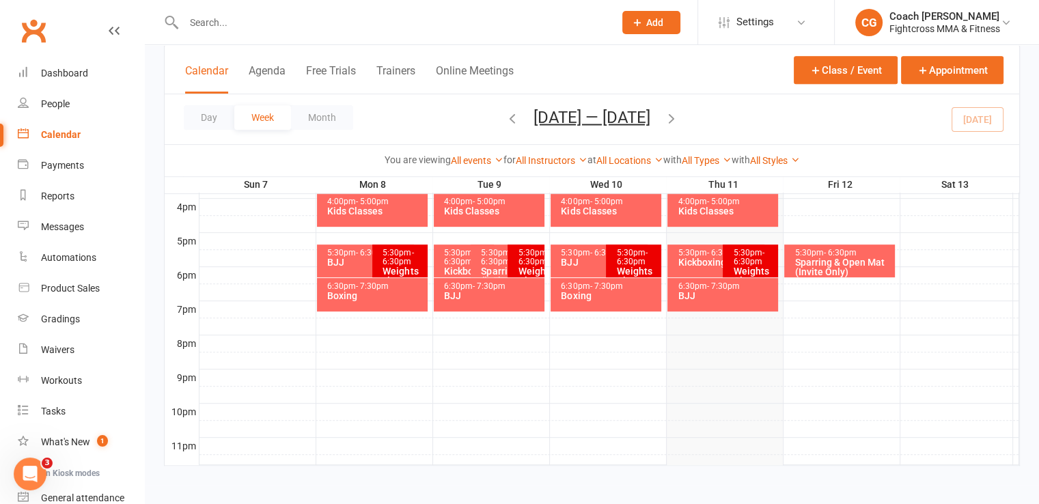
click at [582, 261] on div "BJJ" at bounding box center [602, 262] width 85 height 10
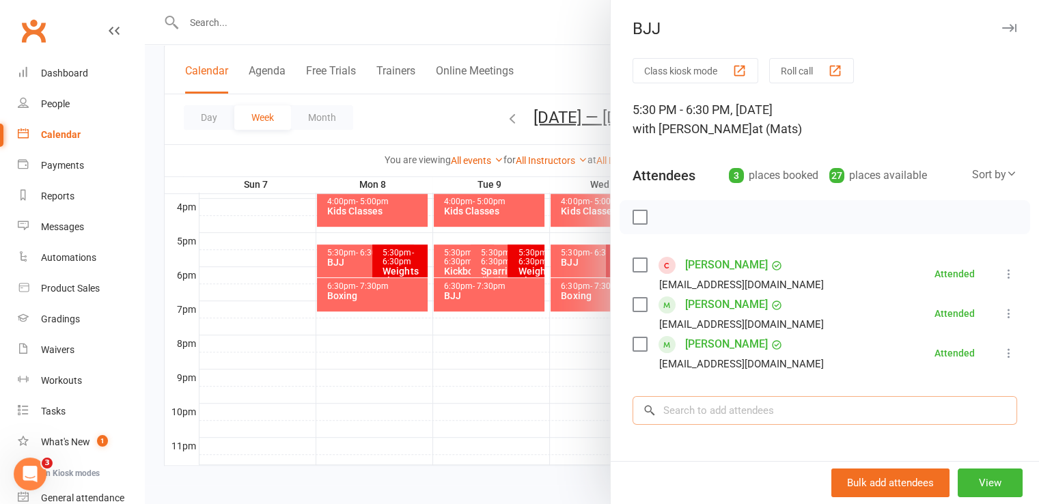
click at [728, 408] on input "search" at bounding box center [824, 410] width 384 height 29
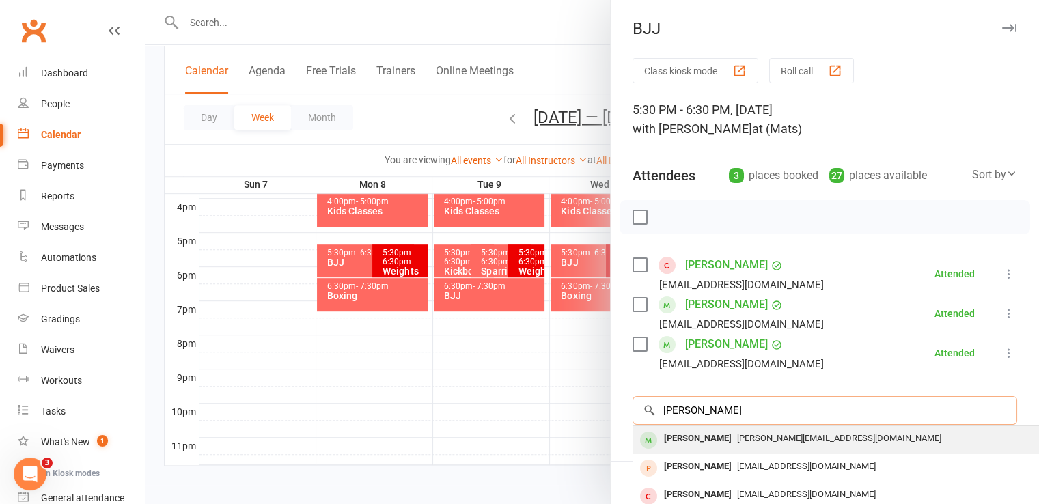
type input "xavier ku"
click at [737, 438] on span "vivek.kumar@bigpond.com" at bounding box center [839, 438] width 204 height 10
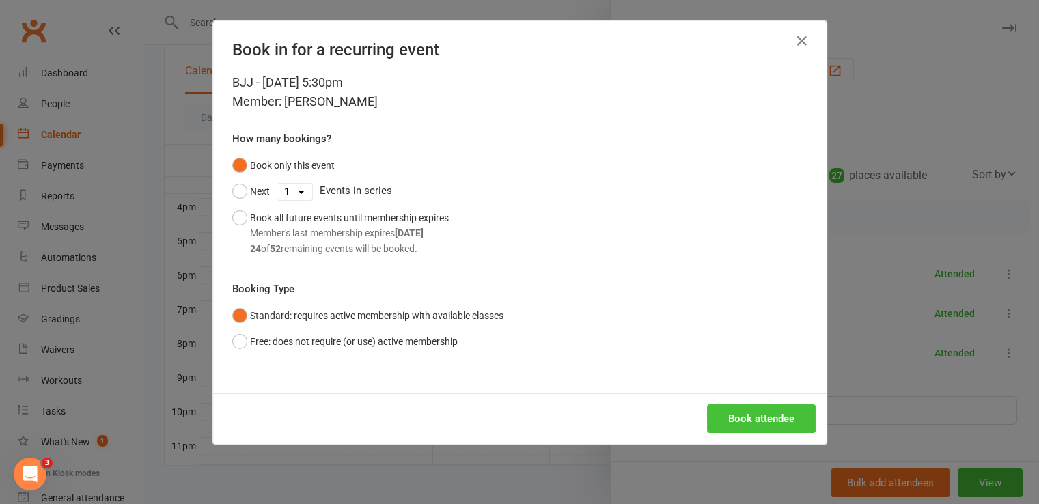
click at [735, 409] on button "Book attendee" at bounding box center [761, 418] width 109 height 29
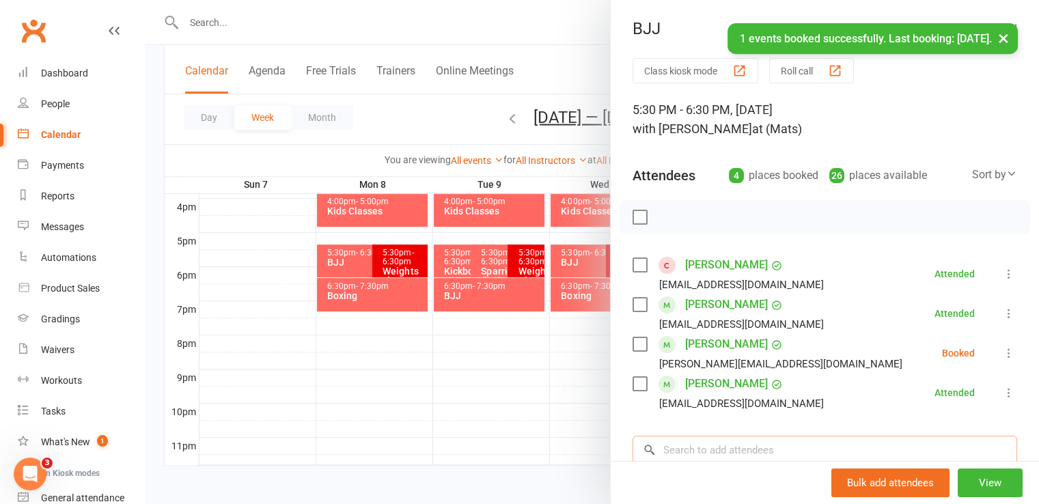
click at [733, 449] on input "search" at bounding box center [824, 450] width 384 height 29
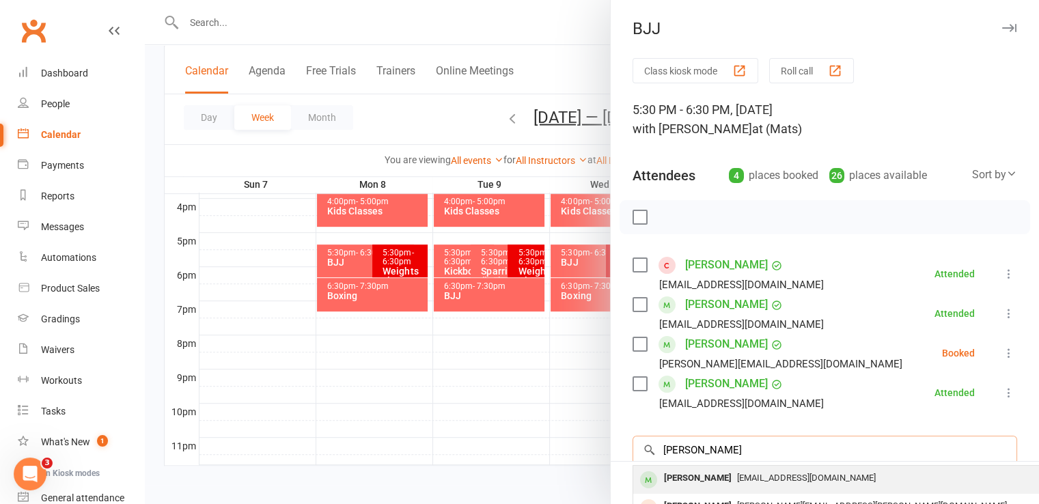
type input "harrison logan"
click at [737, 477] on span "Harrisonlogann@gmail.com" at bounding box center [806, 478] width 139 height 10
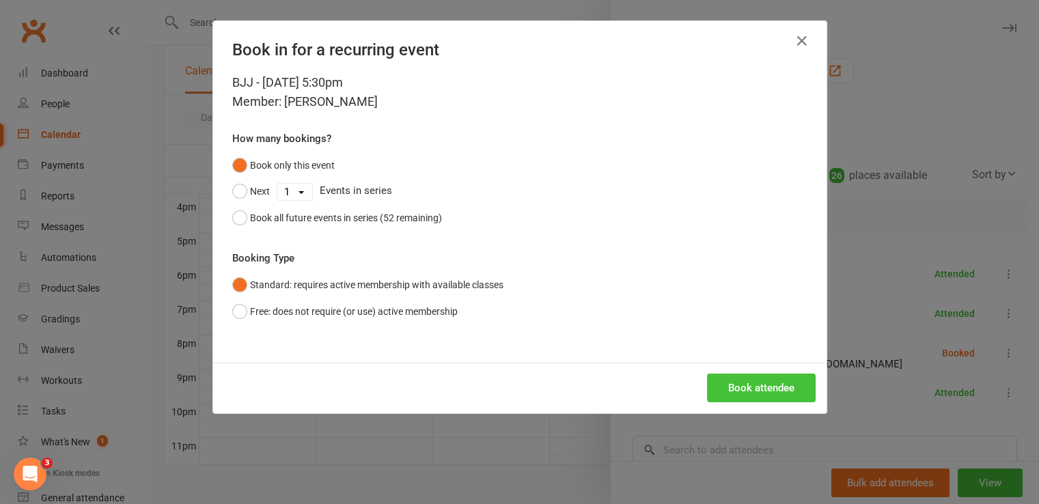
click at [740, 386] on button "Book attendee" at bounding box center [761, 388] width 109 height 29
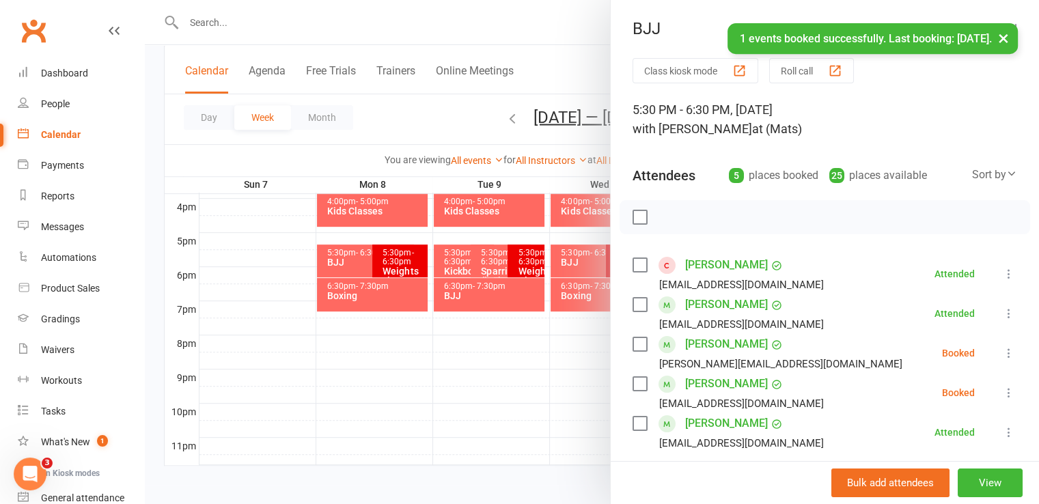
scroll to position [235, 0]
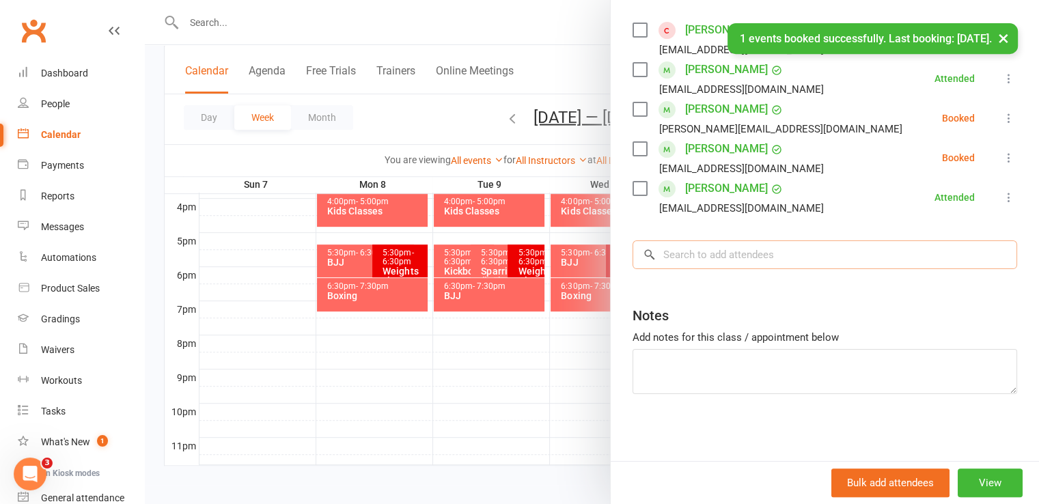
click at [718, 263] on input "search" at bounding box center [824, 254] width 384 height 29
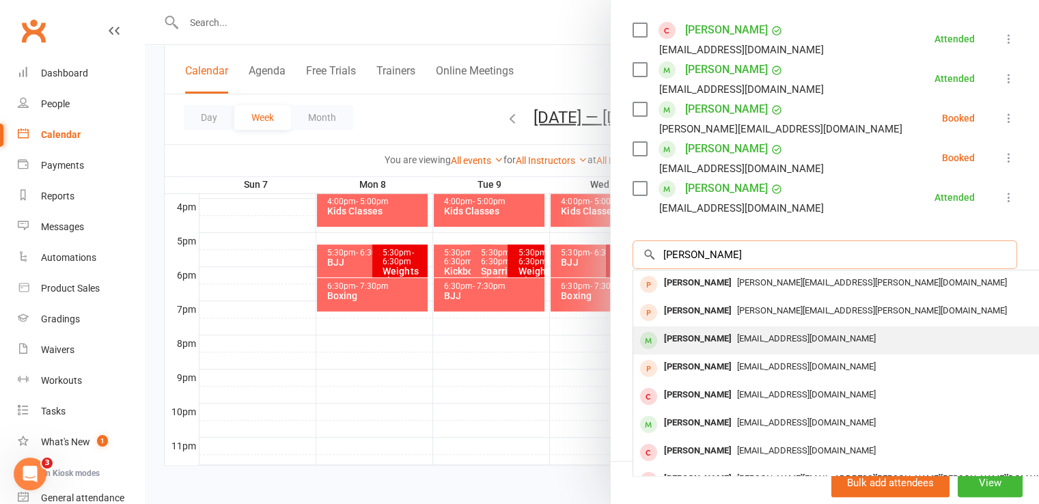
type input "ethan"
click at [715, 338] on div "Ethan Rubens" at bounding box center [697, 339] width 79 height 20
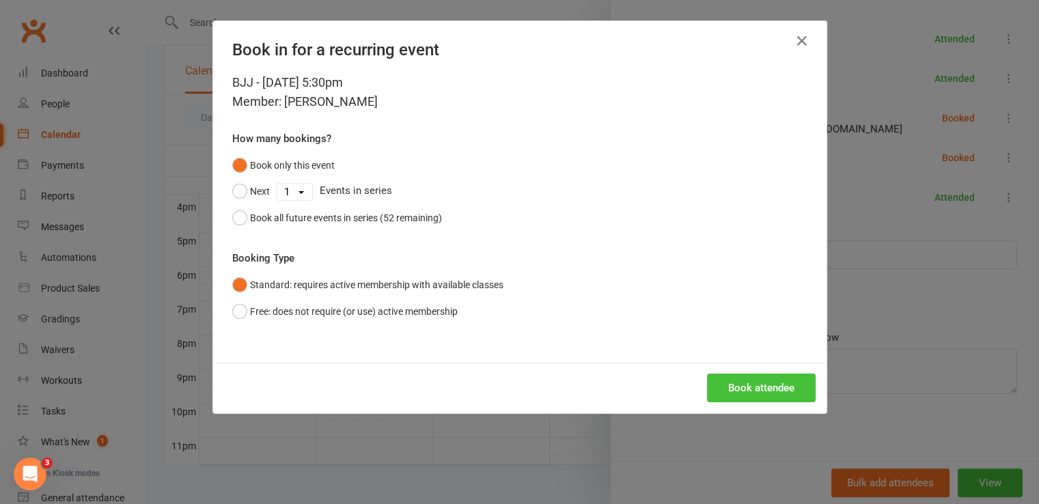
click at [732, 383] on button "Book attendee" at bounding box center [761, 388] width 109 height 29
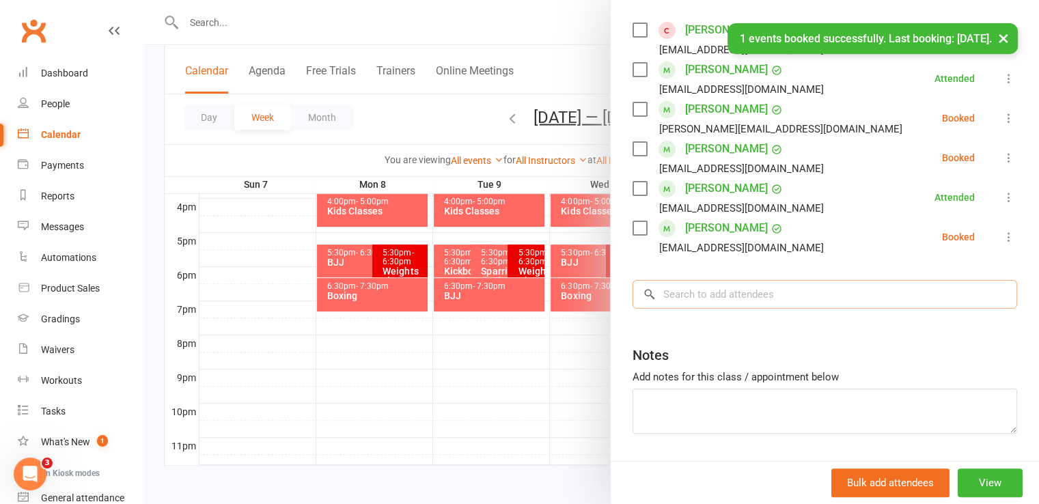
click at [710, 295] on input "search" at bounding box center [824, 294] width 384 height 29
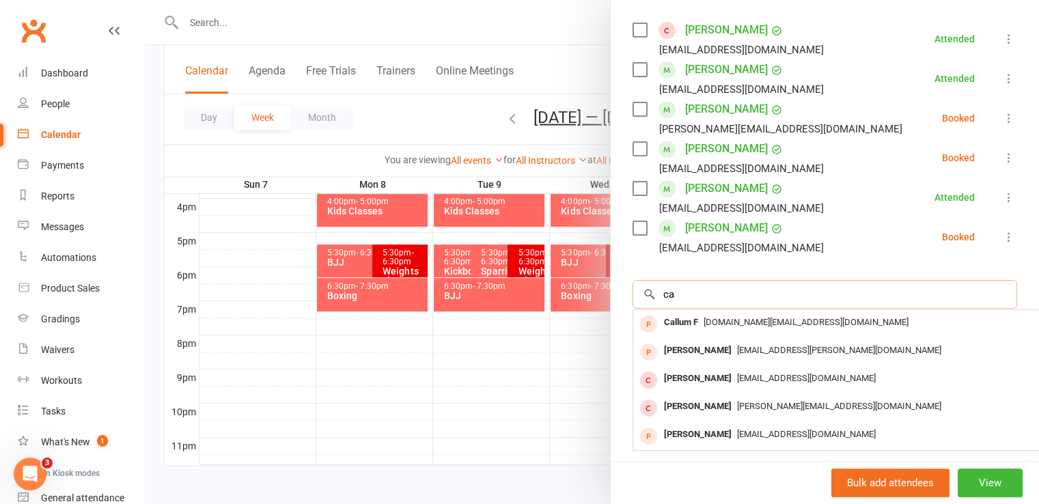
type input "ca"
click at [518, 354] on div at bounding box center [592, 252] width 894 height 504
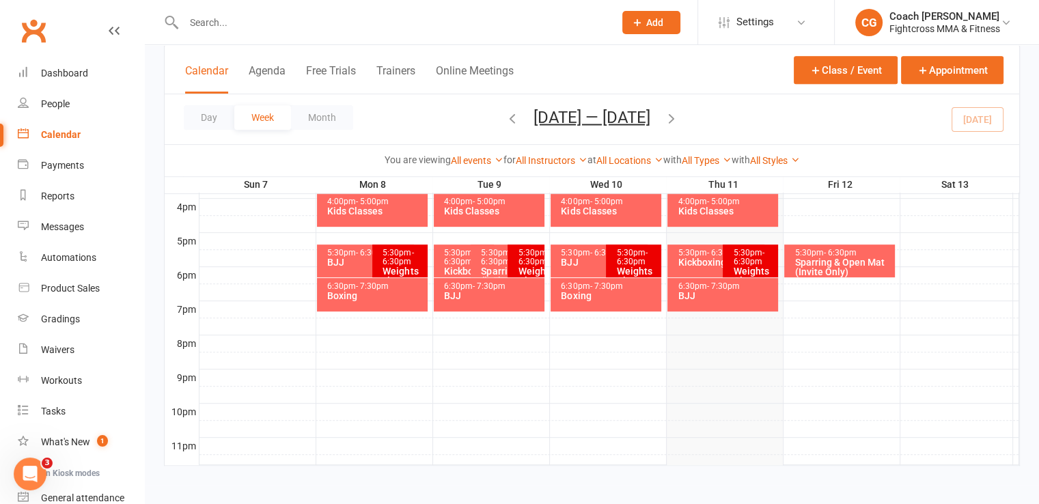
scroll to position [284, 0]
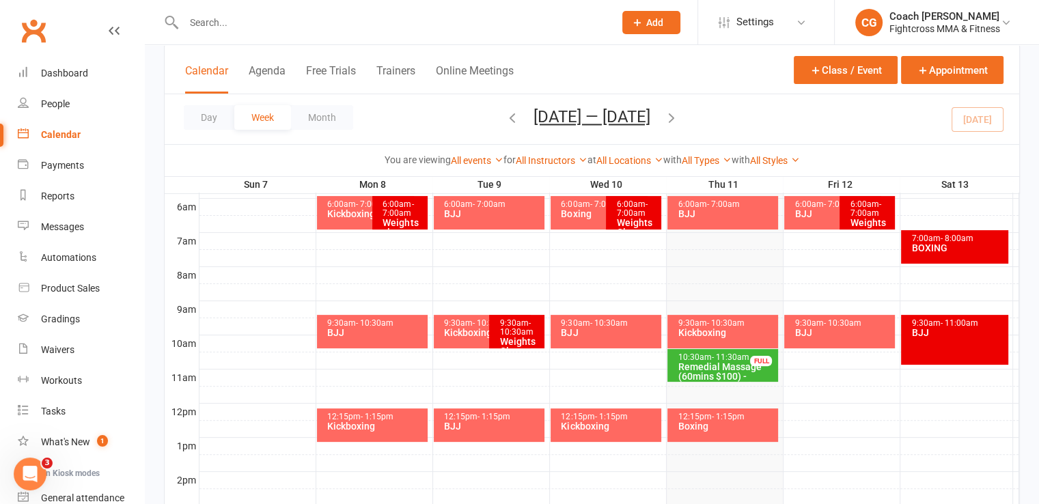
click at [716, 209] on div "BJJ" at bounding box center [726, 214] width 98 height 10
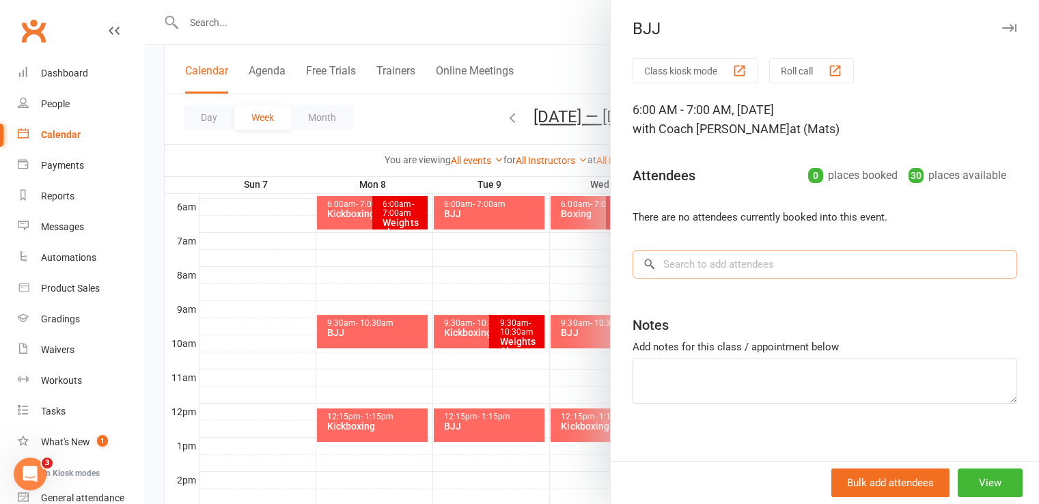
click at [714, 267] on input "search" at bounding box center [824, 264] width 384 height 29
click at [692, 264] on input "search" at bounding box center [824, 264] width 384 height 29
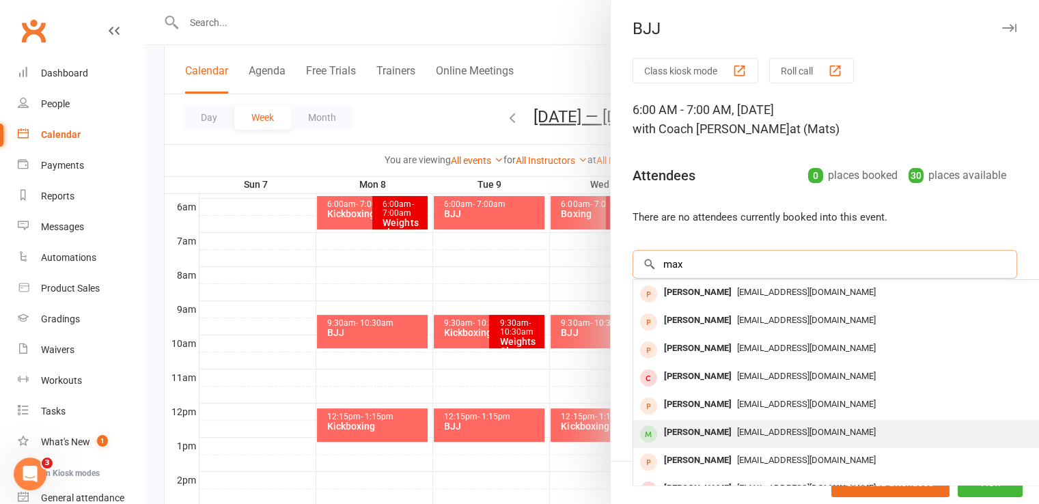
type input "max"
click at [717, 435] on div "Max Walshaw" at bounding box center [697, 433] width 79 height 20
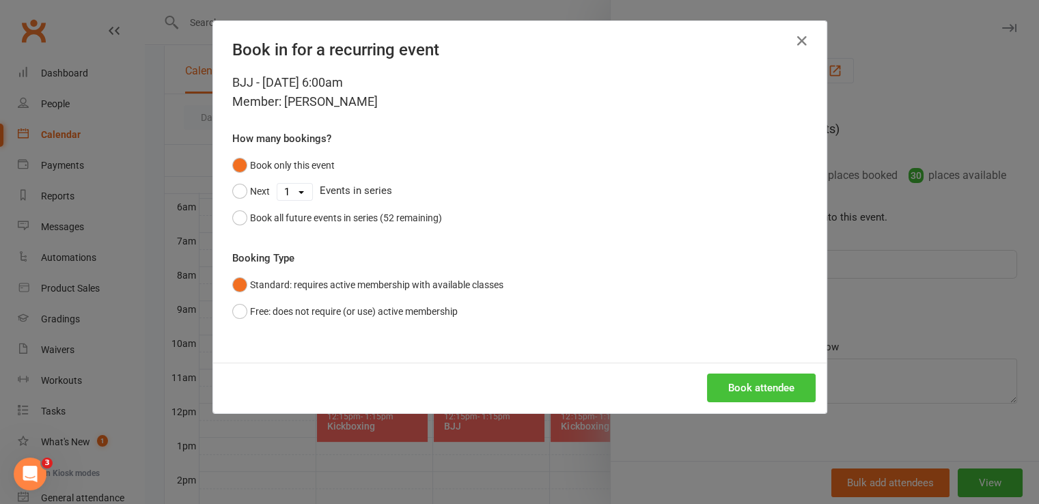
click at [737, 380] on button "Book attendee" at bounding box center [761, 388] width 109 height 29
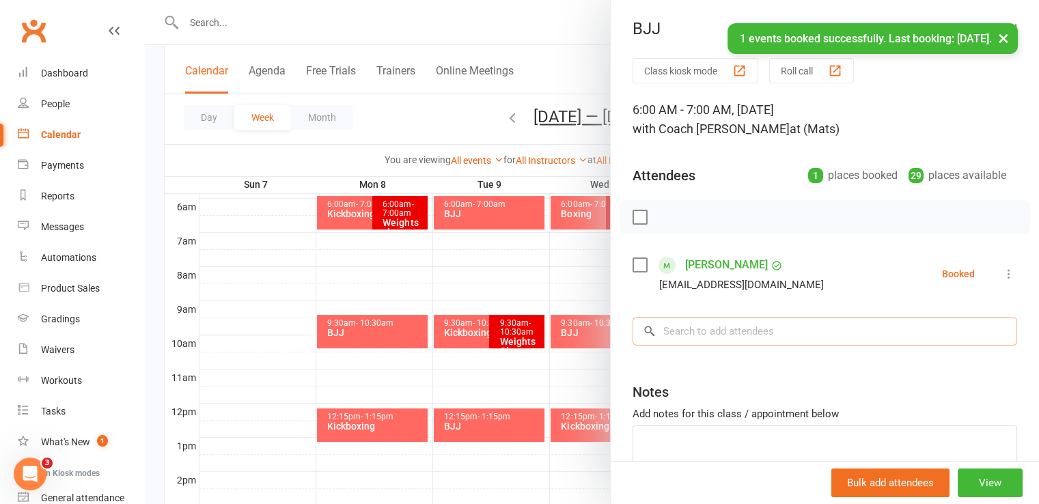
click at [727, 324] on input "search" at bounding box center [824, 331] width 384 height 29
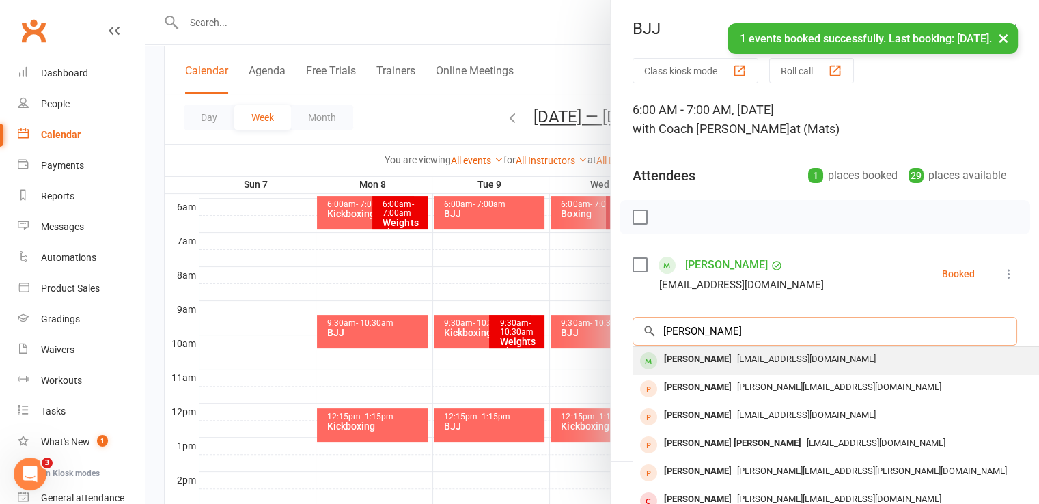
type input "shannon"
click at [710, 360] on div "Shannon Liu" at bounding box center [697, 360] width 79 height 20
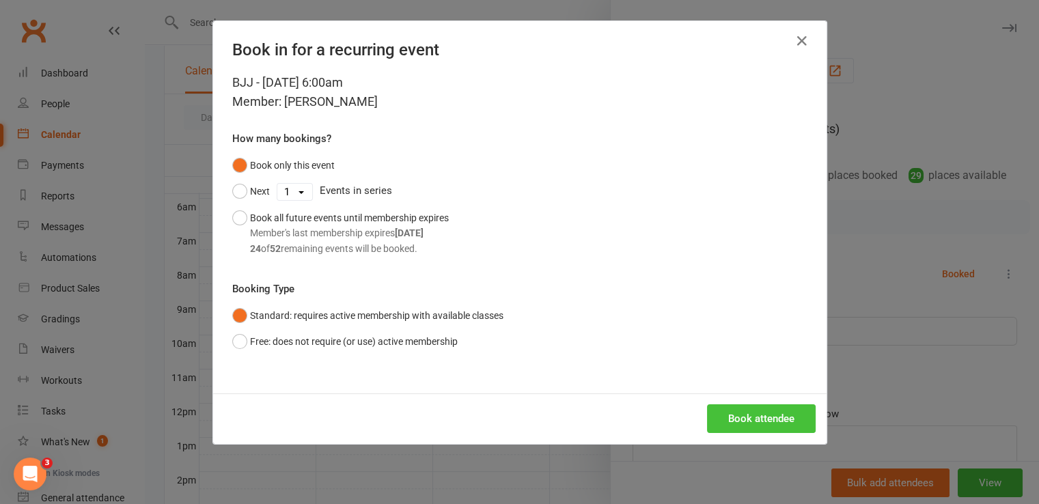
click at [746, 416] on button "Book attendee" at bounding box center [761, 418] width 109 height 29
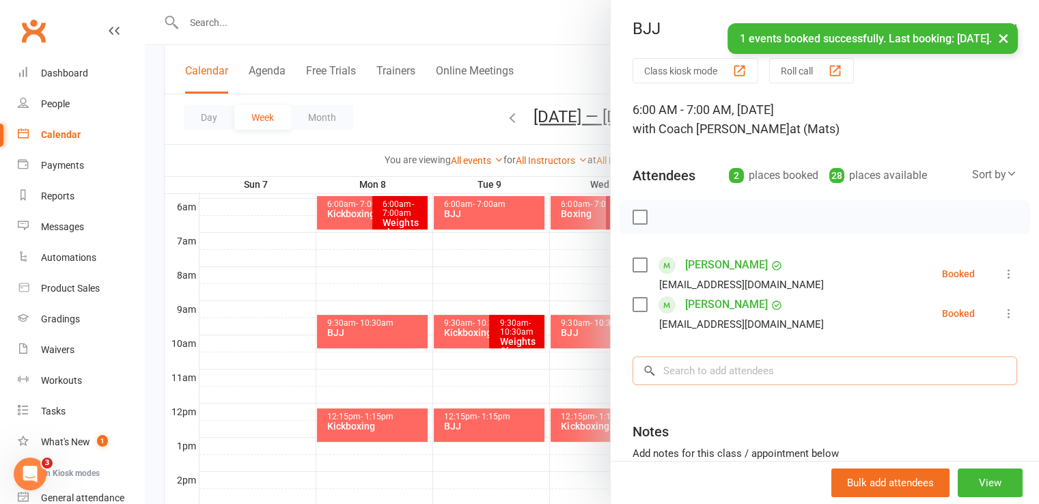
click at [743, 367] on input "search" at bounding box center [824, 370] width 384 height 29
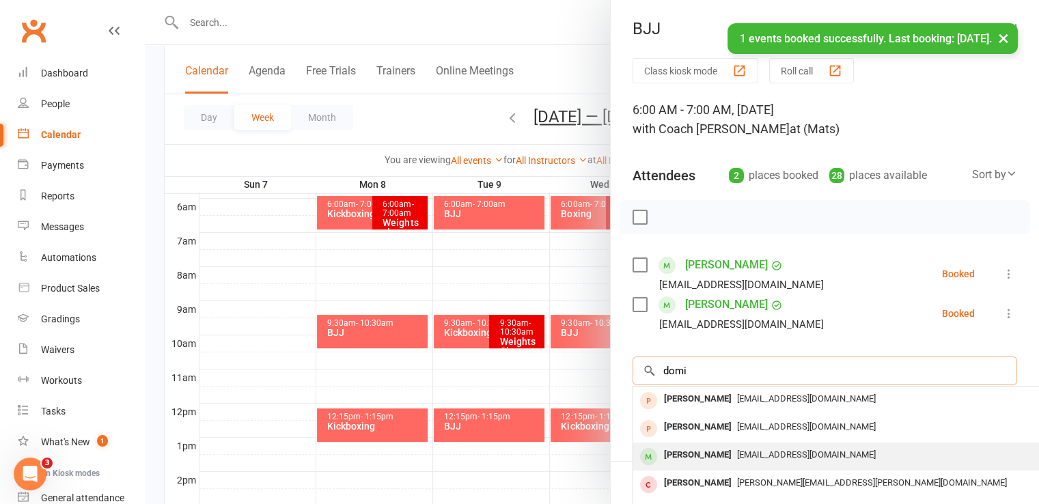
type input "domi"
click at [737, 449] on span "Dom.coonan14@outlook.com" at bounding box center [806, 454] width 139 height 10
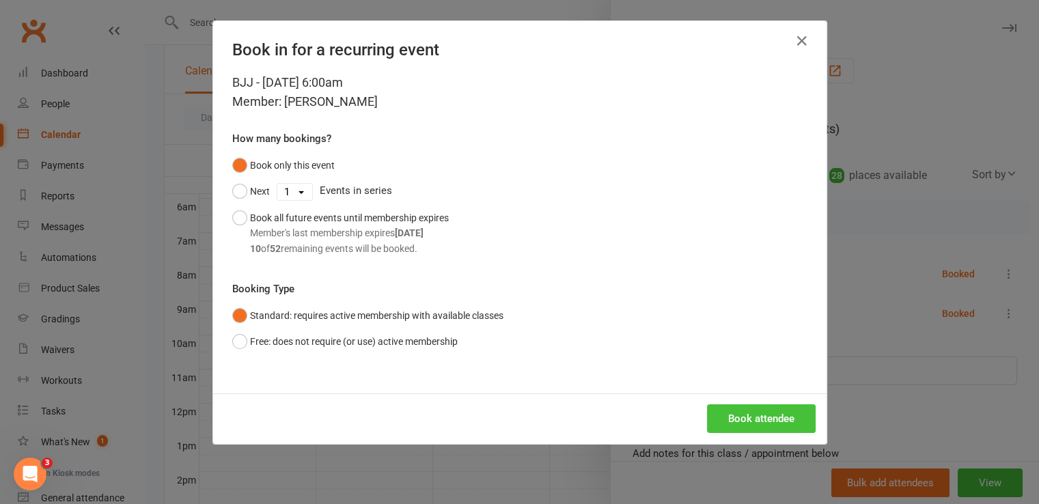
click at [765, 412] on button "Book attendee" at bounding box center [761, 418] width 109 height 29
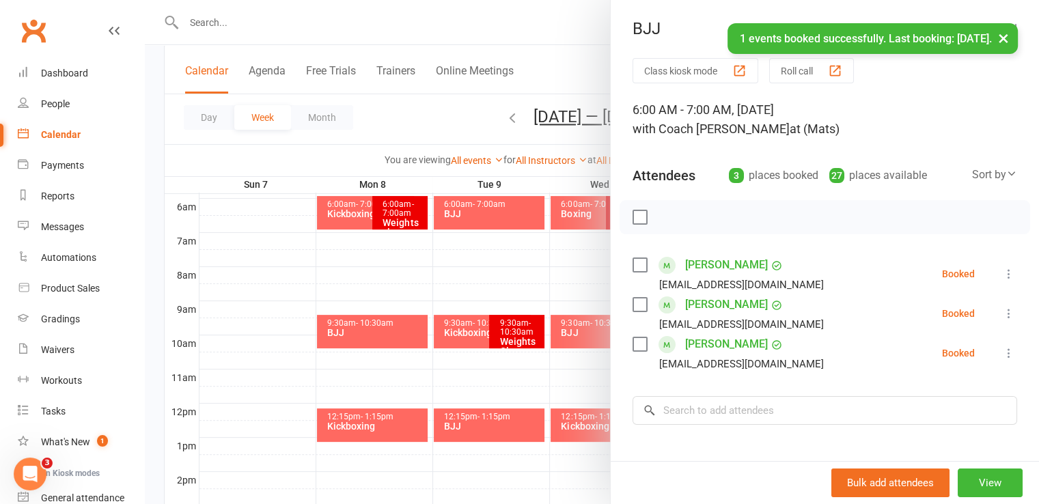
click at [632, 214] on label at bounding box center [639, 217] width 14 height 14
click at [662, 218] on icon "button" at bounding box center [669, 217] width 15 height 15
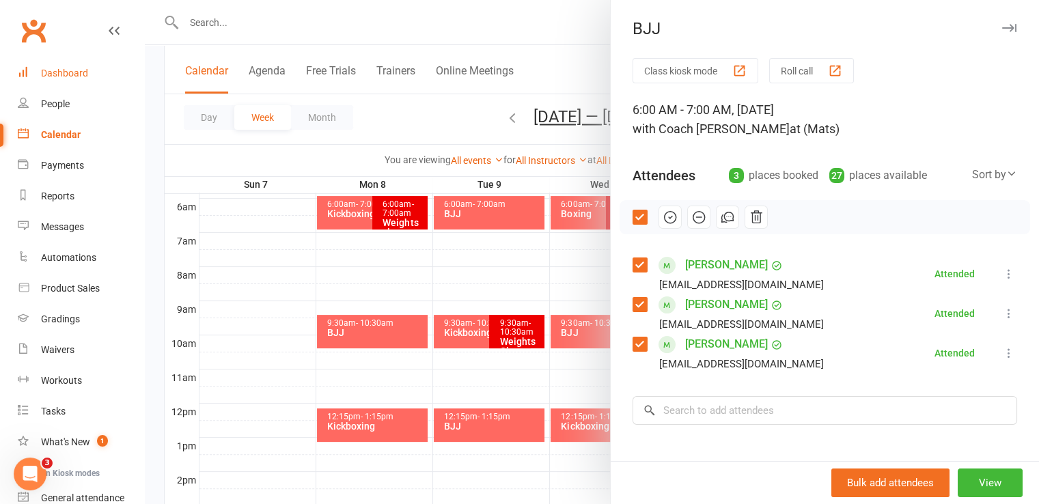
click at [79, 71] on div "Dashboard" at bounding box center [64, 73] width 47 height 11
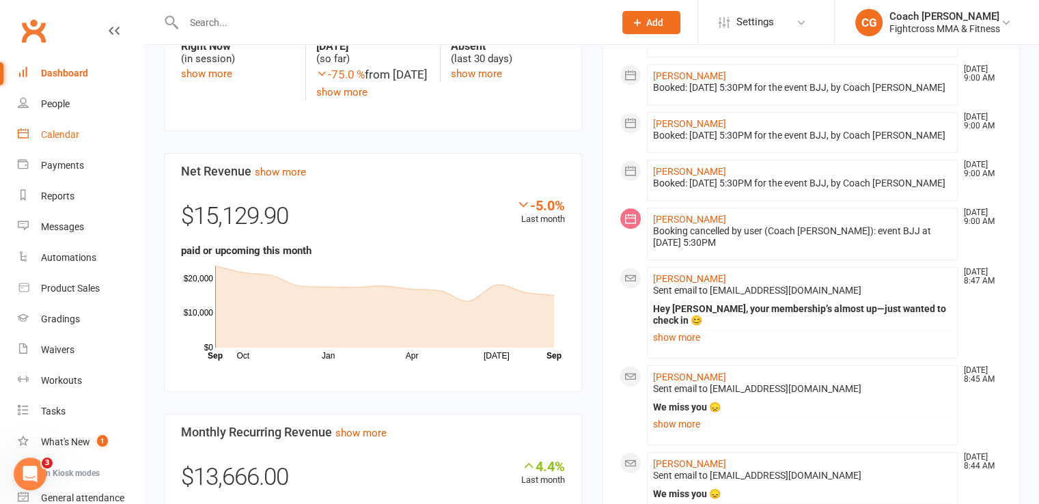
click at [57, 137] on div "Calendar" at bounding box center [60, 134] width 38 height 11
